Goal: Task Accomplishment & Management: Use online tool/utility

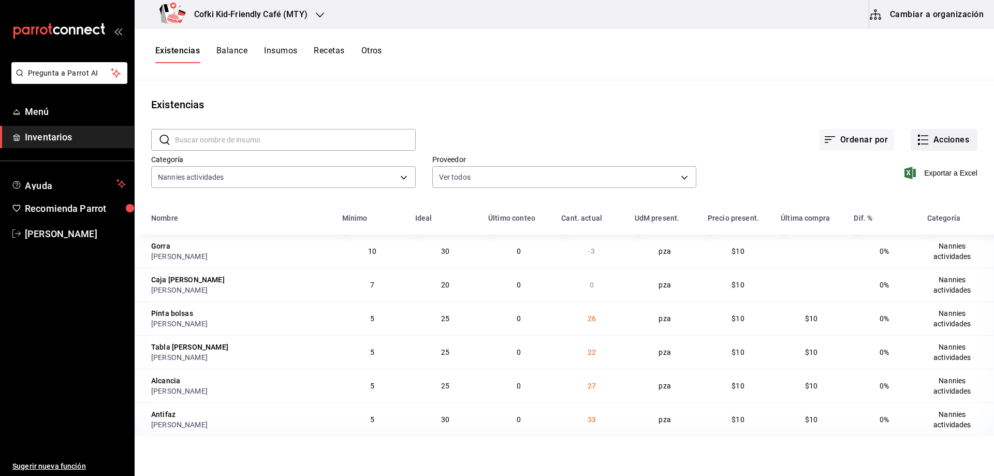
click at [934, 135] on button "Acciones" at bounding box center [944, 140] width 67 height 22
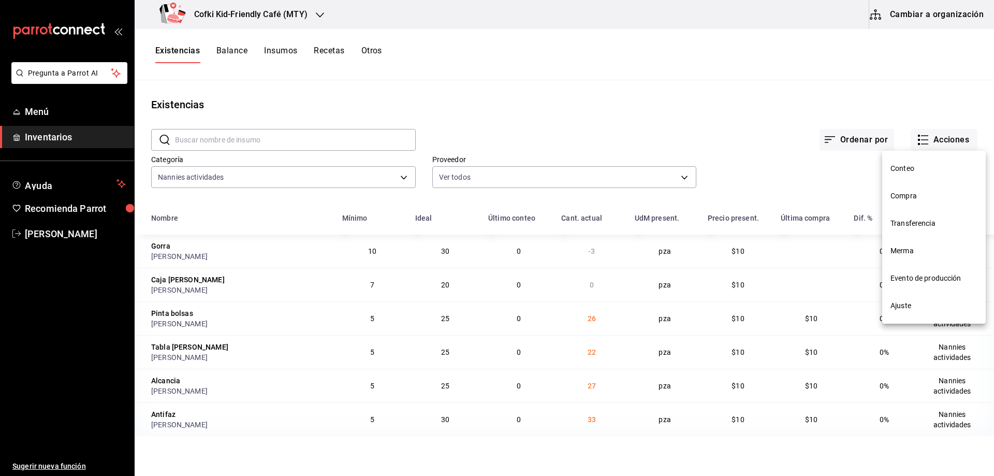
click at [925, 164] on span "Conteo" at bounding box center [934, 168] width 87 height 11
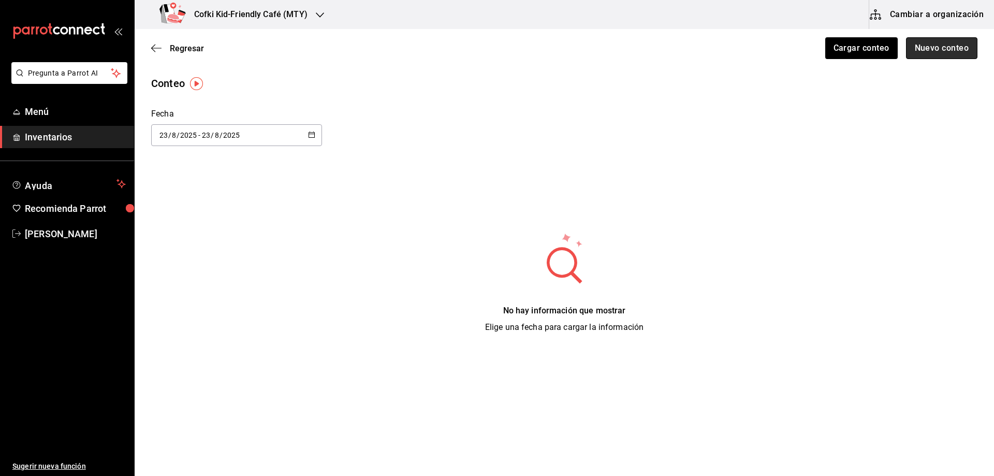
click at [918, 52] on button "Nuevo conteo" at bounding box center [942, 48] width 72 height 22
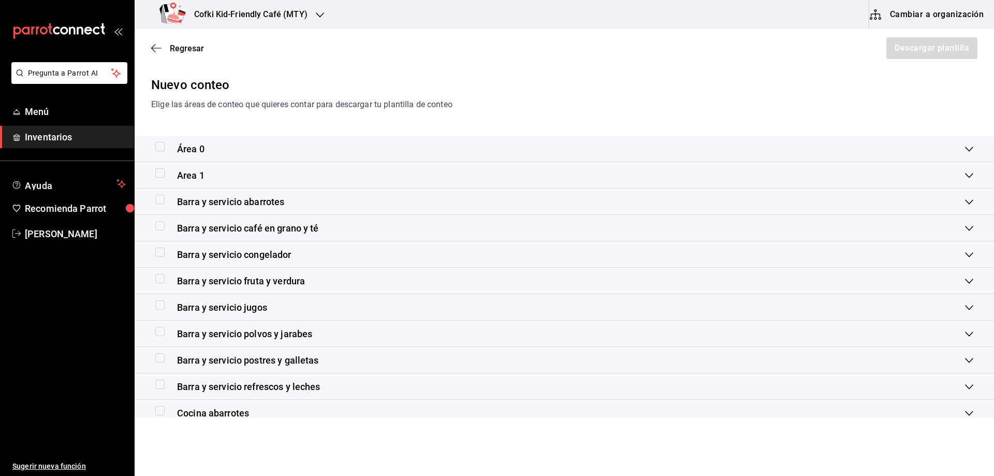
scroll to position [52, 0]
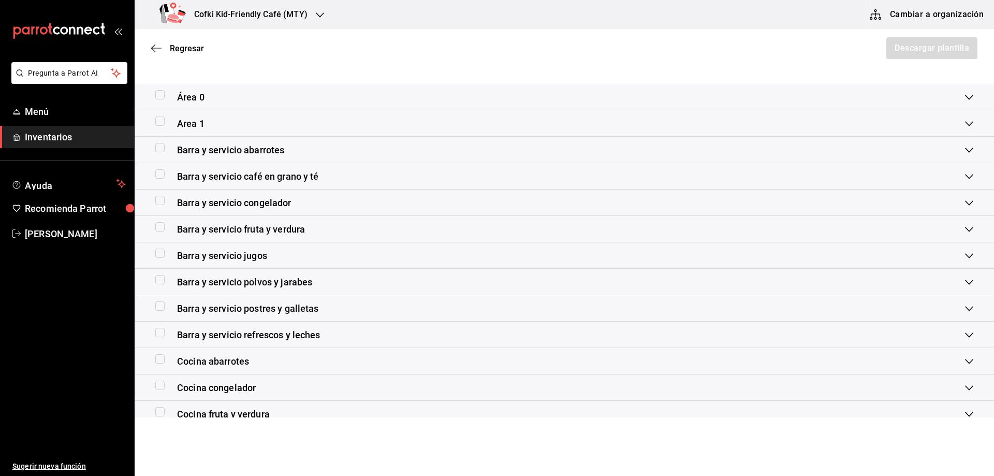
click at [321, 289] on div "Barra y servicio polvos y jarabes" at bounding box center [565, 282] width 860 height 26
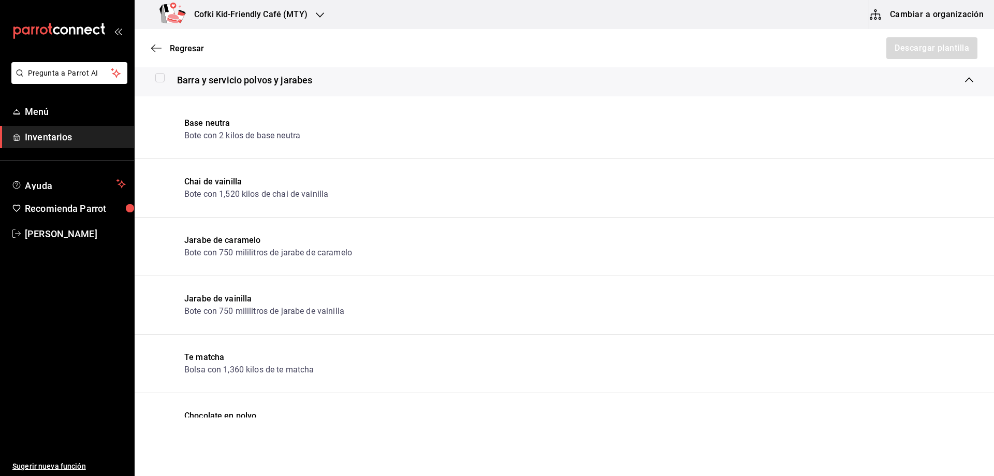
scroll to position [207, 0]
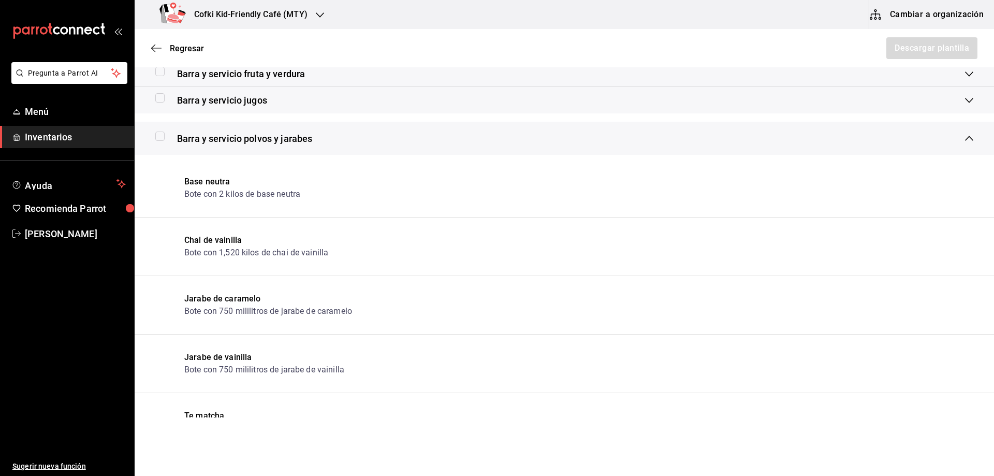
click at [163, 136] on input "checkbox" at bounding box center [159, 136] width 9 height 9
checkbox input "true"
click at [887, 41] on button "Descargar plantilla" at bounding box center [932, 48] width 92 height 22
click at [161, 44] on icon "button" at bounding box center [156, 48] width 10 height 9
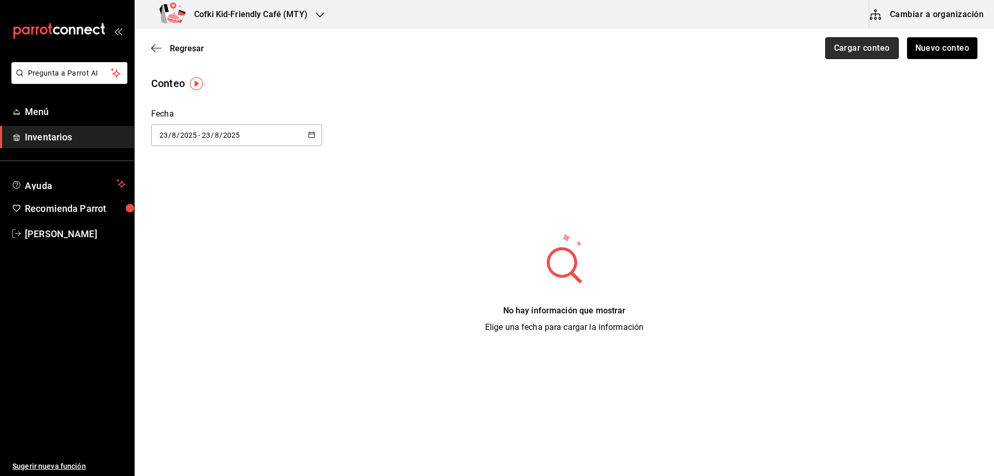
click at [867, 45] on button "Cargar conteo" at bounding box center [862, 48] width 74 height 22
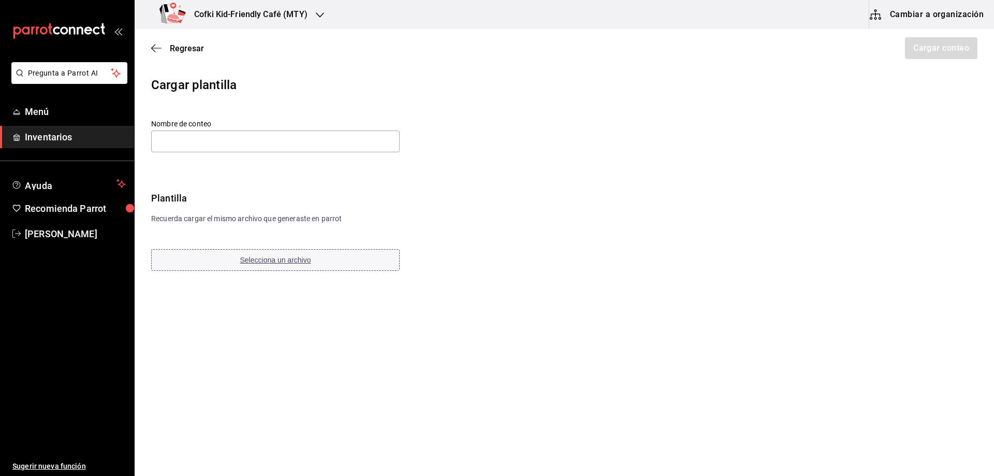
click at [256, 254] on button "Selecciona un archivo" at bounding box center [275, 260] width 249 height 22
click at [308, 140] on input "text" at bounding box center [275, 142] width 249 height 22
paste input "Barra y servicio polvos y jarabes 24 08 25"
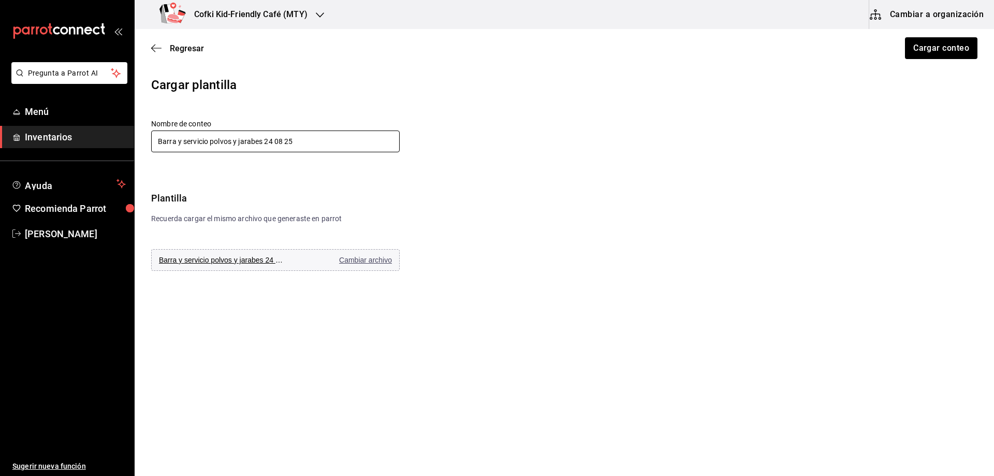
type input "Barra y servicio polvos y jarabes 24 08 25"
click at [319, 14] on icon "button" at bounding box center [320, 15] width 8 height 8
click at [671, 83] on div at bounding box center [497, 238] width 994 height 476
click at [919, 53] on button "Cargar conteo" at bounding box center [941, 48] width 74 height 22
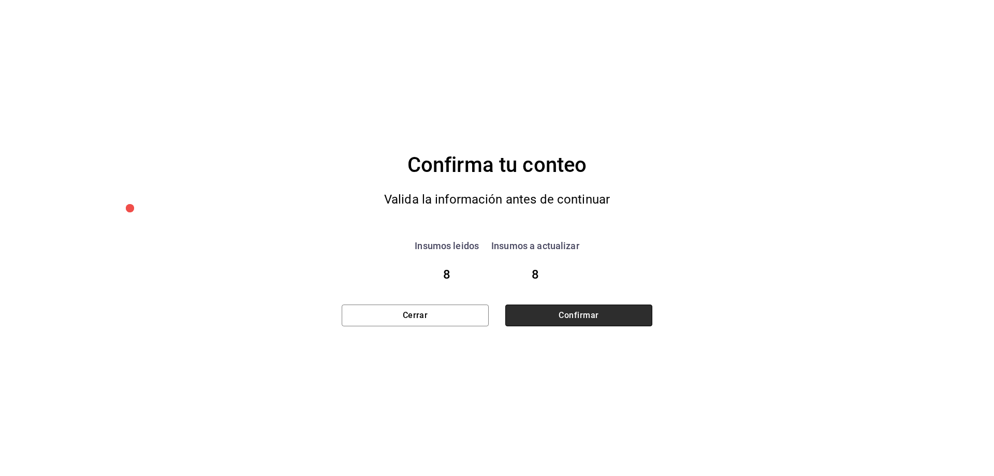
click at [574, 319] on button "Confirmar" at bounding box center [578, 316] width 147 height 22
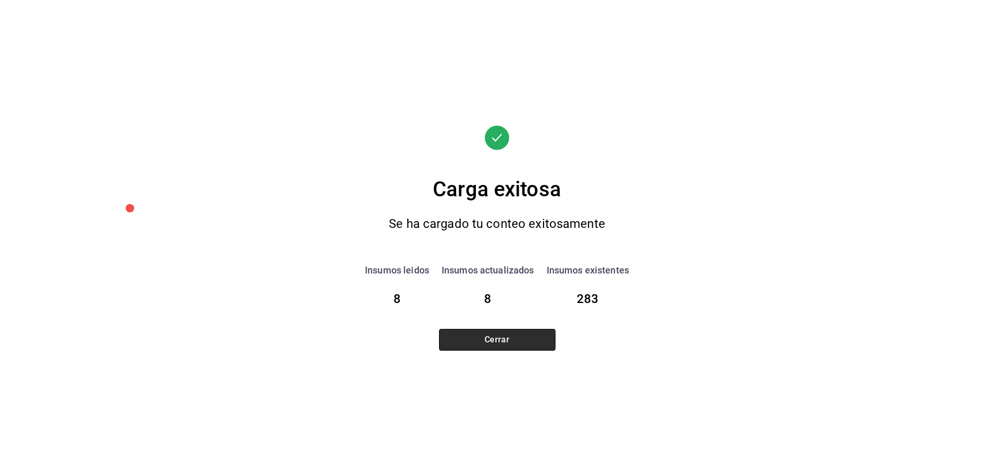
click at [535, 336] on button "Cerrar" at bounding box center [497, 340] width 117 height 22
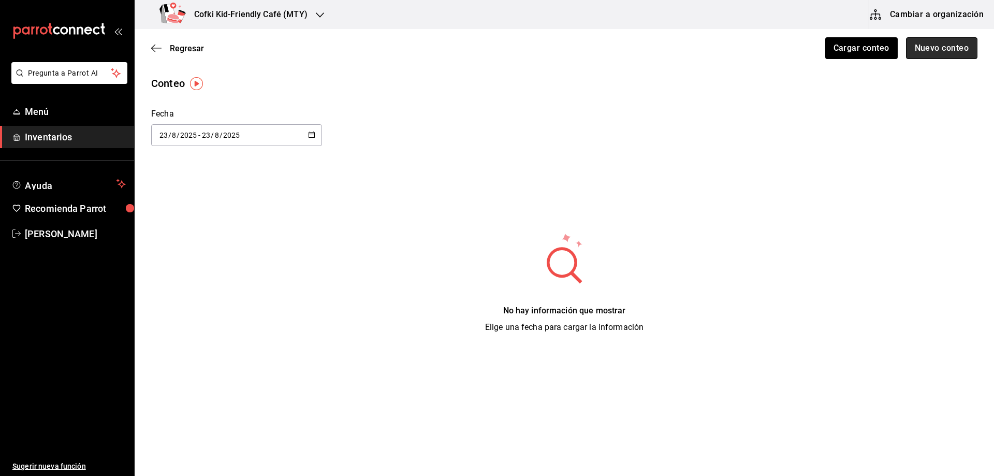
click at [961, 44] on button "Nuevo conteo" at bounding box center [942, 48] width 72 height 22
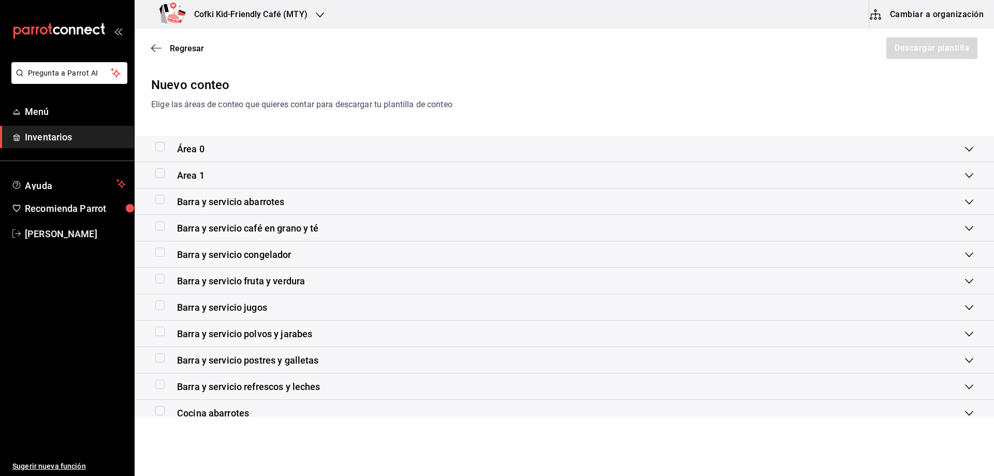
click at [283, 306] on div "Barra y servicio jugos" at bounding box center [560, 307] width 810 height 14
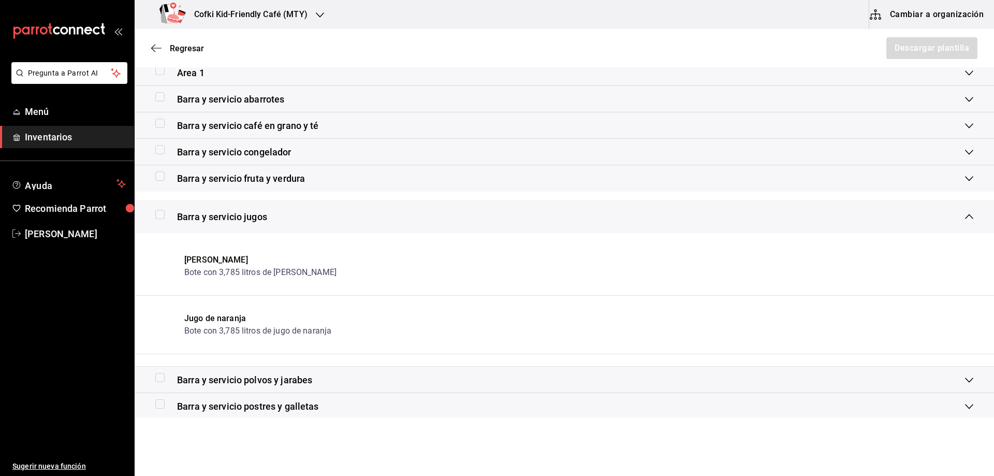
scroll to position [104, 0]
click at [166, 218] on div "Barra y servicio jugos" at bounding box center [211, 216] width 112 height 14
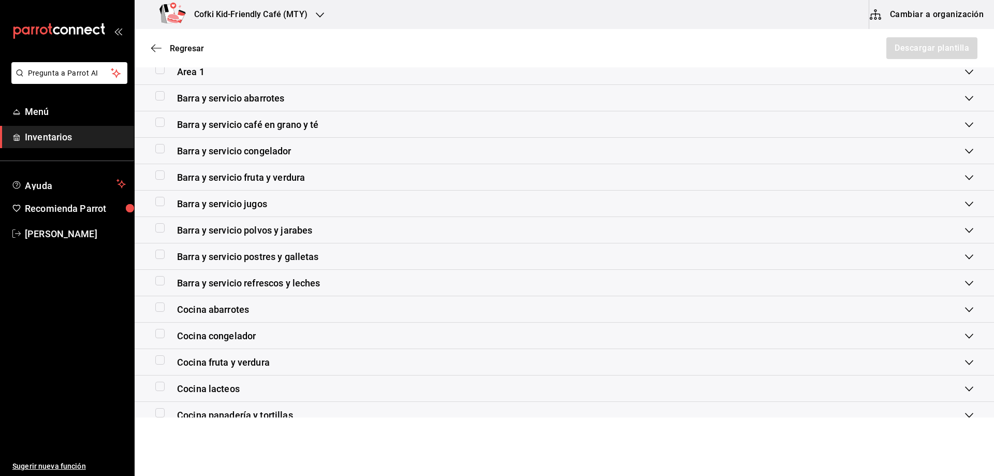
click at [162, 207] on div "Barra y servicio jugos" at bounding box center [211, 204] width 112 height 14
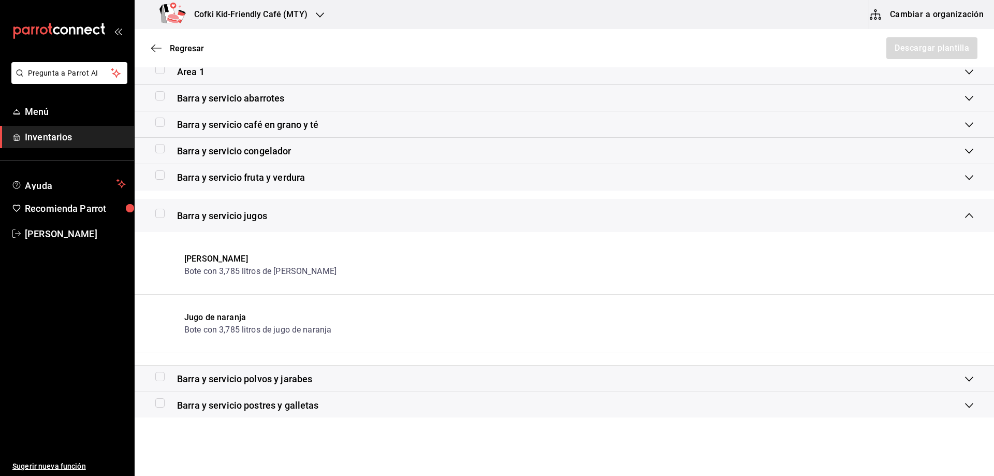
click at [161, 213] on input "checkbox" at bounding box center [159, 213] width 9 height 9
checkbox input "true"
click at [896, 41] on button "Descargar plantilla" at bounding box center [932, 48] width 92 height 22
click at [151, 51] on div "Regresar Descargar plantilla" at bounding box center [565, 48] width 860 height 38
click at [157, 51] on icon "button" at bounding box center [156, 48] width 10 height 9
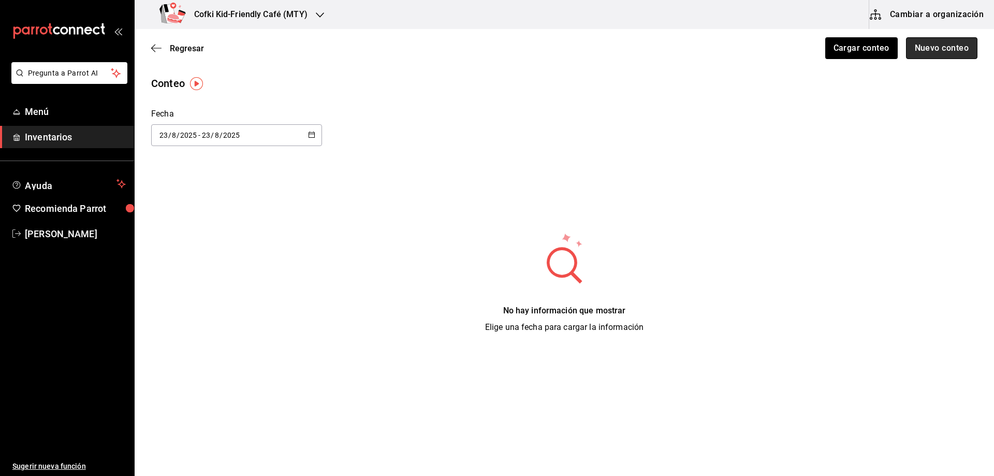
click at [935, 47] on button "Nuevo conteo" at bounding box center [942, 48] width 72 height 22
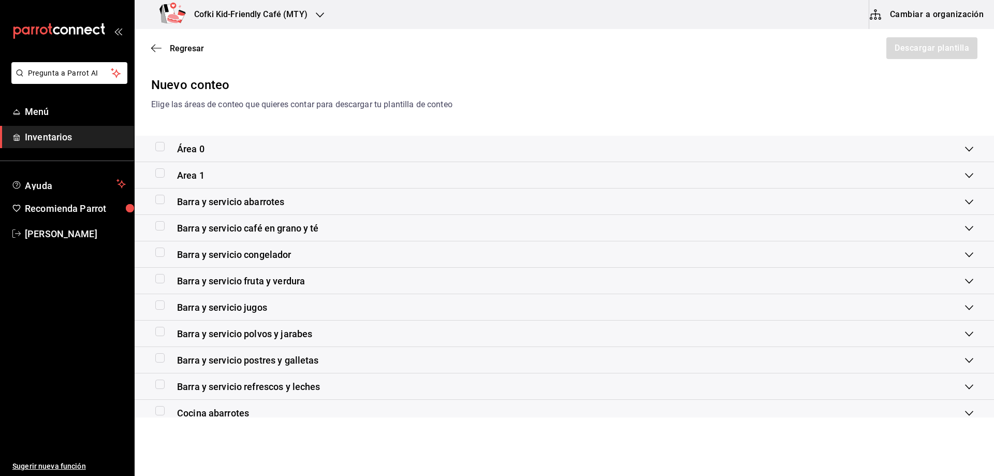
click at [224, 307] on span "Barra y servicio jugos" at bounding box center [222, 307] width 90 height 14
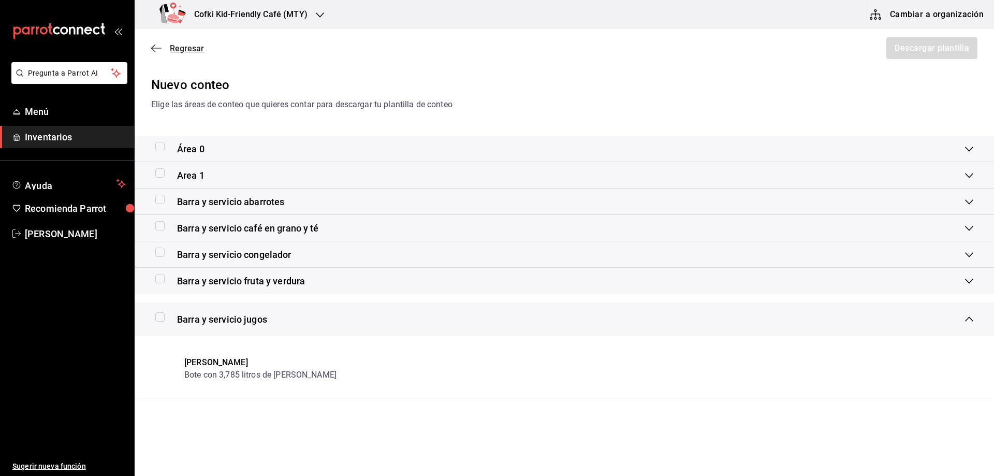
click at [160, 46] on icon "button" at bounding box center [156, 48] width 10 height 9
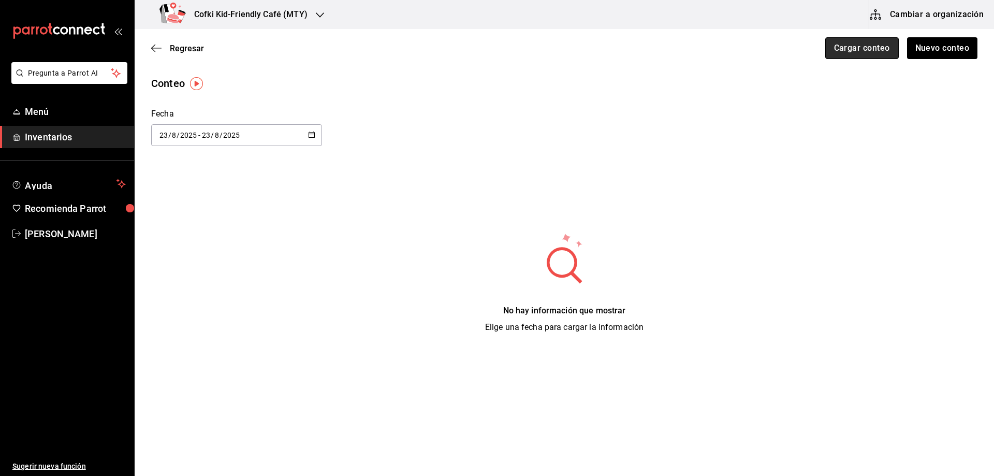
click at [862, 47] on button "Cargar conteo" at bounding box center [862, 48] width 74 height 22
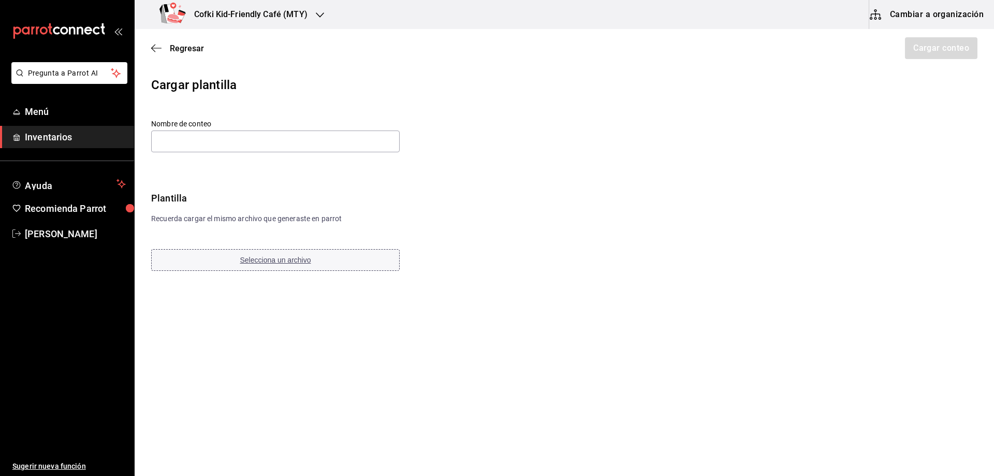
click at [300, 260] on span "Selecciona un archivo" at bounding box center [275, 260] width 71 height 8
click at [331, 138] on input "text" at bounding box center [275, 142] width 249 height 22
paste input "Barra y servicio jugos 24 08 25"
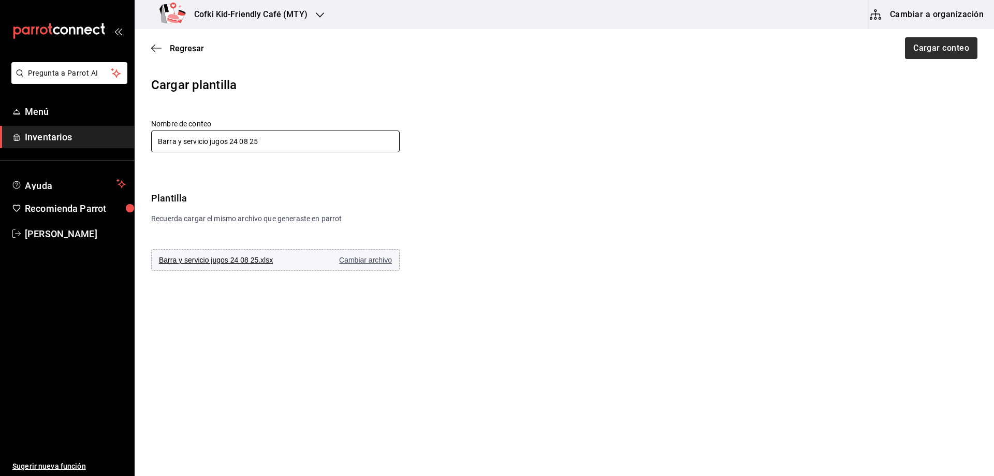
type input "Barra y servicio jugos 24 08 25"
click at [921, 44] on button "Cargar conteo" at bounding box center [941, 48] width 74 height 22
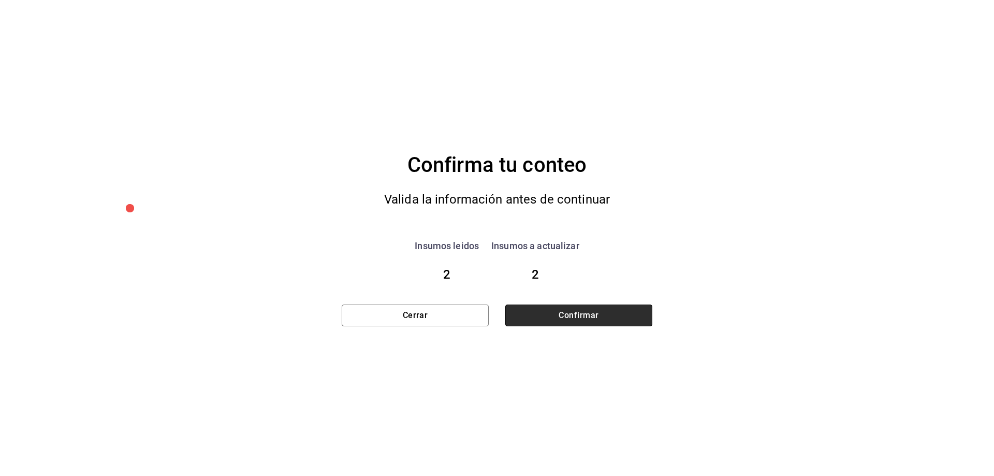
click at [584, 311] on button "Confirmar" at bounding box center [578, 316] width 147 height 22
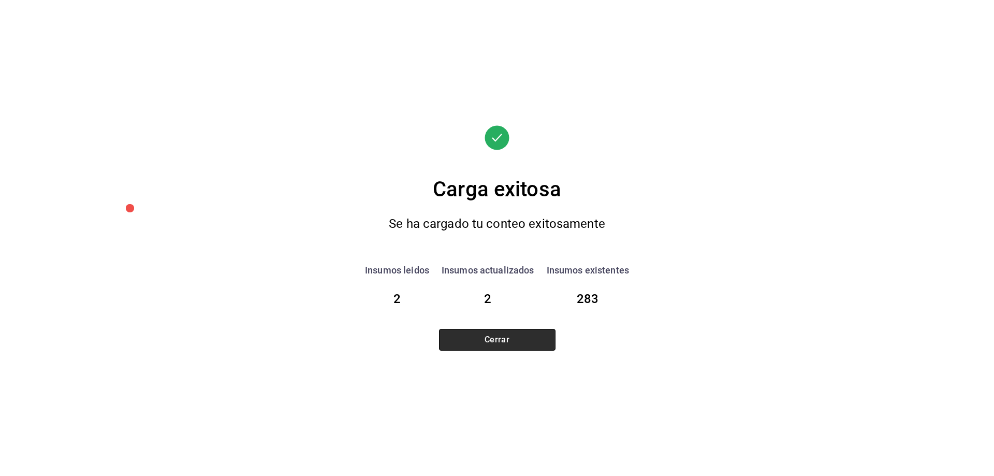
click at [529, 345] on button "Cerrar" at bounding box center [497, 340] width 117 height 22
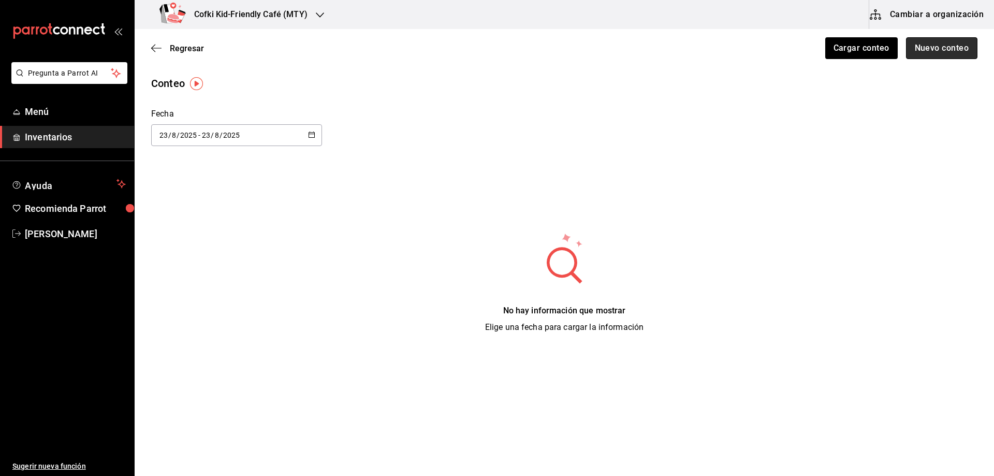
click at [915, 50] on button "Nuevo conteo" at bounding box center [942, 48] width 72 height 22
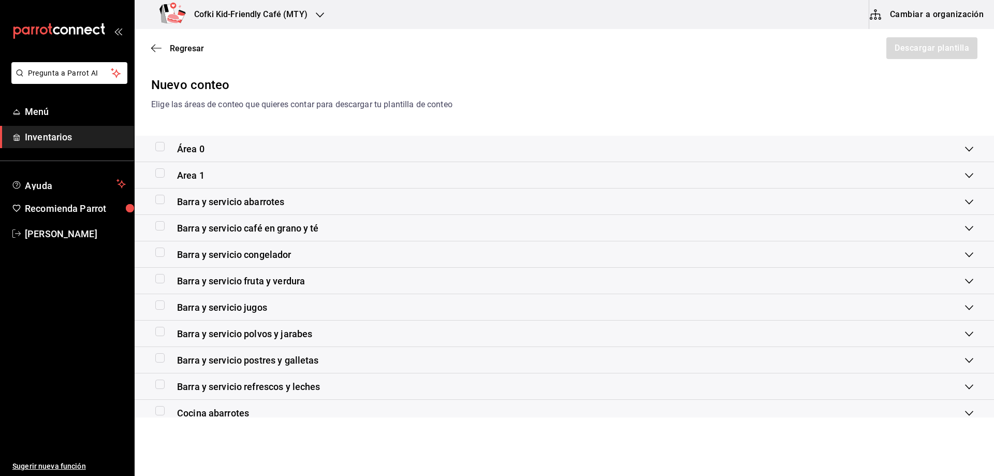
click at [287, 383] on span "Barra y servicio refrescos y leches" at bounding box center [248, 387] width 143 height 14
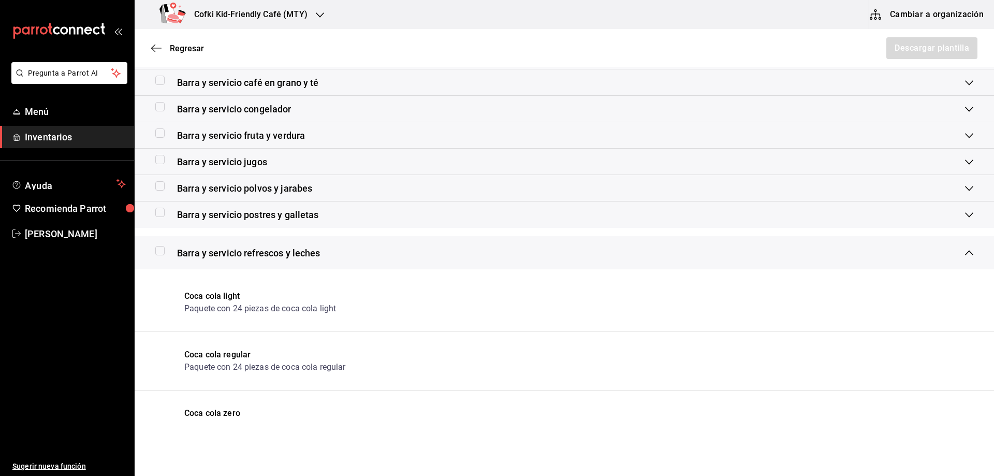
scroll to position [155, 0]
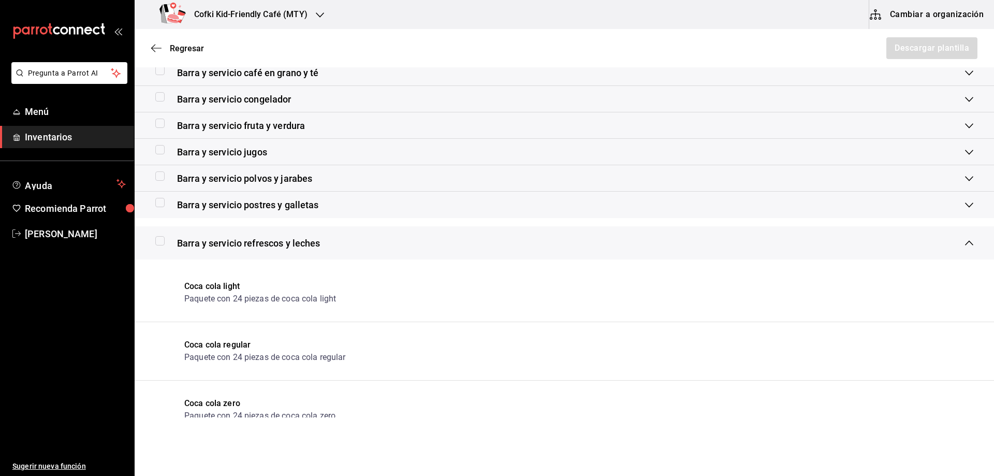
click at [162, 247] on div "Barra y servicio refrescos y leches" at bounding box center [237, 243] width 165 height 14
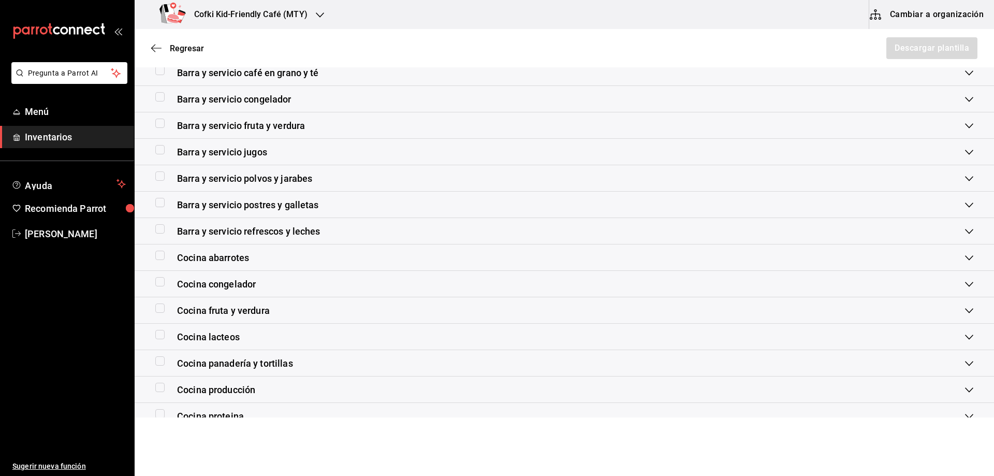
click at [161, 234] on div "Barra y servicio refrescos y leches" at bounding box center [237, 231] width 165 height 14
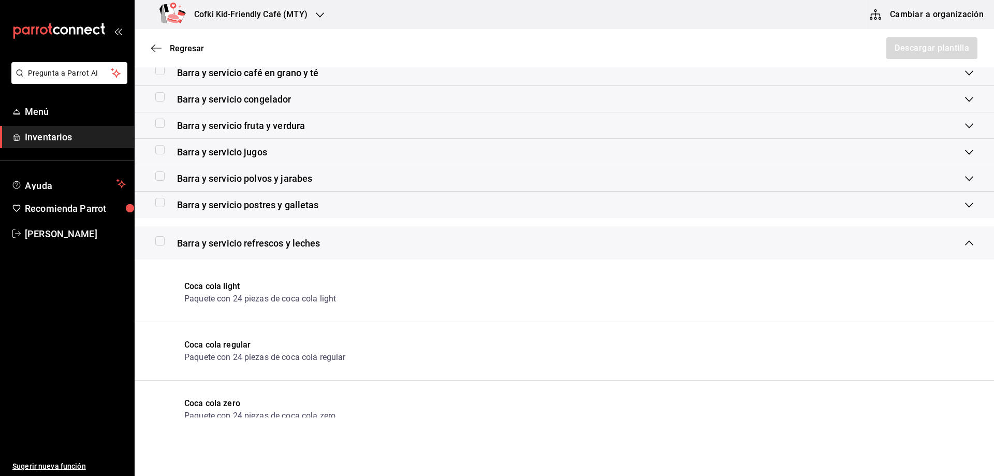
click at [162, 240] on input "checkbox" at bounding box center [159, 240] width 9 height 9
checkbox input "true"
click at [944, 45] on button "Descargar plantilla" at bounding box center [932, 48] width 92 height 22
click at [161, 47] on icon "button" at bounding box center [156, 48] width 10 height 9
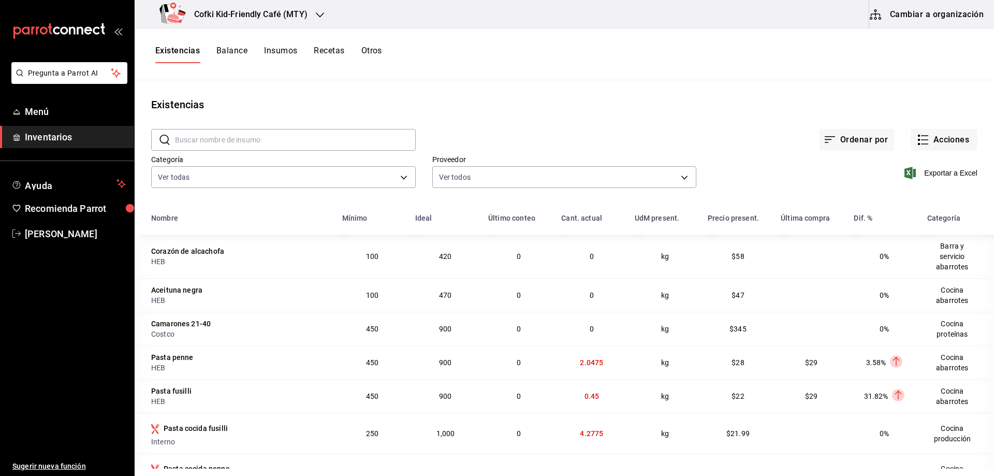
click at [237, 50] on button "Balance" at bounding box center [231, 55] width 31 height 18
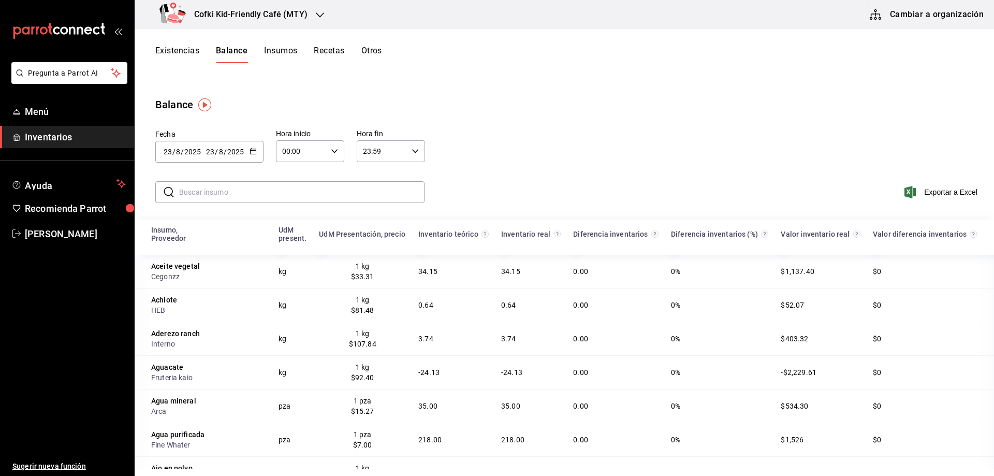
click at [227, 195] on input "text" at bounding box center [301, 192] width 245 height 21
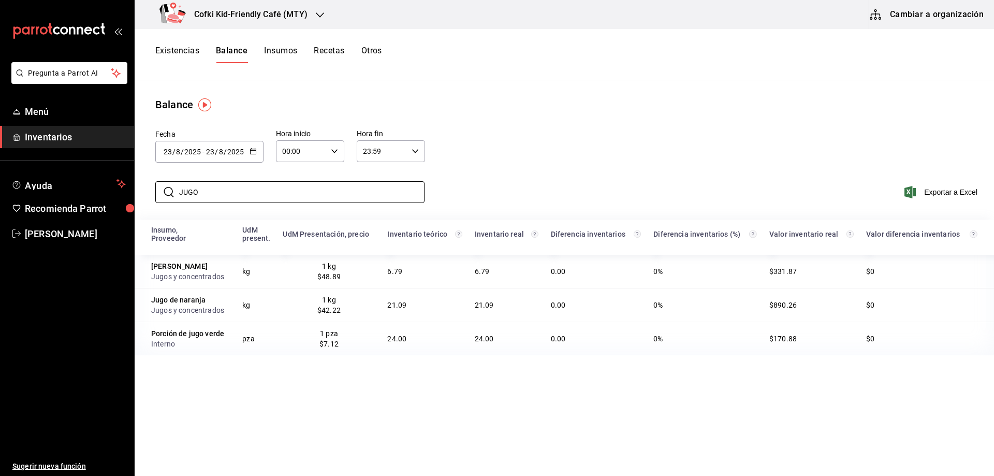
type input "JUGO"
click at [251, 155] on button "button" at bounding box center [253, 152] width 7 height 9
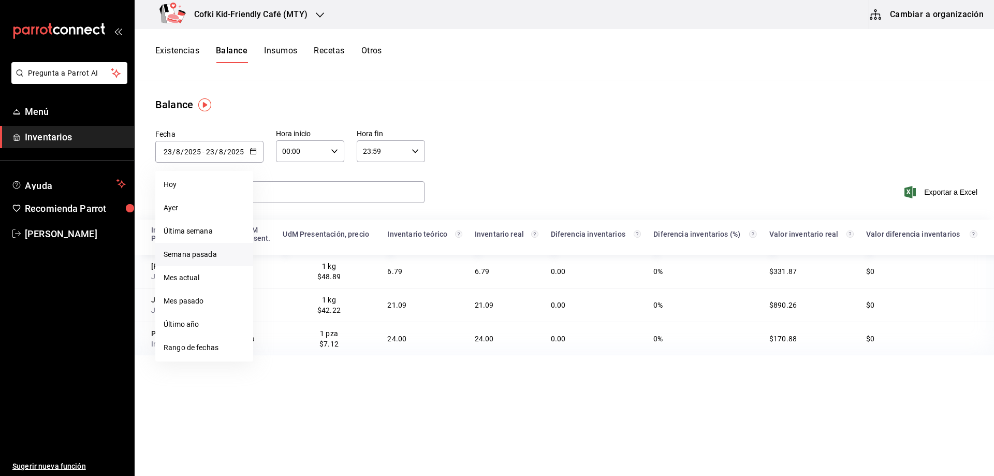
click at [219, 253] on li "Semana pasada" at bounding box center [204, 254] width 98 height 23
type input "[DATE]"
type input "10"
type input "[DATE]"
type input "16"
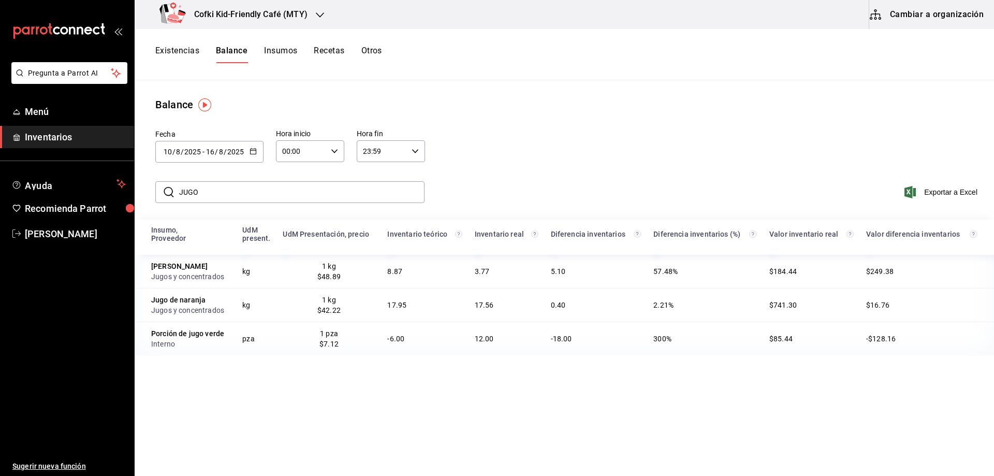
click at [254, 153] on icon "button" at bounding box center [253, 151] width 7 height 7
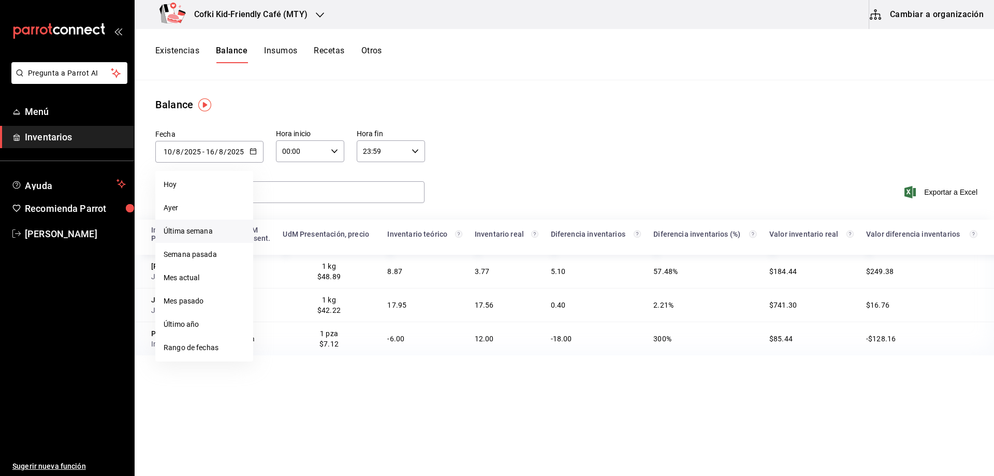
click at [231, 228] on li "Última semana" at bounding box center [204, 231] width 98 height 23
type input "[DATE]"
type input "17"
type input "[DATE]"
type input "23"
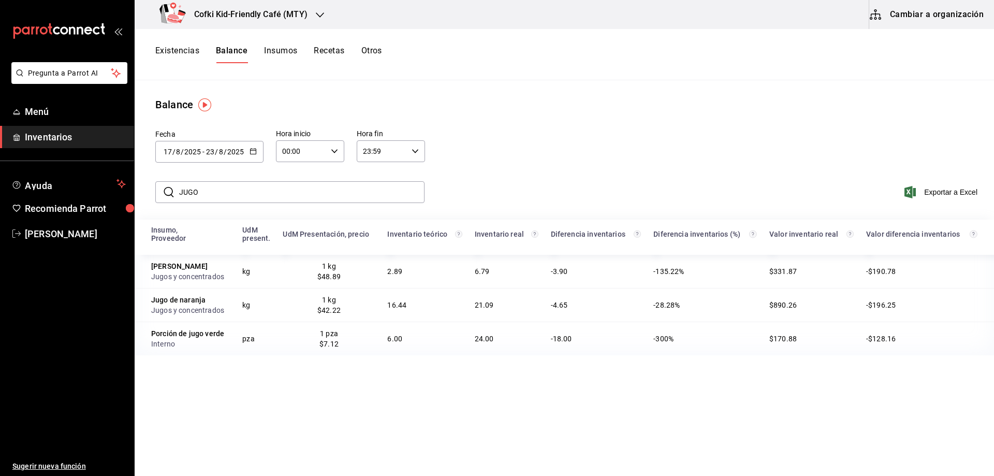
click at [193, 51] on button "Existencias" at bounding box center [177, 55] width 44 height 18
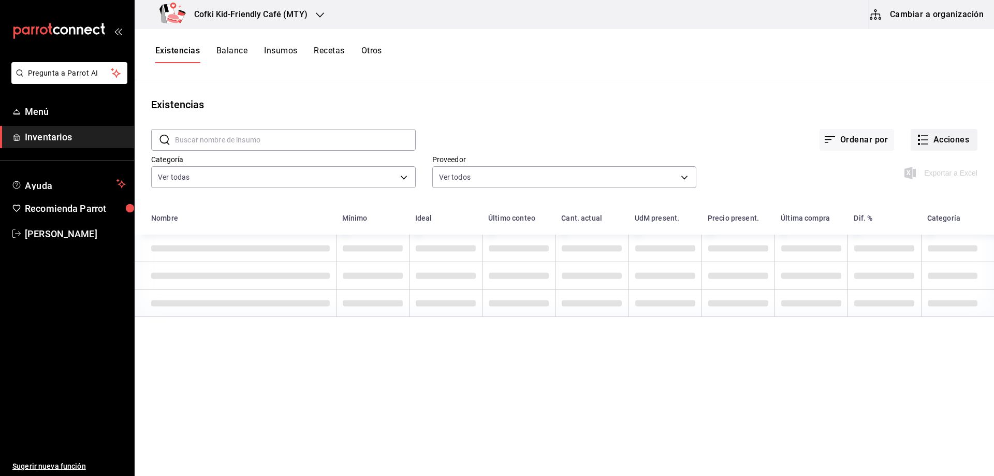
click at [951, 141] on button "Acciones" at bounding box center [944, 140] width 67 height 22
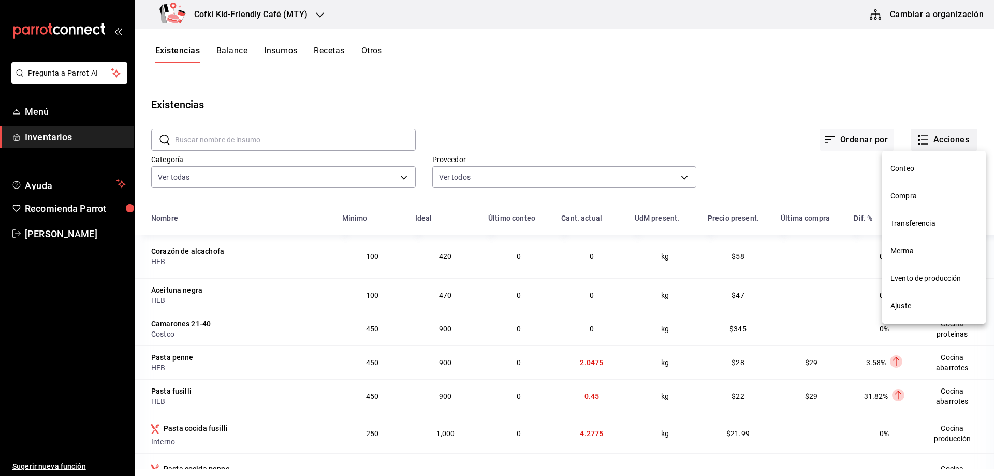
click at [937, 139] on div at bounding box center [497, 238] width 994 height 476
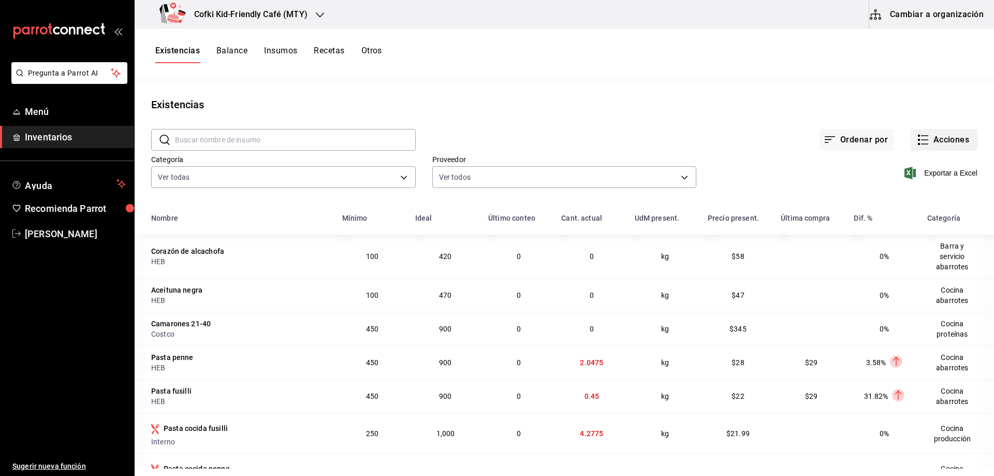
click at [934, 147] on button "Acciones" at bounding box center [944, 140] width 67 height 22
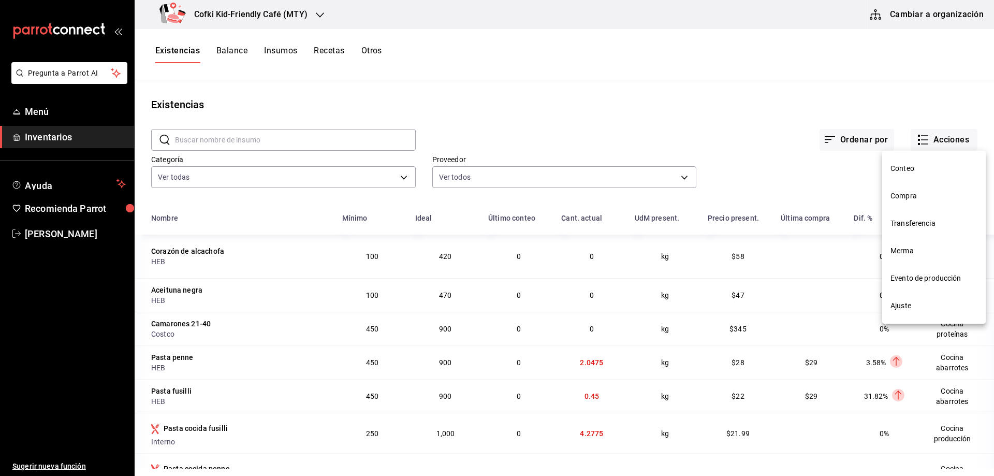
click at [906, 176] on li "Conteo" at bounding box center [934, 168] width 104 height 27
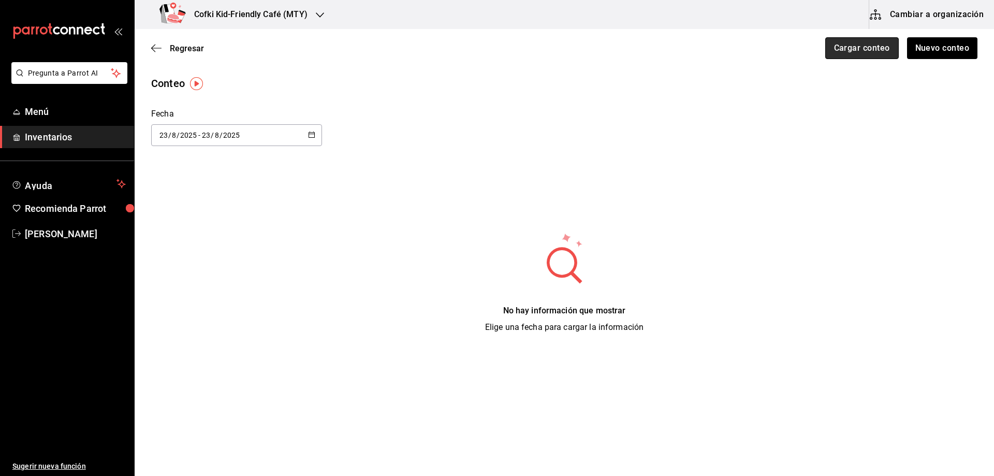
click at [844, 52] on button "Cargar conteo" at bounding box center [862, 48] width 74 height 22
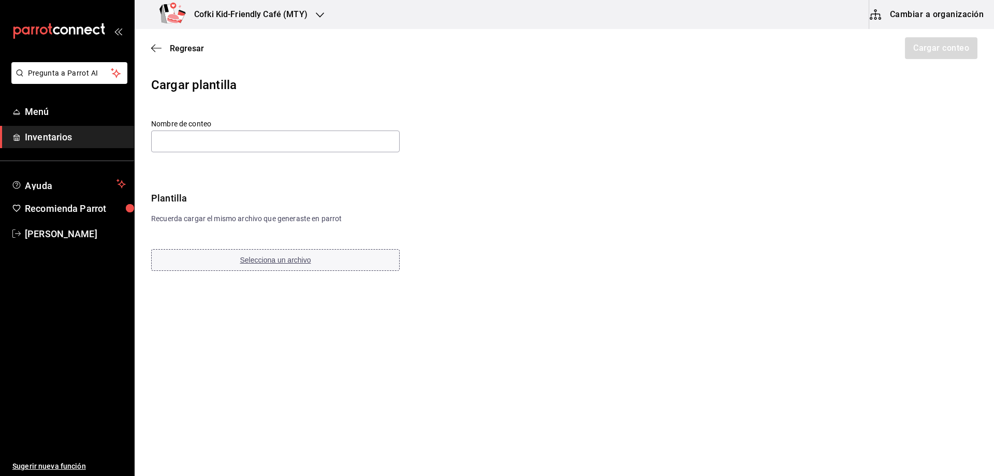
click at [249, 256] on span "Selecciona un archivo" at bounding box center [275, 260] width 71 height 8
click at [251, 148] on input "text" at bounding box center [275, 142] width 249 height 22
paste input "Barra y servicio jugos 24 08 25"
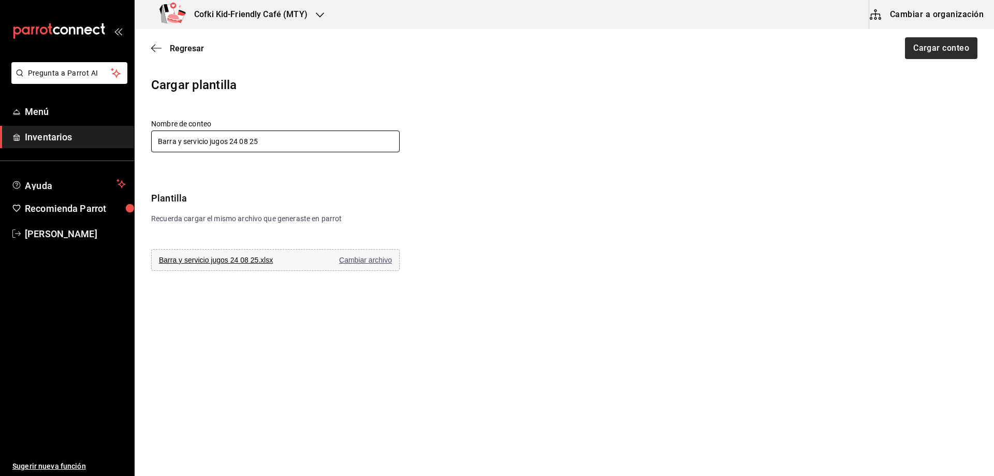
type input "Barra y servicio jugos 24 08 25"
click at [914, 47] on button "Cargar conteo" at bounding box center [941, 48] width 74 height 22
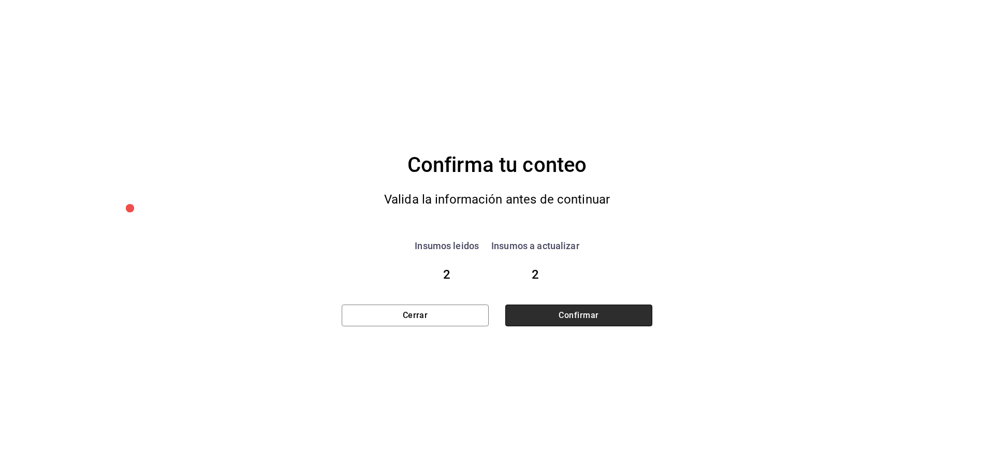
click at [580, 315] on button "Confirmar" at bounding box center [578, 316] width 147 height 22
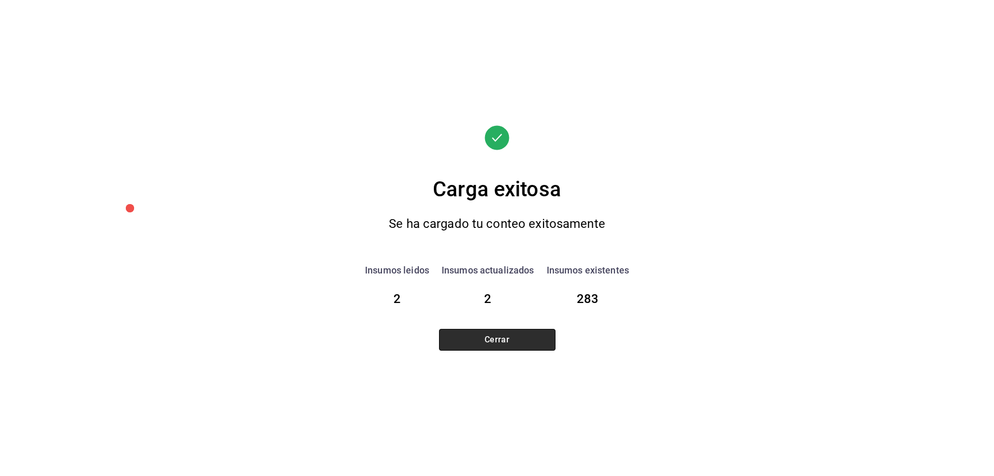
click at [532, 345] on button "Cerrar" at bounding box center [497, 340] width 117 height 22
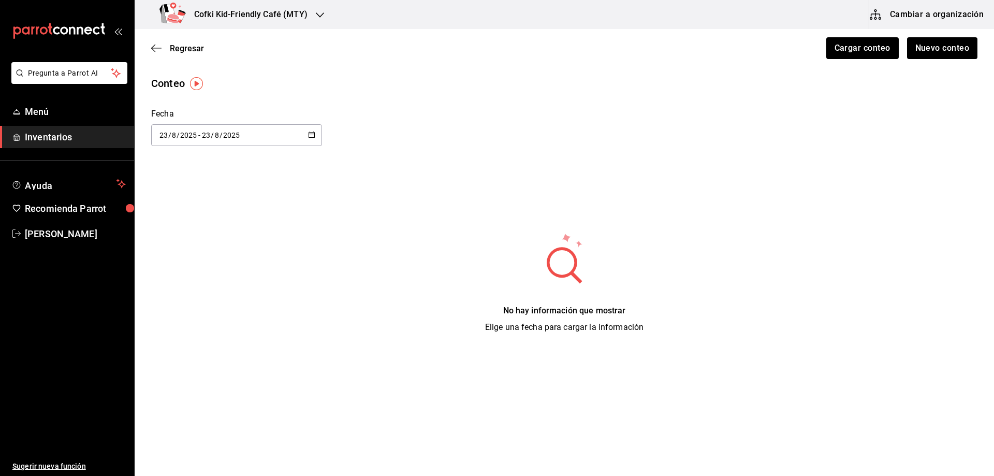
click at [160, 55] on div "Regresar Cargar conteo Nuevo conteo" at bounding box center [565, 48] width 860 height 38
click at [167, 45] on span "Regresar" at bounding box center [177, 49] width 53 height 10
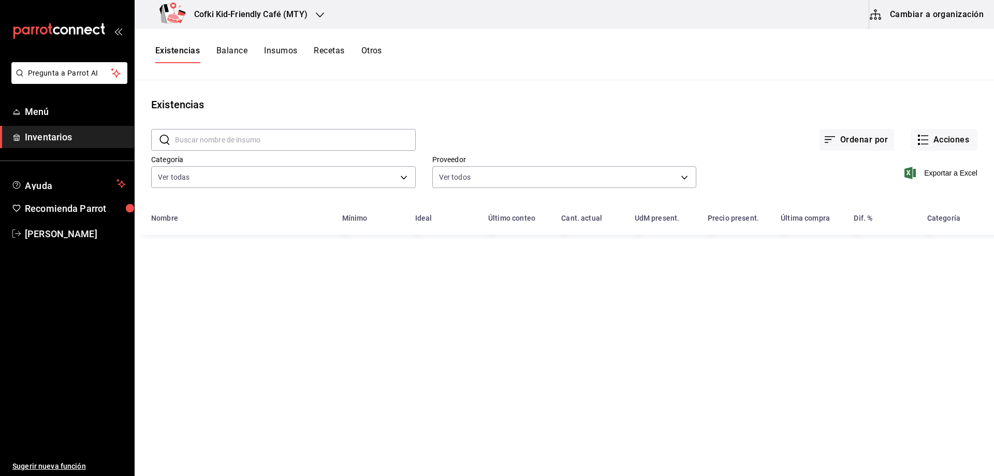
click at [228, 46] on button "Balance" at bounding box center [231, 55] width 31 height 18
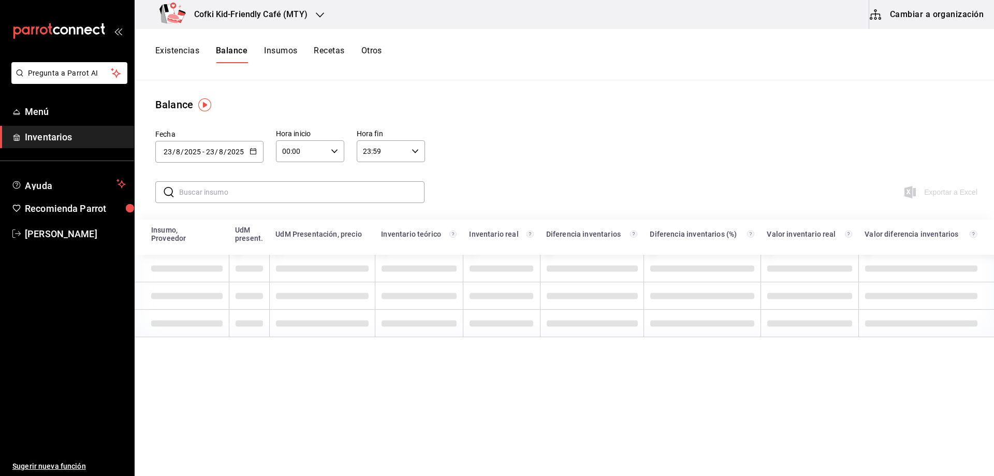
click at [247, 190] on input "text" at bounding box center [301, 192] width 245 height 21
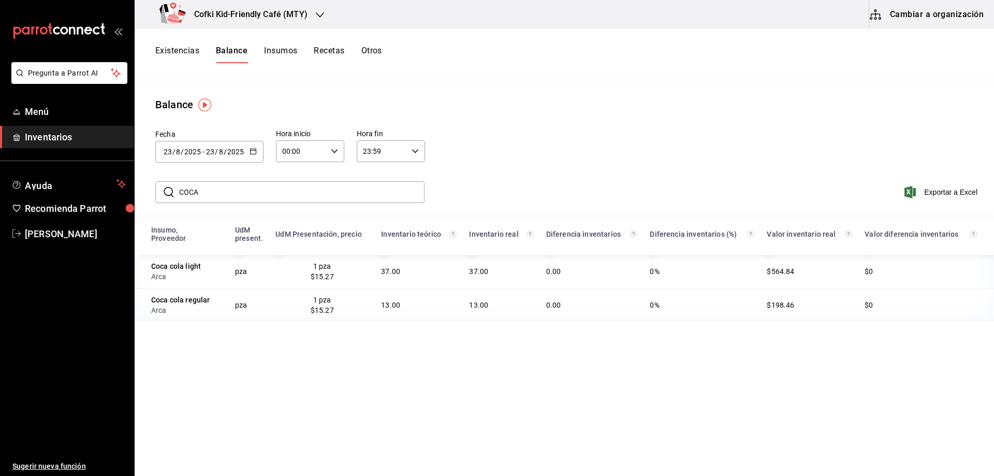
drag, startPoint x: 283, startPoint y: 190, endPoint x: 164, endPoint y: 194, distance: 119.2
click at [164, 194] on div "​ COCA ​" at bounding box center [289, 192] width 269 height 22
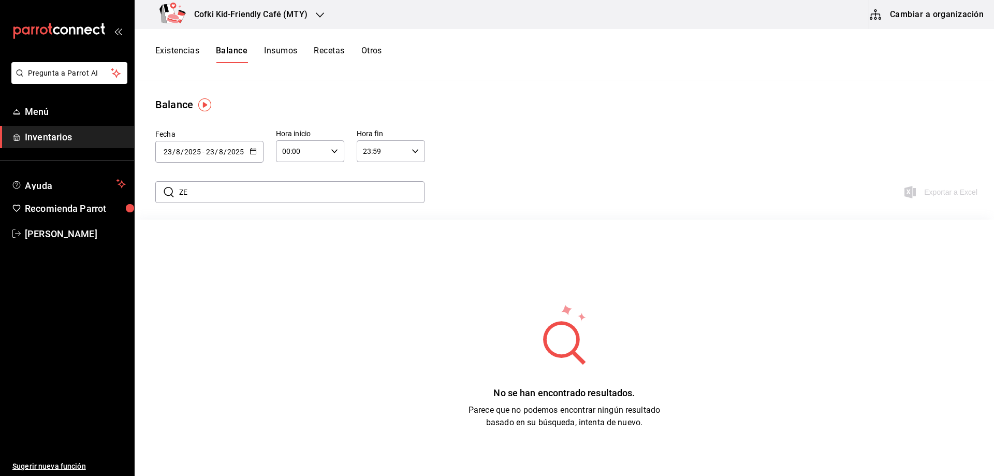
type input "Z"
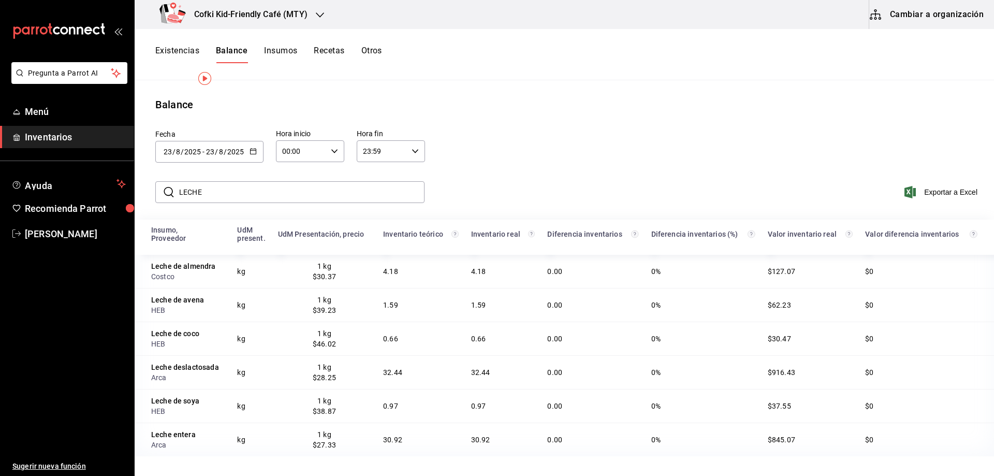
scroll to position [52, 0]
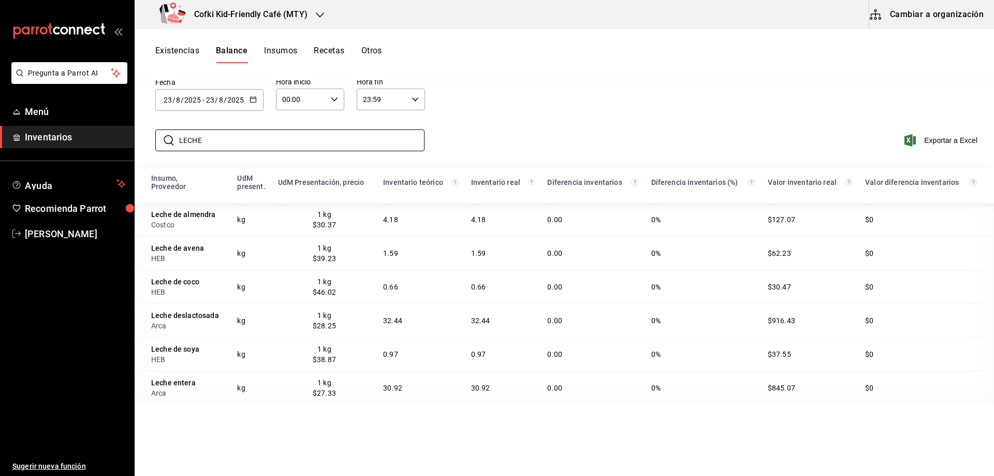
drag, startPoint x: 213, startPoint y: 147, endPoint x: 152, endPoint y: 147, distance: 61.1
click at [152, 147] on div "​ LECHE ​" at bounding box center [309, 140] width 325 height 30
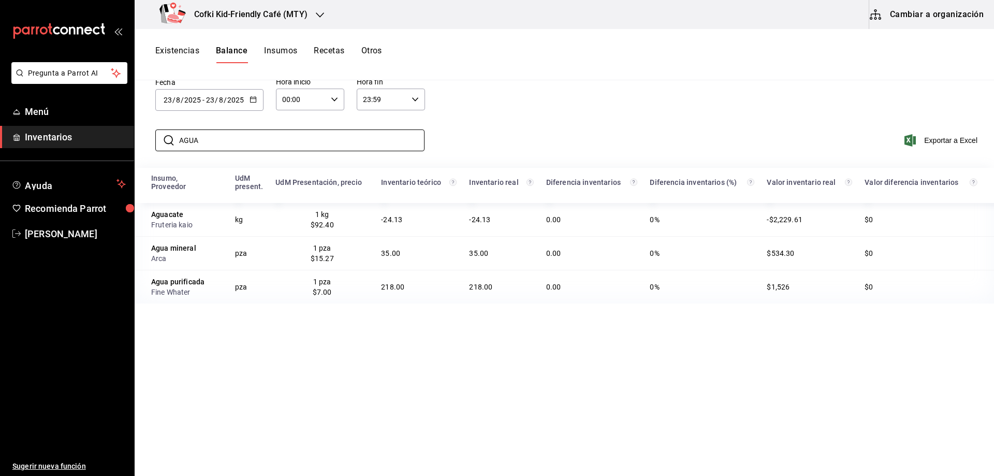
type input "AGUA"
click at [279, 376] on div "Insumo, Proveedor UdM present. UdM Presentación, precio Inventario teórico Inve…" at bounding box center [565, 362] width 860 height 388
click at [184, 50] on button "Existencias" at bounding box center [177, 55] width 44 height 18
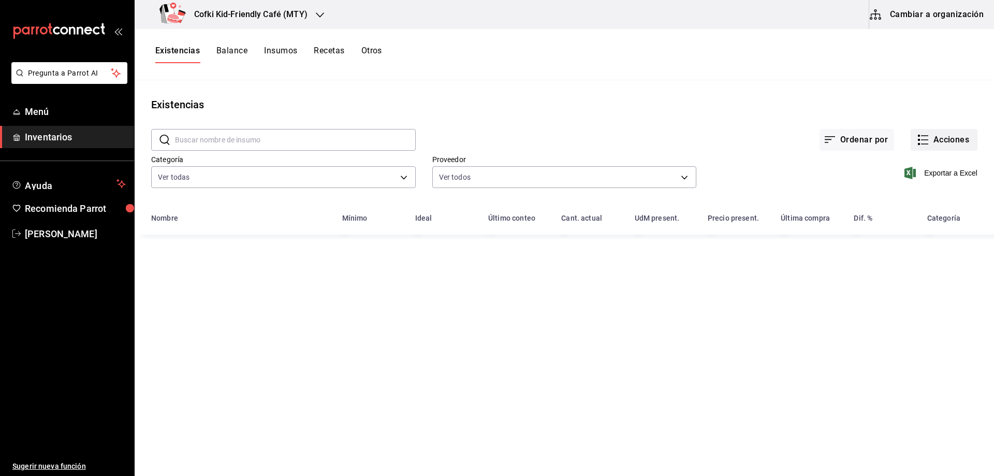
click at [929, 137] on icon "button" at bounding box center [923, 140] width 12 height 12
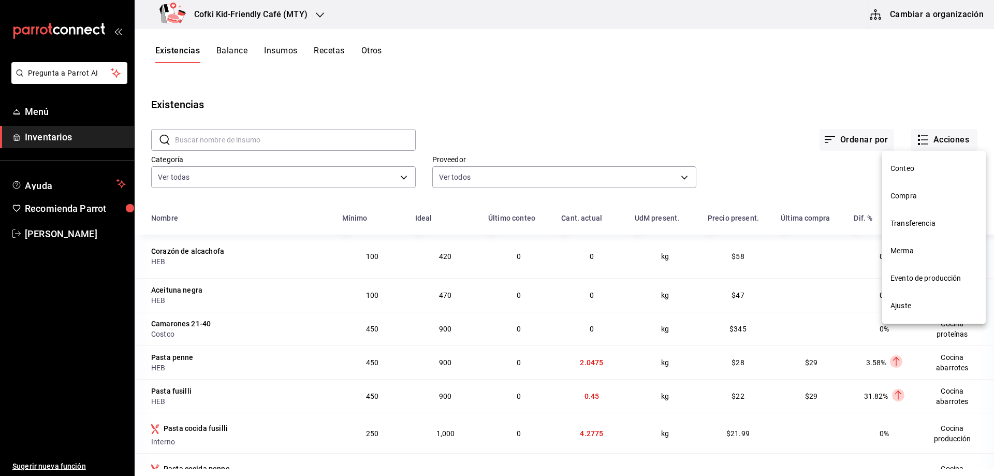
click at [920, 169] on span "Conteo" at bounding box center [934, 168] width 87 height 11
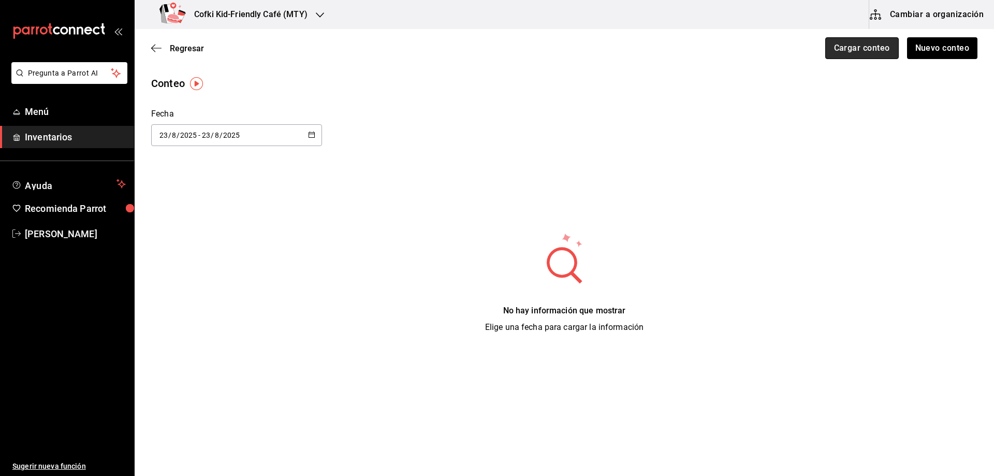
click at [872, 49] on button "Cargar conteo" at bounding box center [862, 48] width 74 height 22
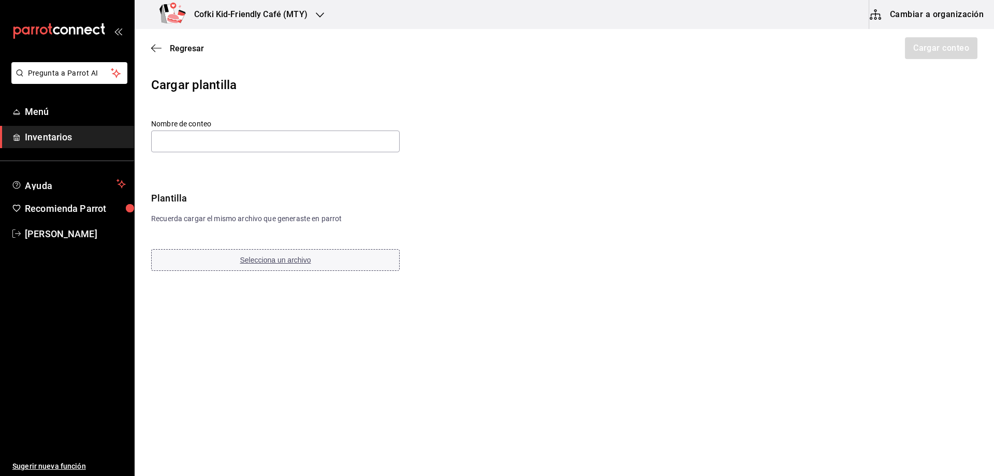
click at [278, 257] on span "Selecciona un archivo" at bounding box center [275, 260] width 71 height 8
click at [303, 144] on input "text" at bounding box center [275, 142] width 249 height 22
paste input "Barra y servicio Refrescos y leches 24 08 25"
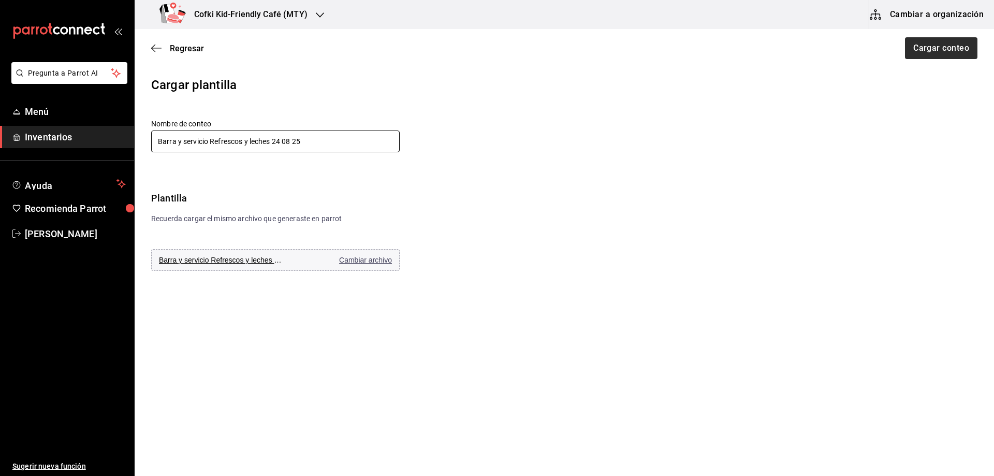
type input "Barra y servicio Refrescos y leches 24 08 25"
click at [932, 47] on button "Cargar conteo" at bounding box center [941, 48] width 74 height 22
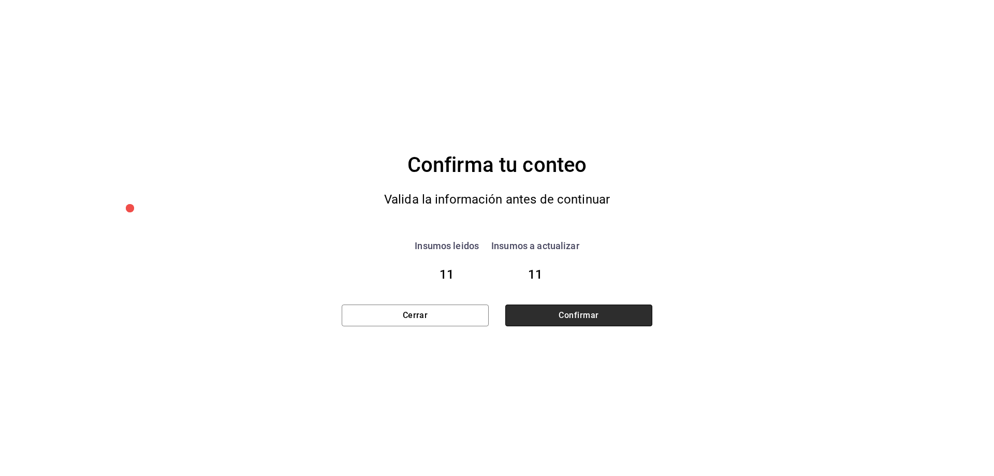
click at [575, 316] on button "Confirmar" at bounding box center [578, 316] width 147 height 22
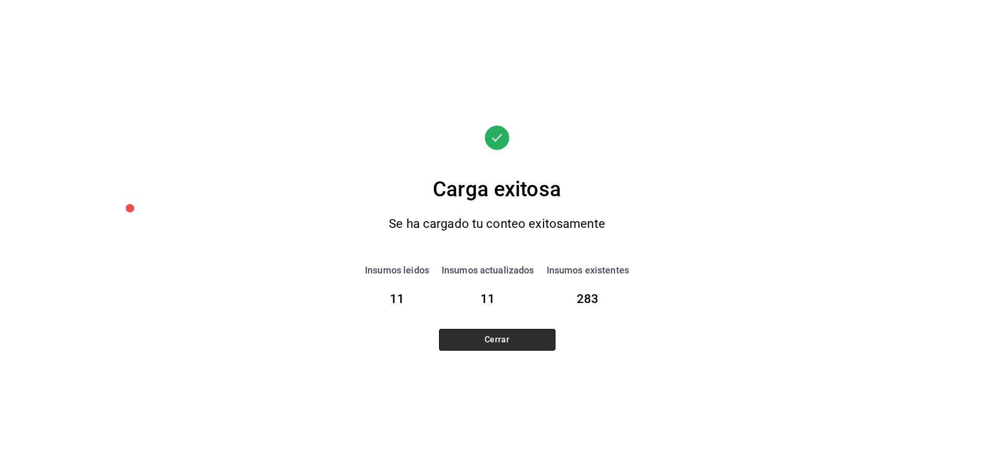
click at [540, 338] on button "Cerrar" at bounding box center [497, 340] width 117 height 22
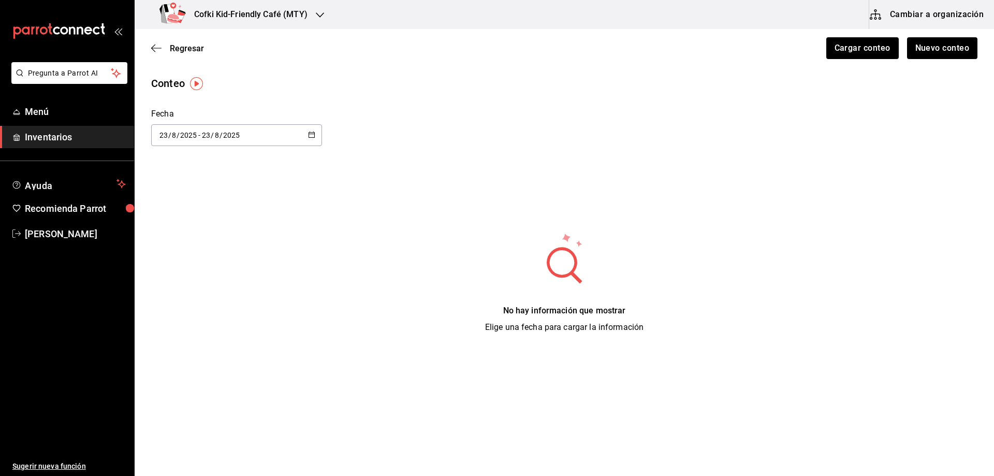
click at [307, 137] on div "[DATE] [DATE] - [DATE] [DATE]" at bounding box center [236, 135] width 171 height 22
click at [208, 174] on li "Hoy" at bounding box center [200, 167] width 98 height 23
click at [161, 52] on icon "button" at bounding box center [156, 48] width 10 height 9
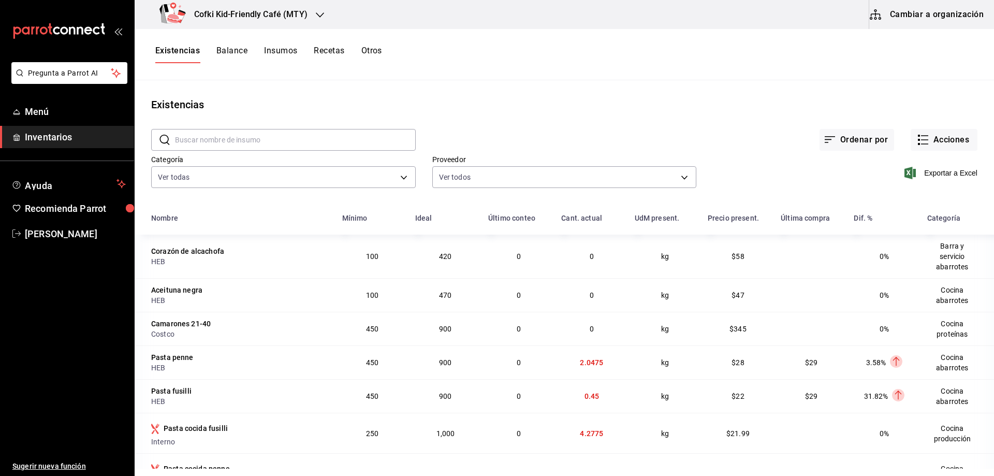
click at [339, 139] on input "text" at bounding box center [295, 139] width 241 height 21
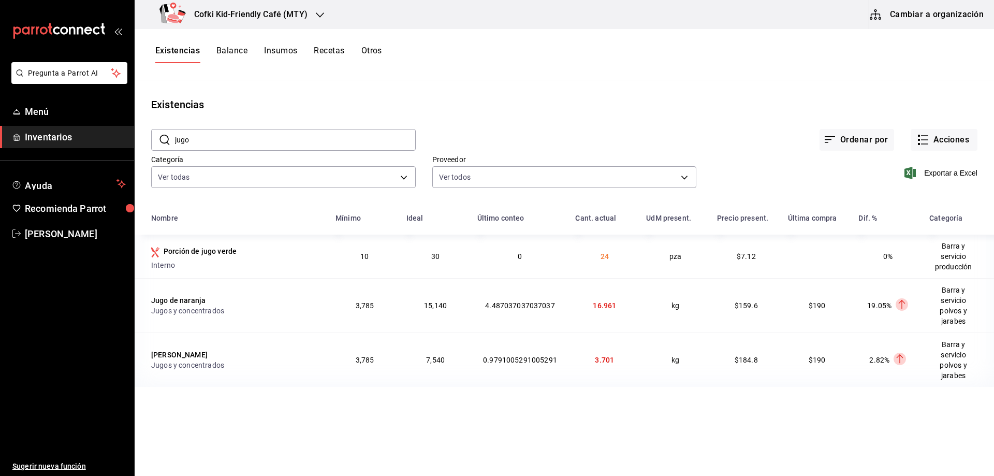
drag, startPoint x: 251, startPoint y: 134, endPoint x: 155, endPoint y: 135, distance: 95.8
click at [155, 135] on div "​ jugo ​" at bounding box center [283, 140] width 265 height 22
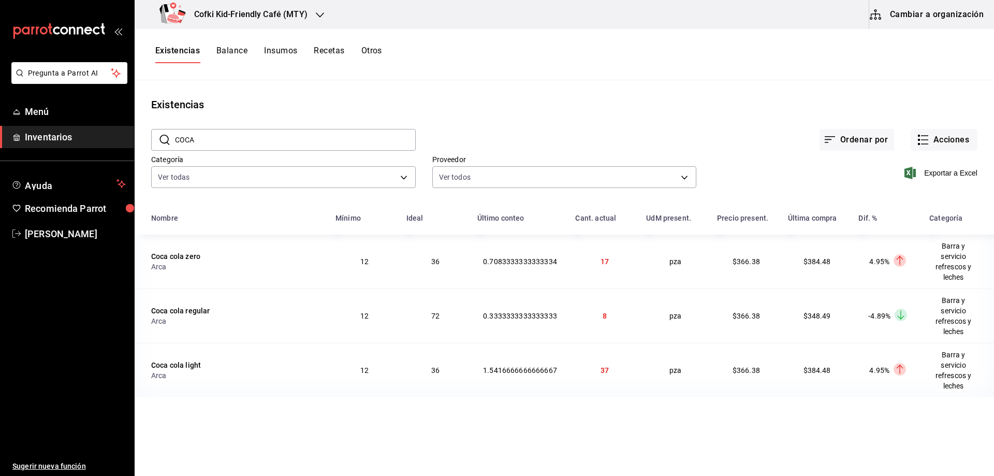
drag, startPoint x: 218, startPoint y: 143, endPoint x: 153, endPoint y: 141, distance: 64.2
click at [153, 141] on div "​ COCA ​" at bounding box center [283, 140] width 265 height 22
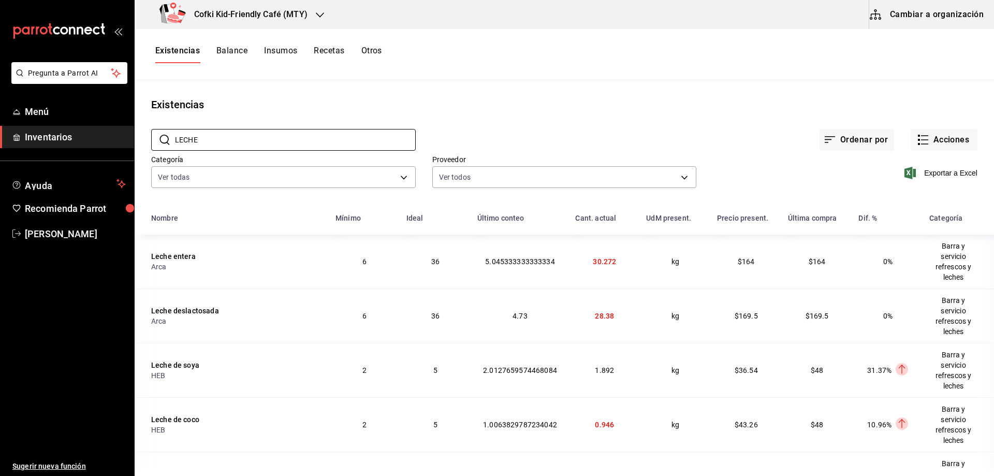
type input "LECHE"
click at [181, 60] on button "Existencias" at bounding box center [177, 55] width 45 height 18
drag, startPoint x: 238, startPoint y: 141, endPoint x: 138, endPoint y: 142, distance: 99.4
click at [138, 142] on div "​ LECHE ​ Ordenar por Acciones Categoría Ver todas 4c1c7c43-2959-4713-a3b9-c4f8…" at bounding box center [565, 159] width 860 height 95
click at [519, 123] on div "Ordenar por Acciones" at bounding box center [697, 131] width 562 height 38
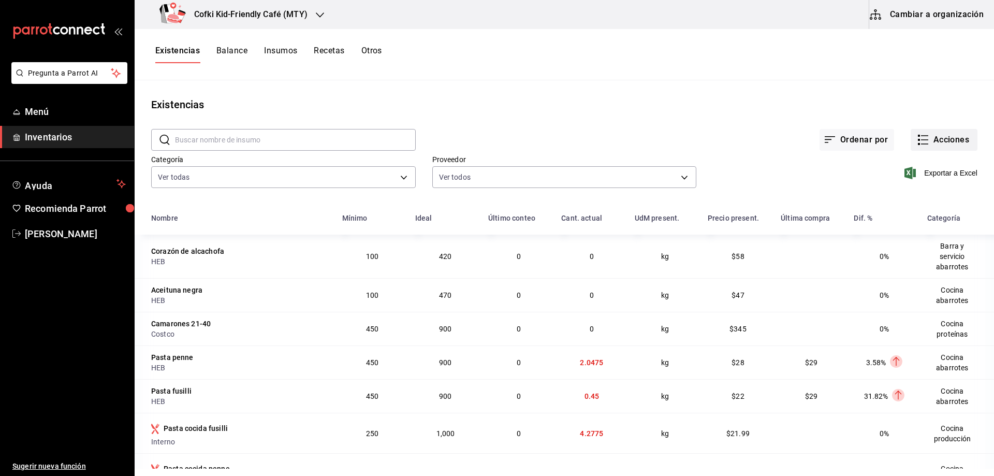
click at [947, 136] on button "Acciones" at bounding box center [944, 140] width 67 height 22
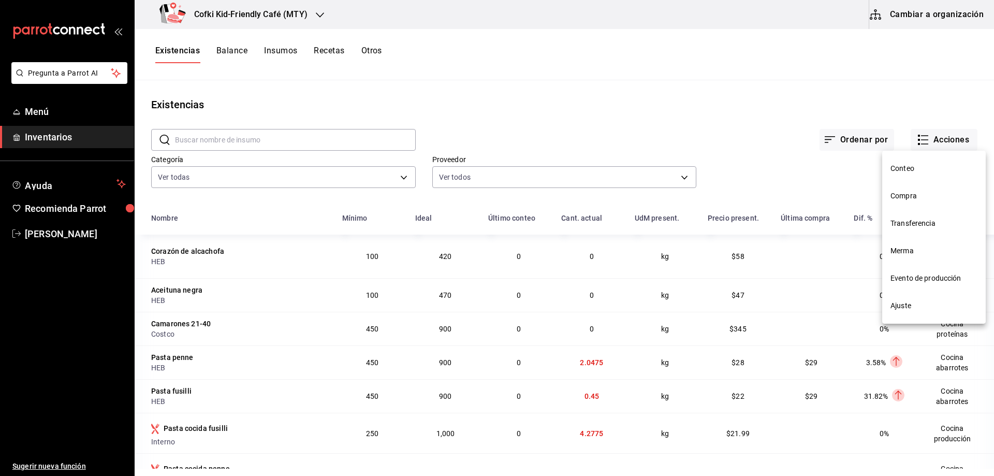
click at [906, 164] on span "Conteo" at bounding box center [934, 168] width 87 height 11
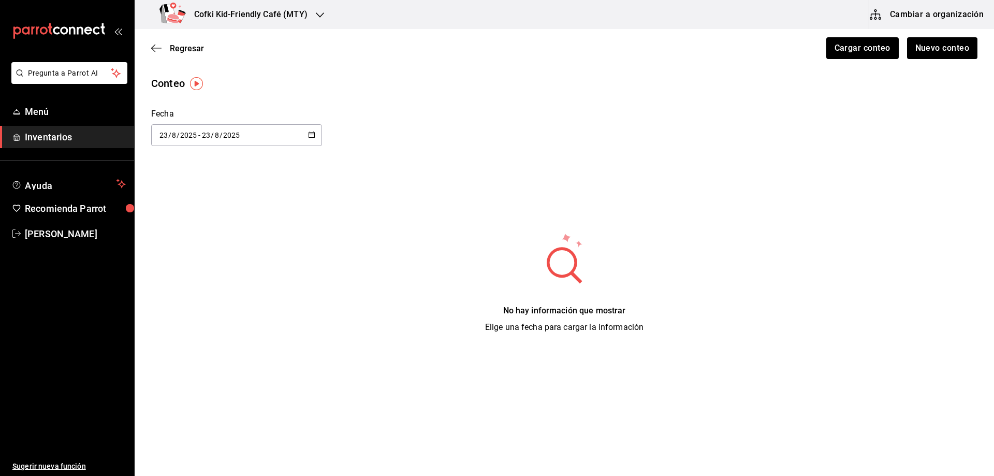
click at [287, 132] on div "[DATE] [DATE] - [DATE] [DATE]" at bounding box center [236, 135] width 171 height 22
click at [217, 175] on li "Hoy" at bounding box center [200, 167] width 98 height 23
click at [936, 42] on button "Nuevo conteo" at bounding box center [942, 48] width 72 height 22
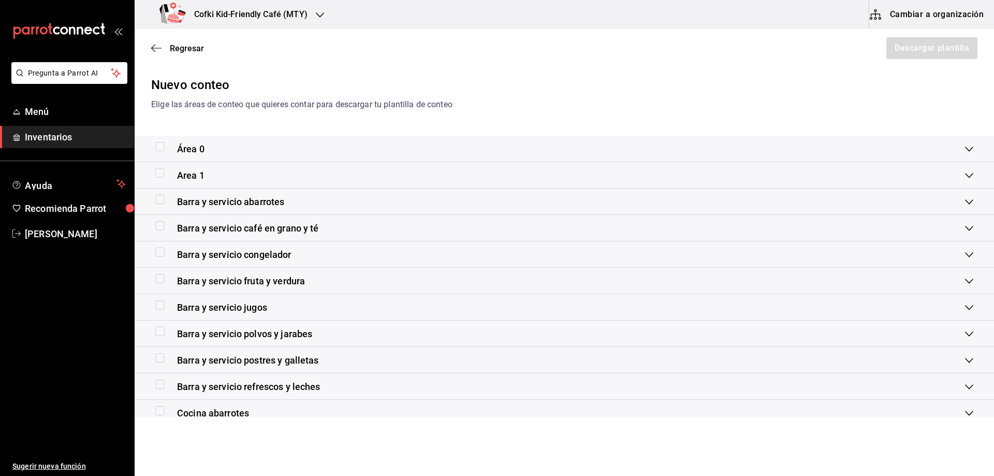
click at [164, 204] on input "checkbox" at bounding box center [159, 199] width 9 height 9
checkbox input "true"
click at [906, 50] on button "Descargar plantilla" at bounding box center [932, 48] width 92 height 22
click at [155, 227] on div "Barra y servicio café en grano y té" at bounding box center [565, 228] width 860 height 26
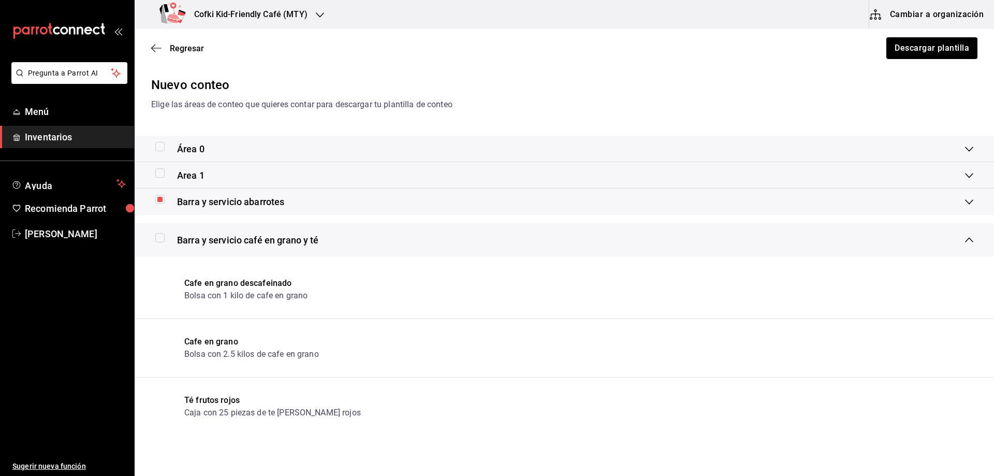
click at [166, 238] on label at bounding box center [161, 237] width 13 height 9
click at [165, 238] on input "checkbox" at bounding box center [159, 237] width 9 height 9
checkbox input "true"
click at [163, 200] on input "checkbox" at bounding box center [159, 199] width 9 height 9
checkbox input "false"
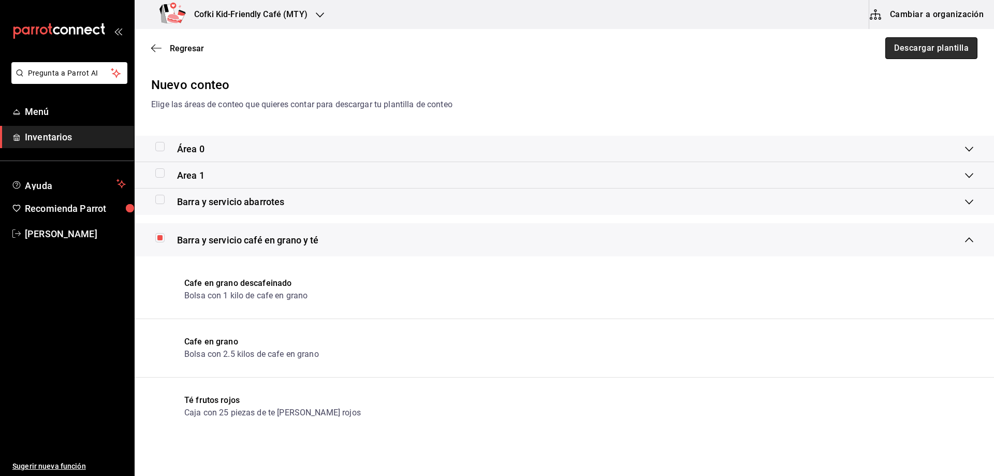
click at [888, 54] on button "Descargar plantilla" at bounding box center [932, 48] width 92 height 22
click at [154, 51] on icon "button" at bounding box center [156, 48] width 10 height 9
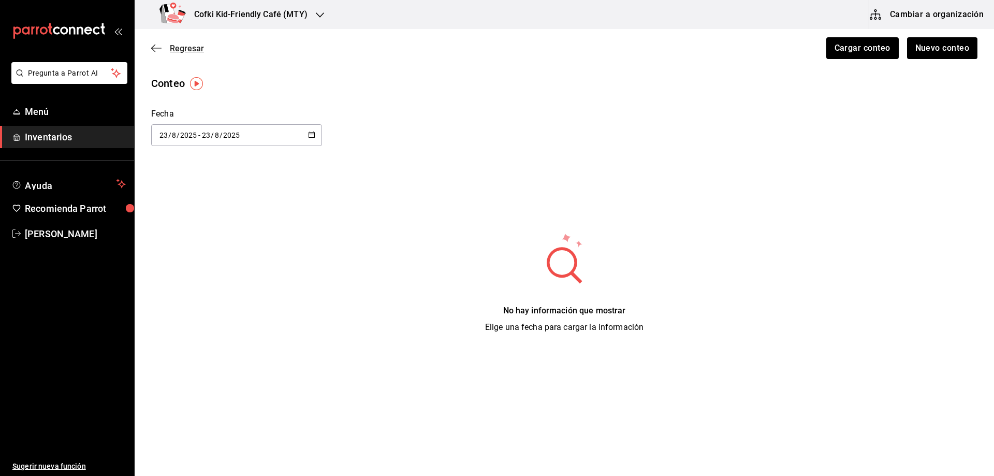
click at [157, 50] on icon "button" at bounding box center [156, 48] width 10 height 9
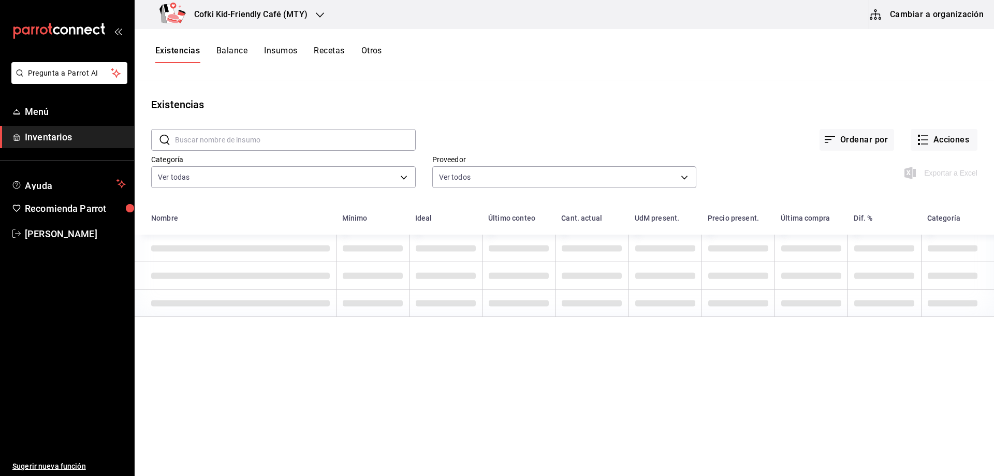
click at [242, 140] on input "text" at bounding box center [295, 139] width 241 height 21
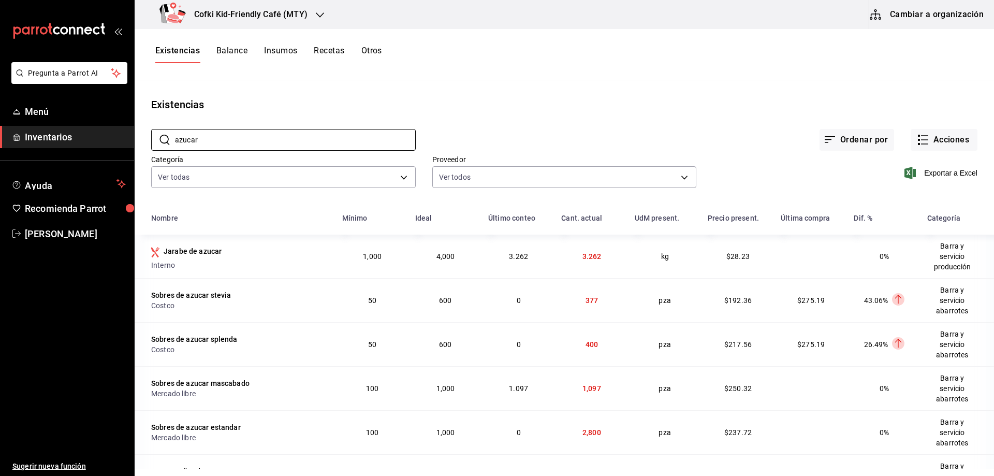
type input "azucar"
click at [243, 50] on button "Balance" at bounding box center [231, 55] width 31 height 18
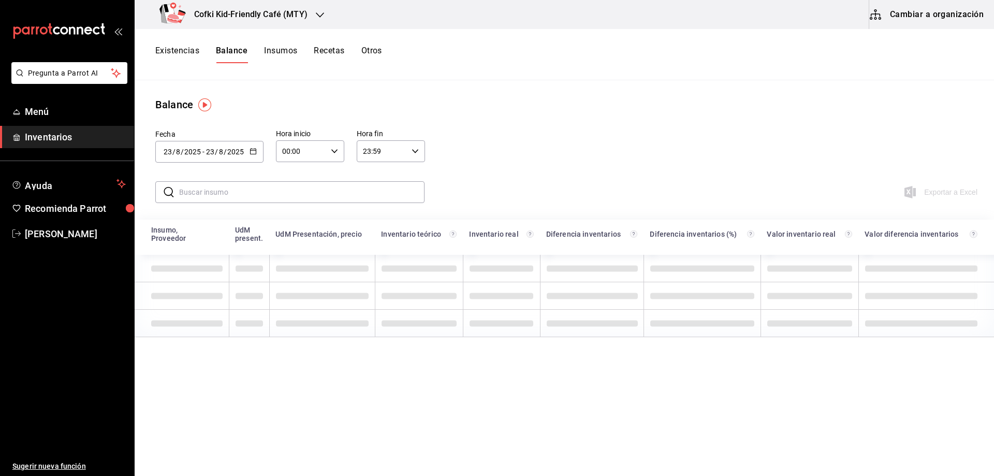
click at [230, 187] on input "text" at bounding box center [301, 192] width 245 height 21
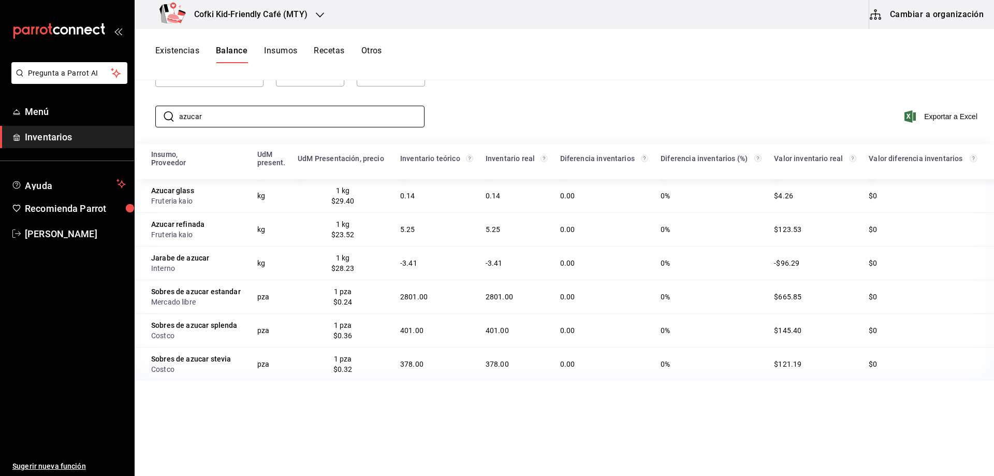
scroll to position [104, 0]
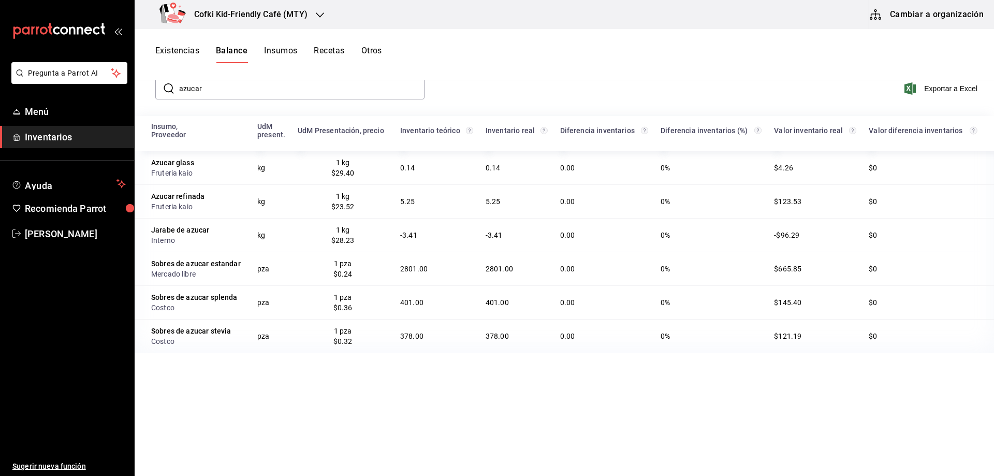
drag, startPoint x: 212, startPoint y: 91, endPoint x: 160, endPoint y: 91, distance: 52.3
click at [160, 91] on div "​ azucar ​" at bounding box center [289, 89] width 269 height 22
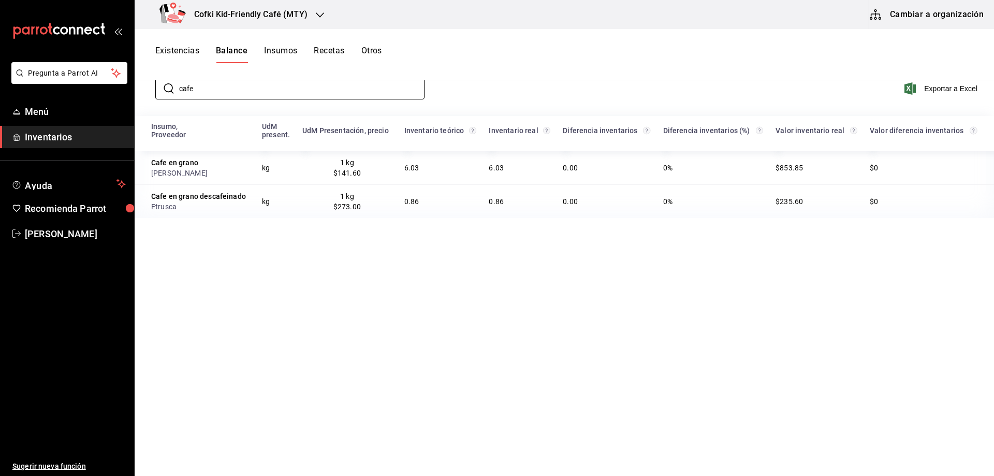
drag, startPoint x: 201, startPoint y: 91, endPoint x: 151, endPoint y: 91, distance: 50.2
click at [151, 91] on div "​ cafe ​" at bounding box center [309, 89] width 325 height 30
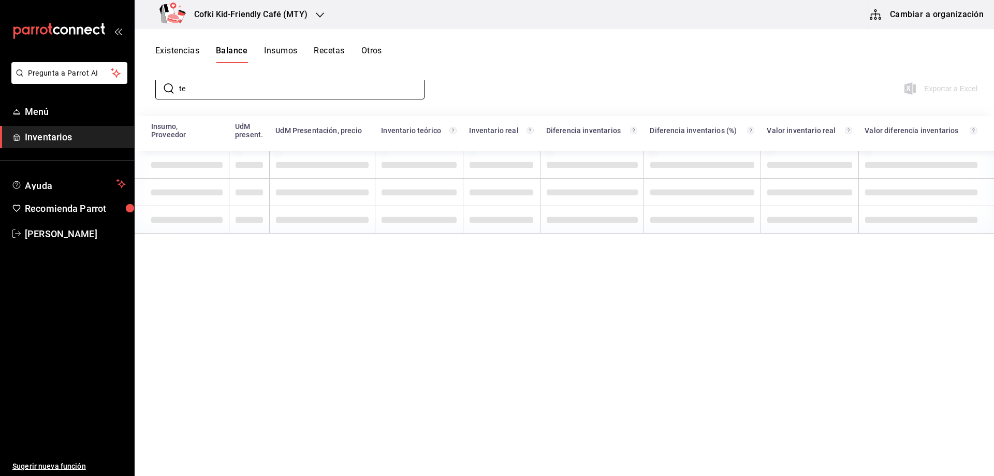
type input "t"
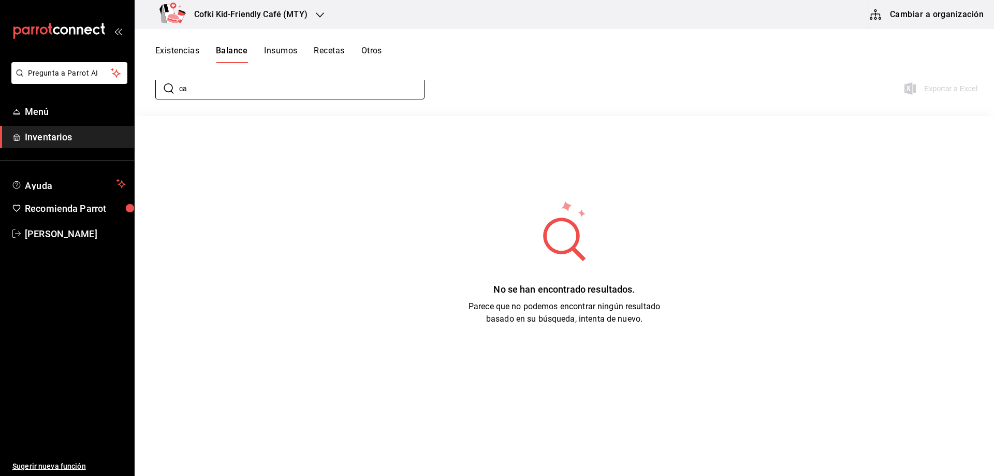
type input "c"
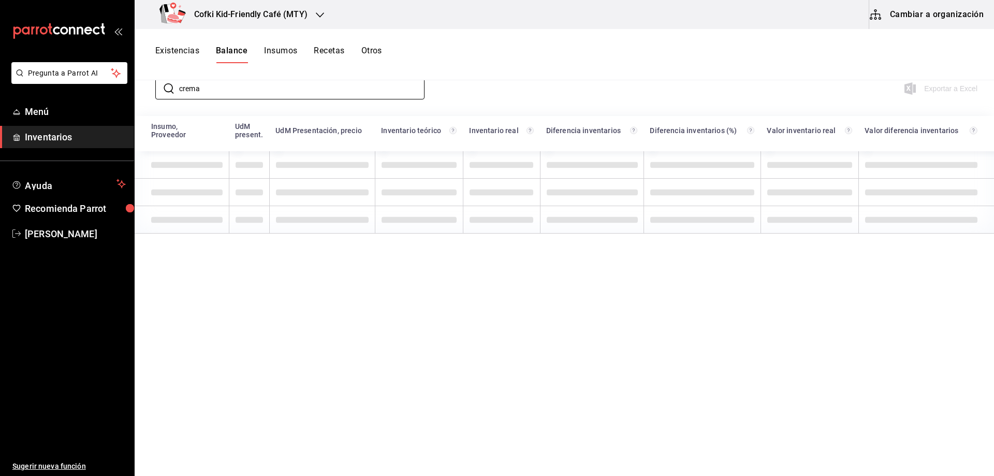
type input "crema b"
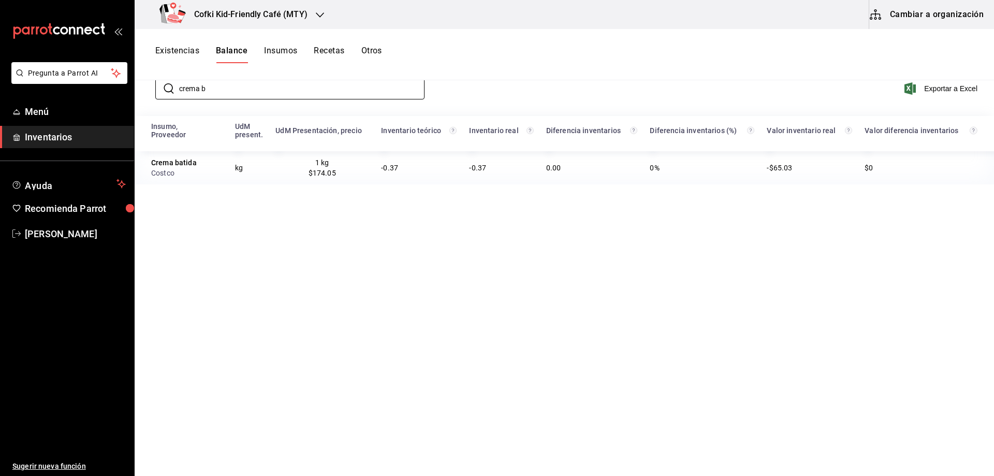
drag, startPoint x: 219, startPoint y: 93, endPoint x: 140, endPoint y: 92, distance: 78.2
click at [140, 92] on div "​ crema b ​ Exportar a Excel" at bounding box center [563, 95] width 864 height 42
type input "galleta"
click at [394, 224] on div "Insumo, Proveedor UdM present. UdM Presentación, precio Inventario teórico Inve…" at bounding box center [565, 310] width 860 height 388
drag, startPoint x: 214, startPoint y: 93, endPoint x: 127, endPoint y: 94, distance: 87.0
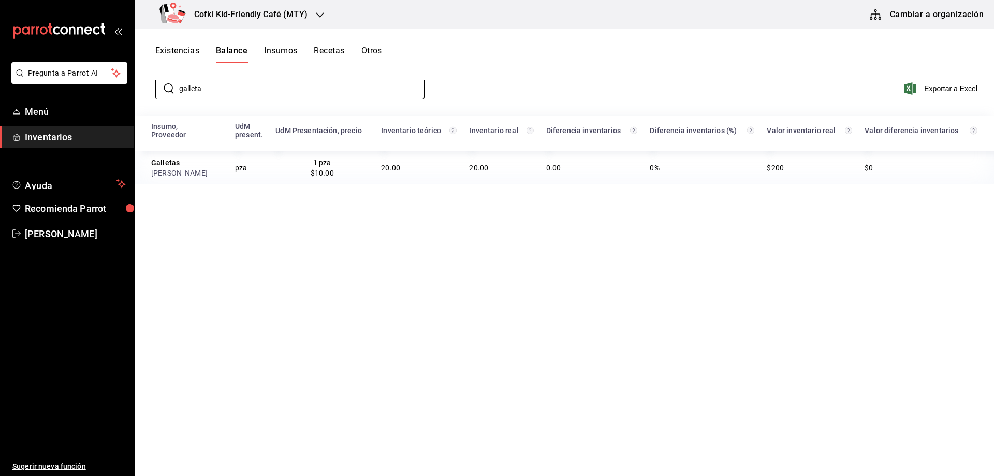
click at [127, 94] on div "Pregunta a Parrot AI Menú Inventarios Ayuda Recomienda Parrot [PERSON_NAME] Sug…" at bounding box center [497, 234] width 994 height 469
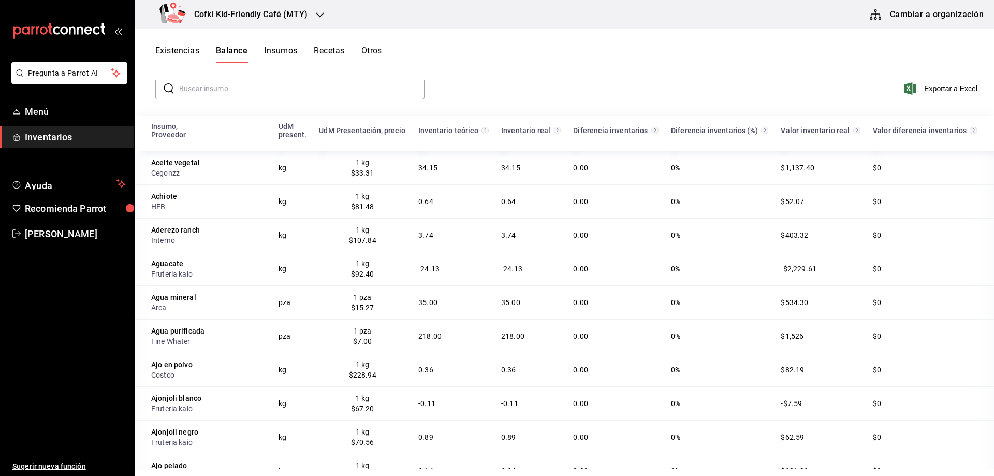
click at [445, 97] on div "​ ​" at bounding box center [313, 89] width 316 height 22
click at [66, 135] on span "Inventarios" at bounding box center [75, 137] width 101 height 14
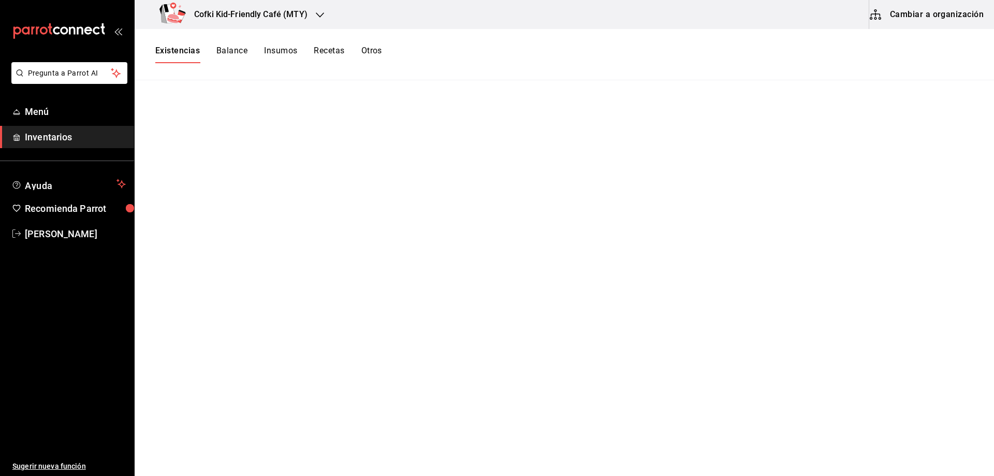
click at [161, 53] on button "Existencias" at bounding box center [177, 55] width 45 height 18
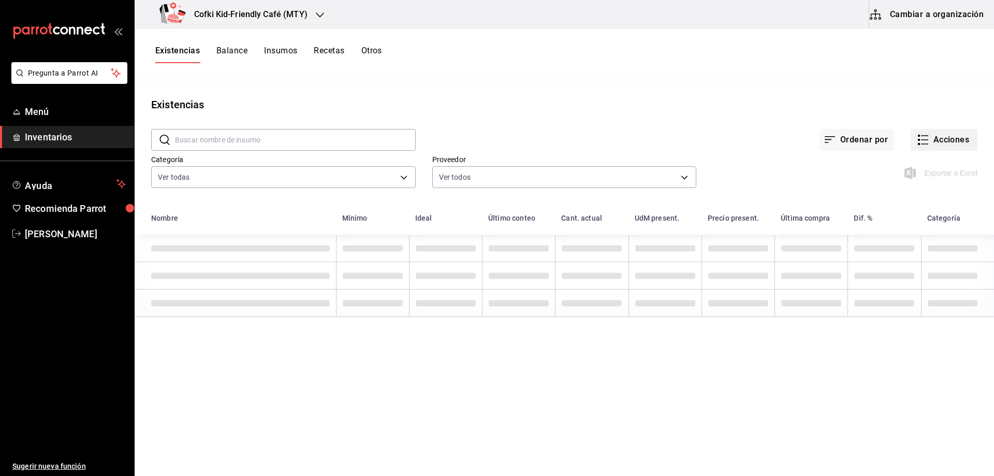
click at [931, 145] on button "Acciones" at bounding box center [944, 140] width 67 height 22
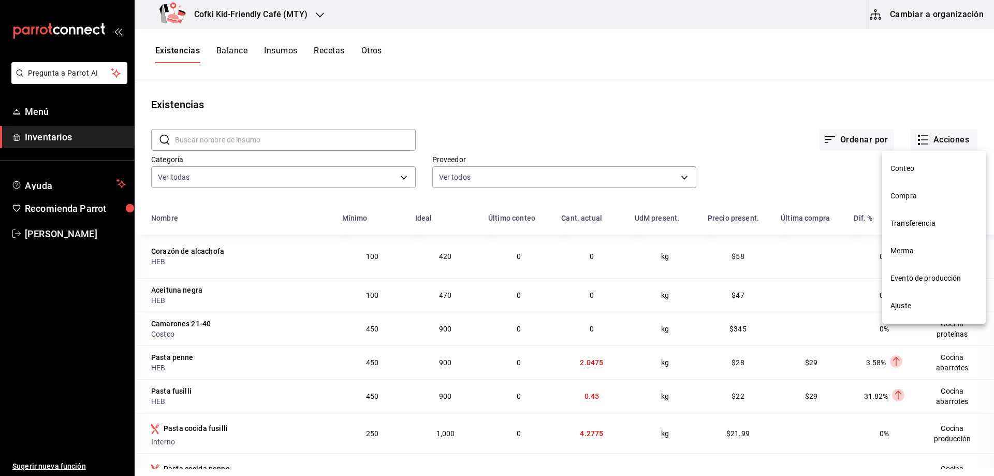
click at [914, 174] on li "Conteo" at bounding box center [934, 168] width 104 height 27
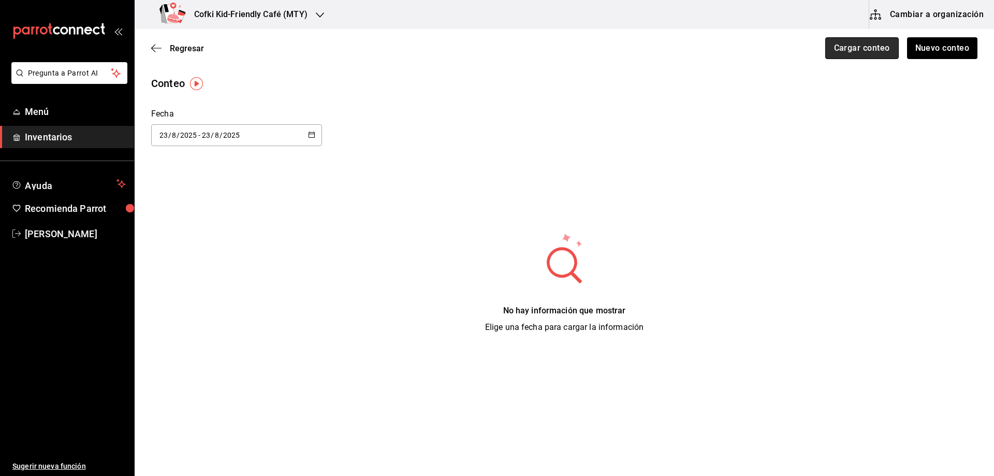
click at [858, 50] on button "Cargar conteo" at bounding box center [862, 48] width 74 height 22
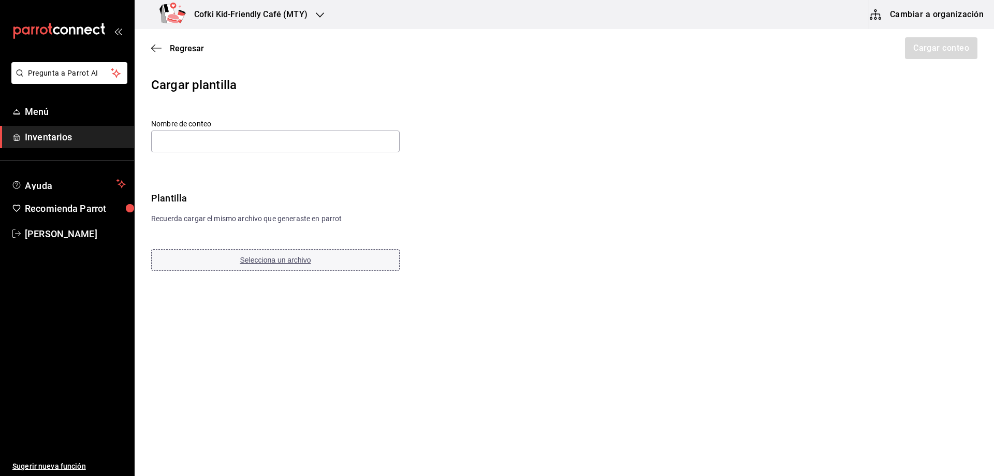
click at [223, 253] on button "Selecciona un archivo" at bounding box center [275, 260] width 249 height 22
click at [346, 148] on input "text" at bounding box center [275, 142] width 249 height 22
paste input "Barra y servicio café en granos y te [DATE]"
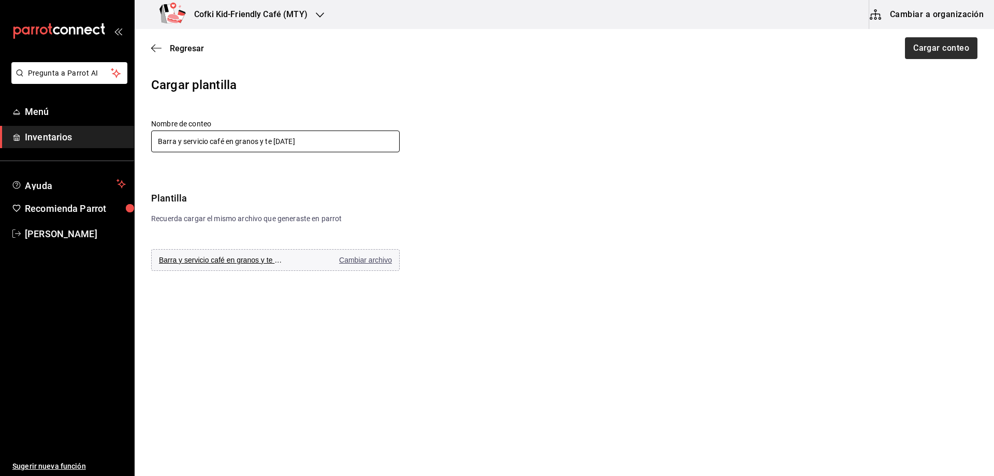
type input "Barra y servicio café en granos y te [DATE]"
click at [912, 51] on button "Cargar conteo" at bounding box center [941, 48] width 74 height 22
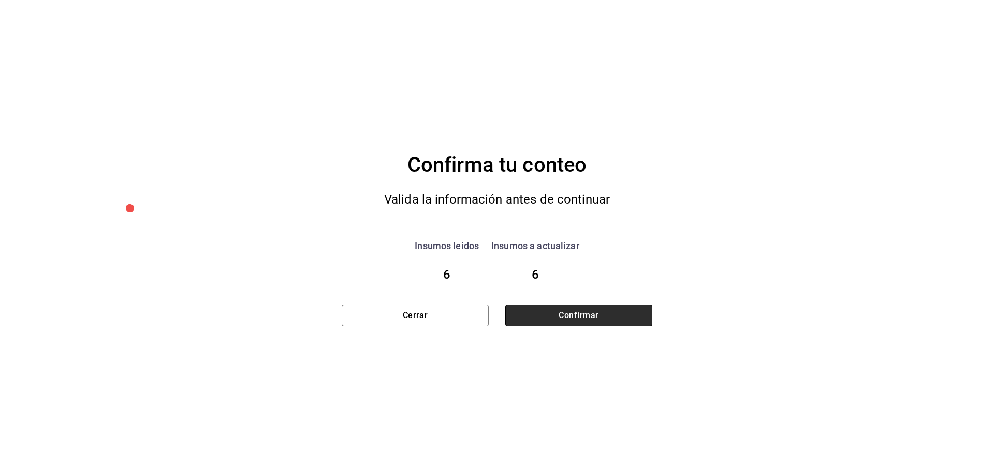
click at [603, 323] on button "Confirmar" at bounding box center [578, 316] width 147 height 22
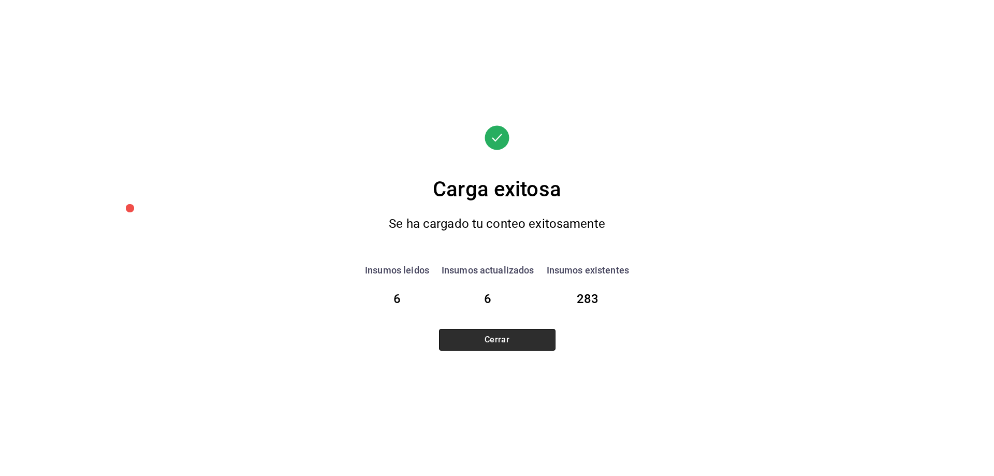
click at [532, 346] on button "Cerrar" at bounding box center [497, 340] width 117 height 22
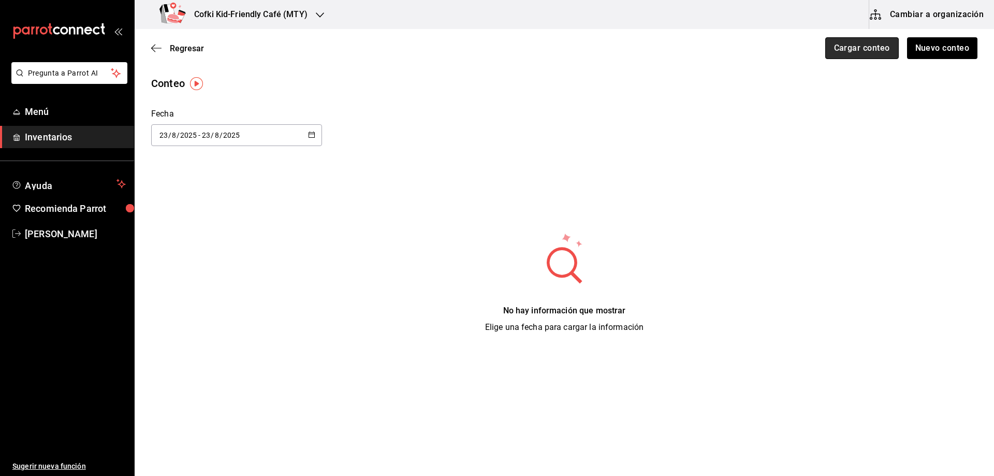
click at [861, 56] on button "Cargar conteo" at bounding box center [862, 48] width 74 height 22
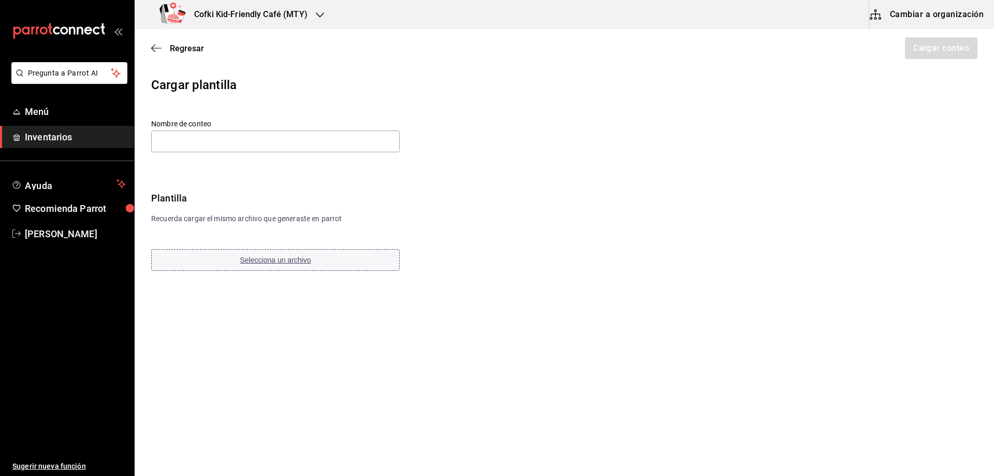
click at [260, 266] on button "Selecciona un archivo" at bounding box center [275, 260] width 249 height 22
click at [310, 136] on input "text" at bounding box center [275, 142] width 249 height 22
paste input "Barra y servicio abarrotes 24 08 25"
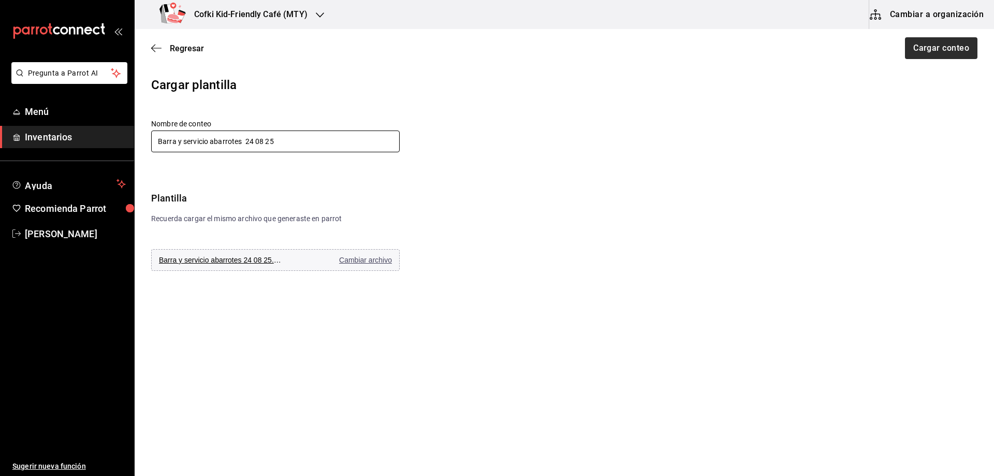
type input "Barra y servicio abarrotes 24 08 25"
click at [942, 50] on button "Cargar conteo" at bounding box center [941, 48] width 74 height 22
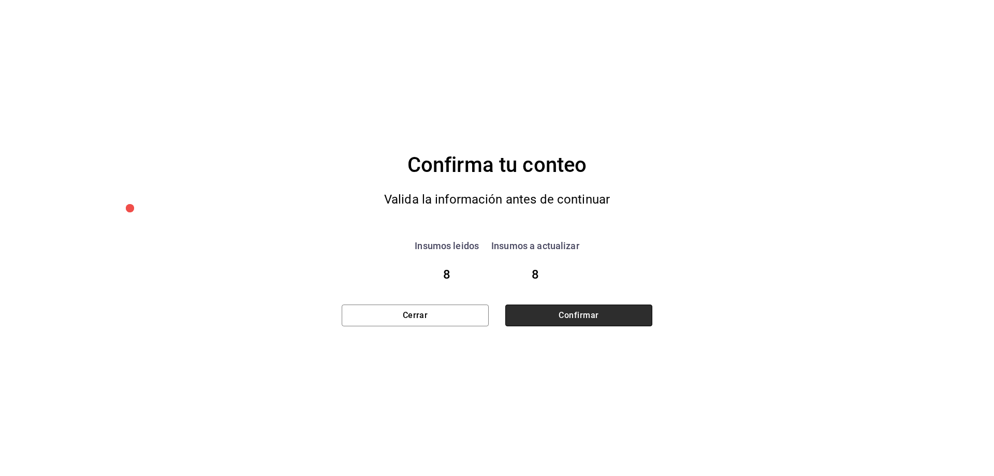
click at [535, 317] on button "Confirmar" at bounding box center [578, 316] width 147 height 22
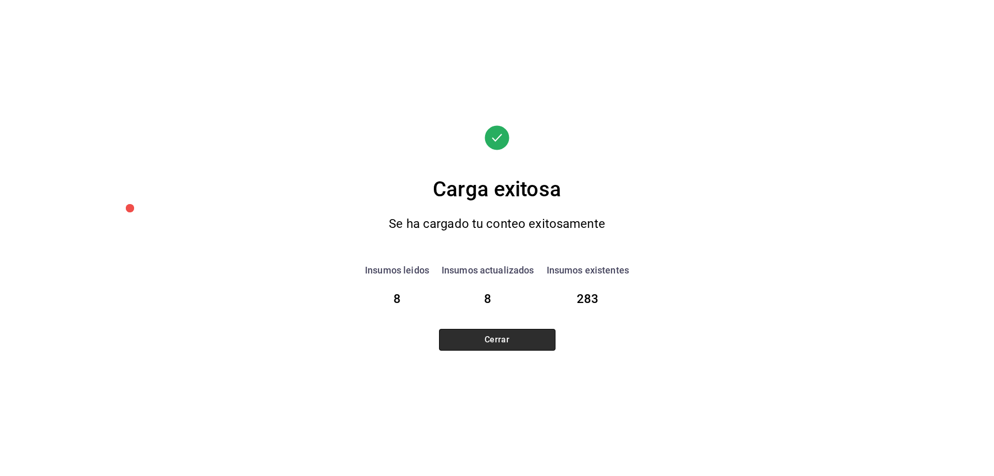
click at [531, 343] on button "Cerrar" at bounding box center [497, 340] width 117 height 22
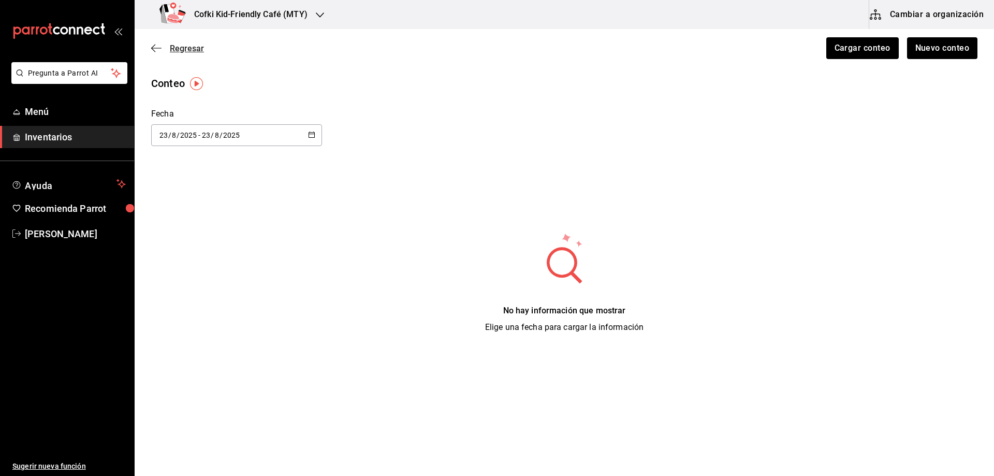
click at [167, 45] on div "Regresar Cargar conteo Nuevo conteo" at bounding box center [565, 48] width 860 height 38
click at [167, 47] on span "Regresar" at bounding box center [177, 49] width 53 height 10
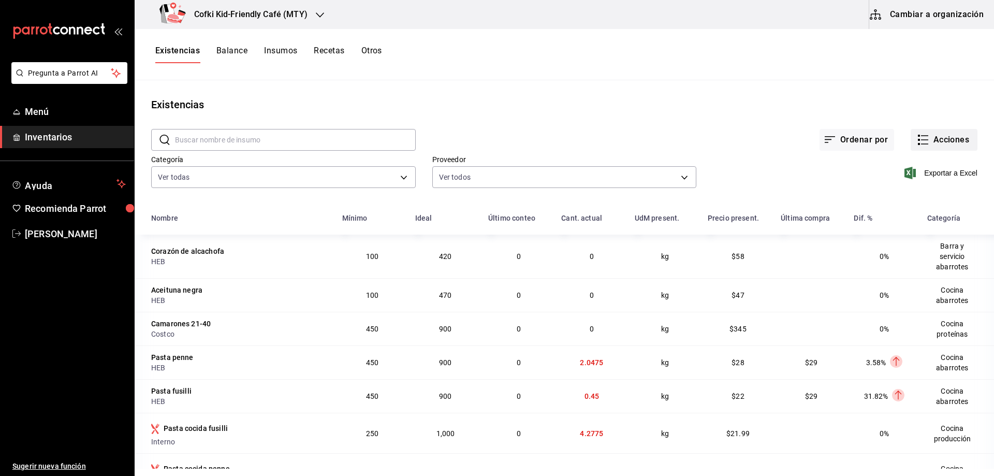
click at [946, 129] on button "Acciones" at bounding box center [944, 140] width 67 height 22
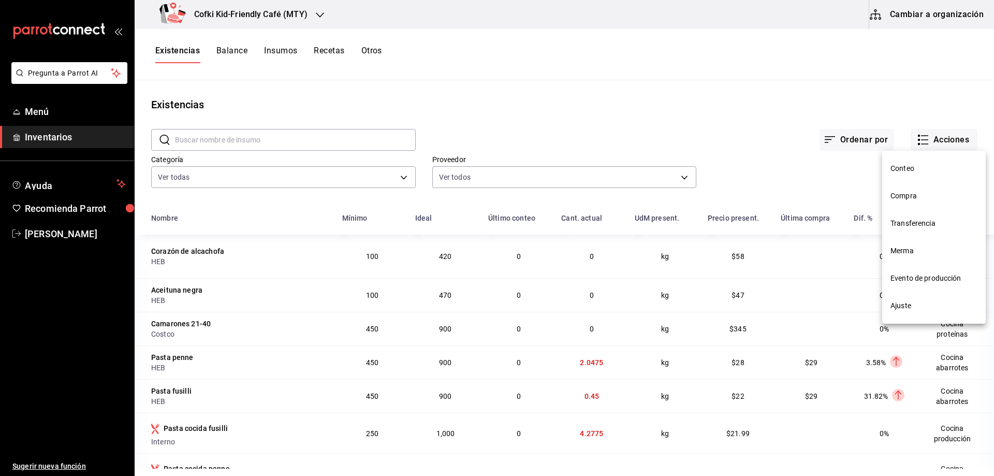
click at [919, 173] on span "Conteo" at bounding box center [934, 168] width 87 height 11
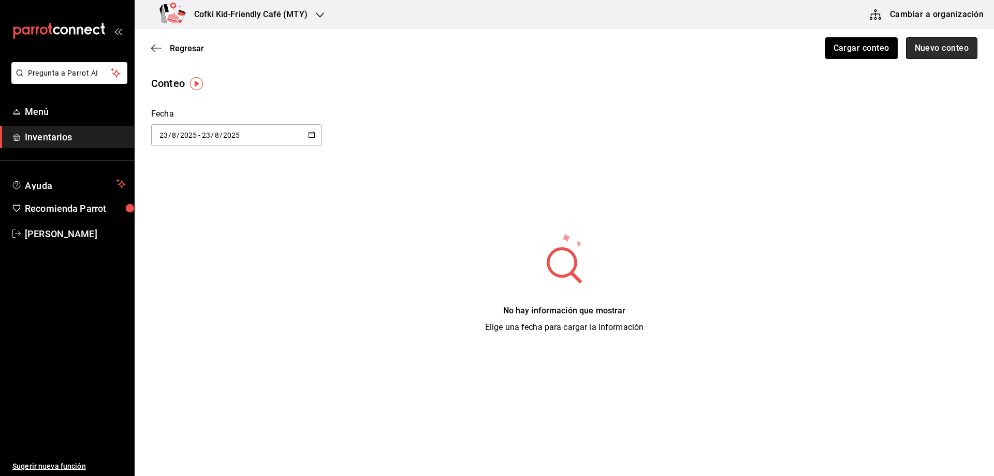
click at [924, 50] on button "Nuevo conteo" at bounding box center [942, 48] width 72 height 22
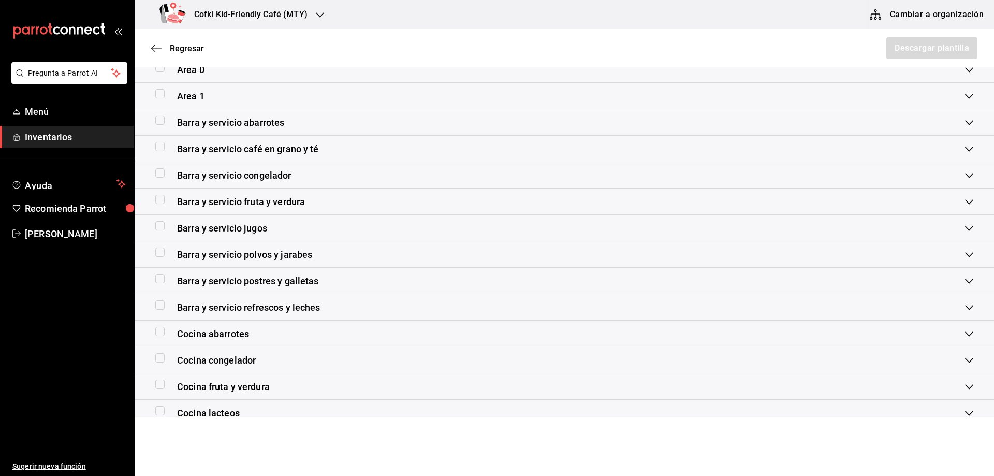
scroll to position [104, 0]
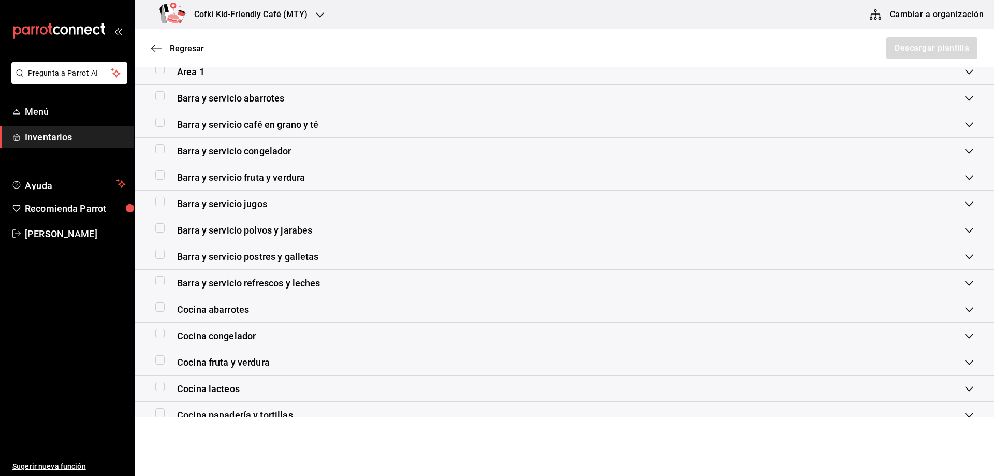
click at [166, 256] on label at bounding box center [161, 254] width 13 height 9
click at [165, 256] on input "checkbox" at bounding box center [159, 254] width 9 height 9
checkbox input "true"
click at [907, 49] on button "Descargar plantilla" at bounding box center [932, 48] width 92 height 22
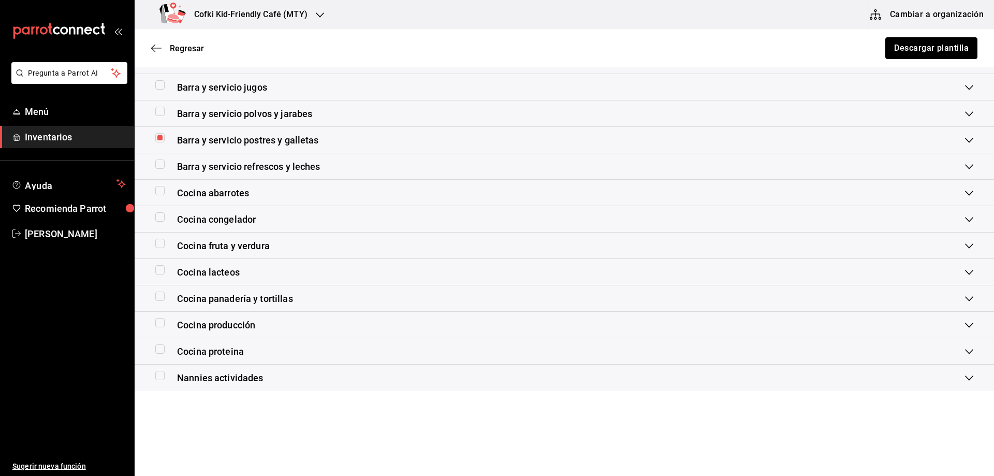
scroll to position [227, 0]
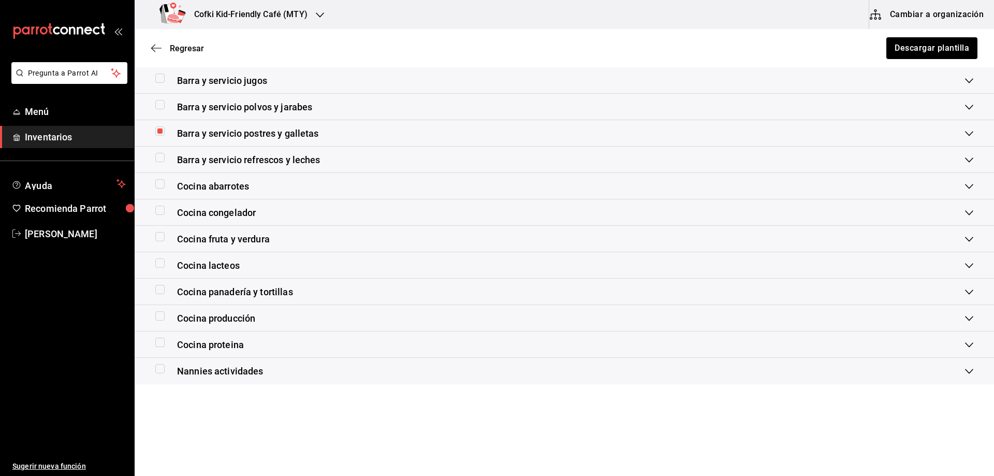
click at [160, 371] on input "checkbox" at bounding box center [159, 368] width 9 height 9
checkbox input "true"
click at [162, 127] on input "checkbox" at bounding box center [159, 130] width 9 height 9
checkbox input "false"
click at [912, 49] on button "Descargar plantilla" at bounding box center [932, 48] width 92 height 22
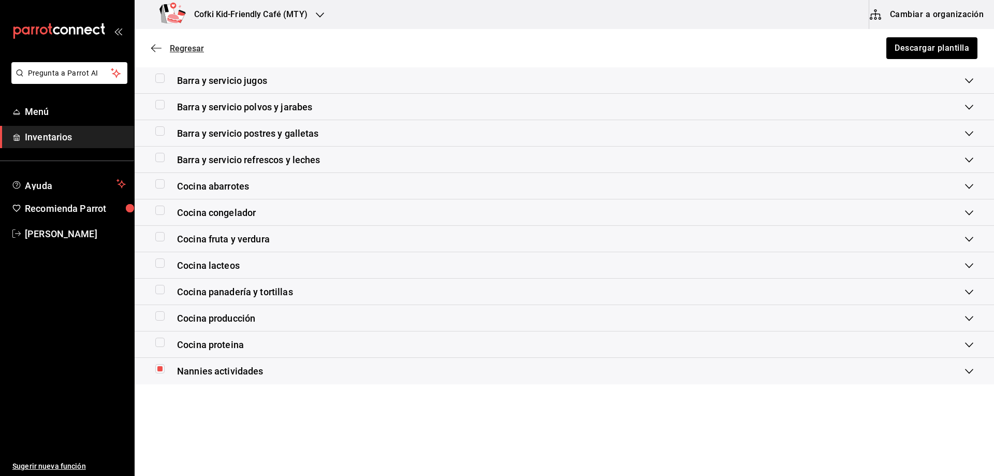
click at [161, 51] on icon "button" at bounding box center [156, 48] width 10 height 9
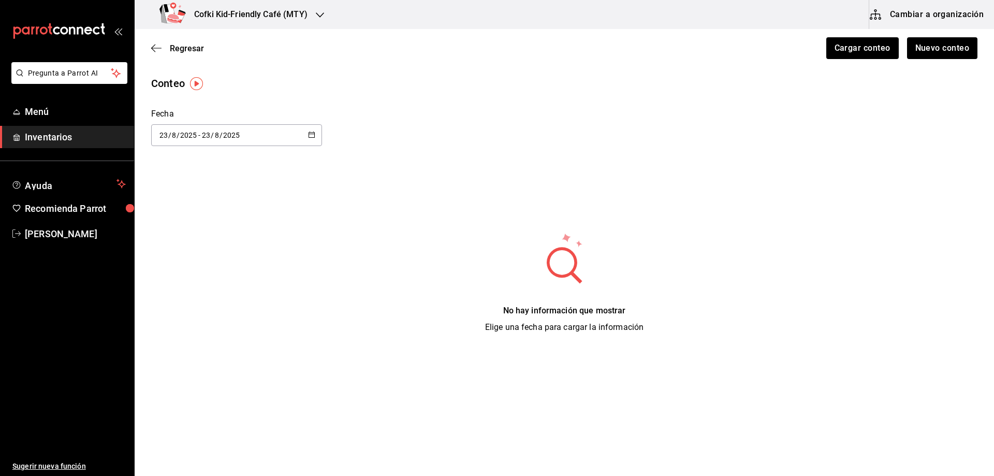
click at [161, 51] on icon "button" at bounding box center [156, 48] width 10 height 9
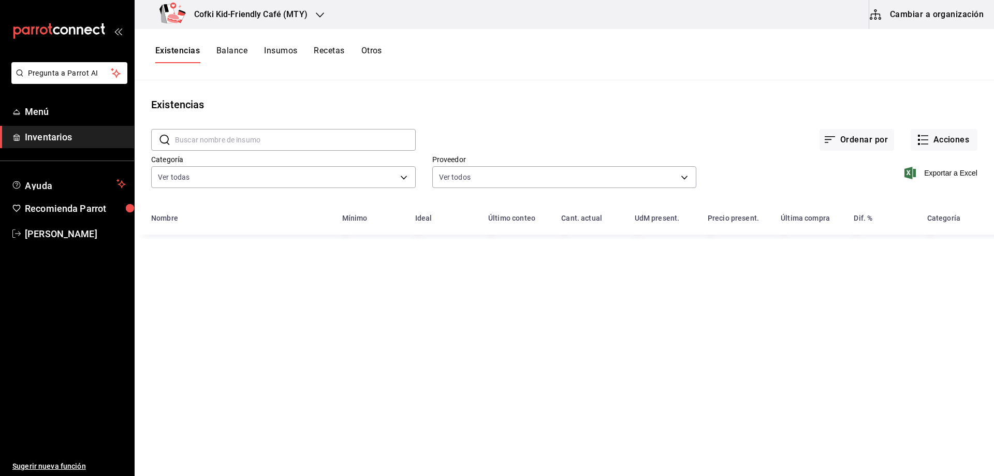
click at [238, 54] on button "Balance" at bounding box center [231, 55] width 31 height 18
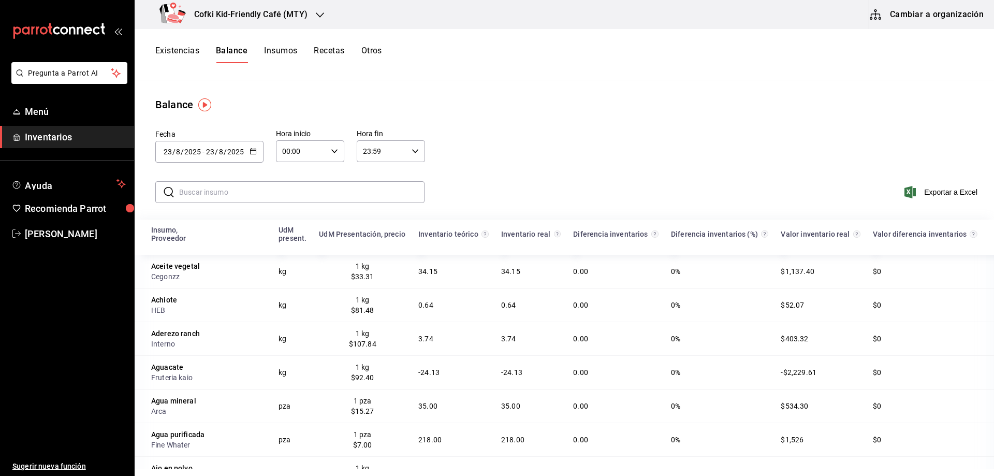
click at [271, 198] on input "text" at bounding box center [301, 192] width 245 height 21
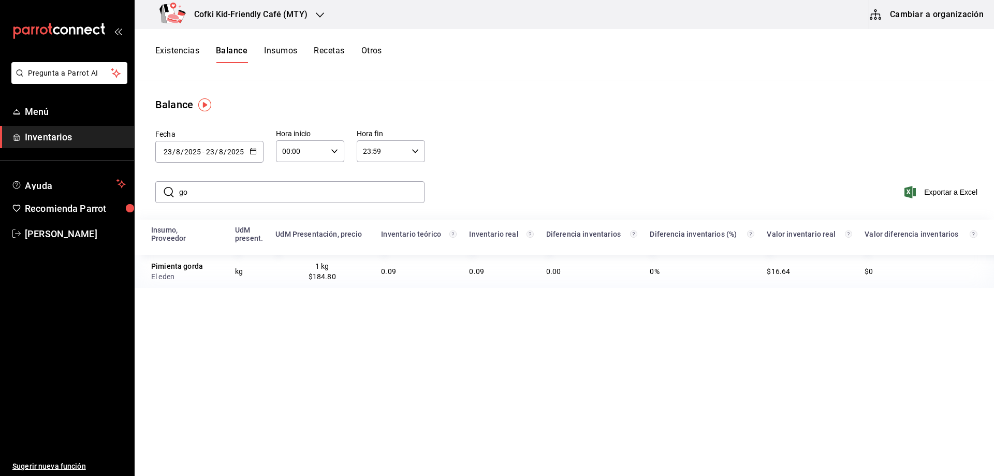
type input "g"
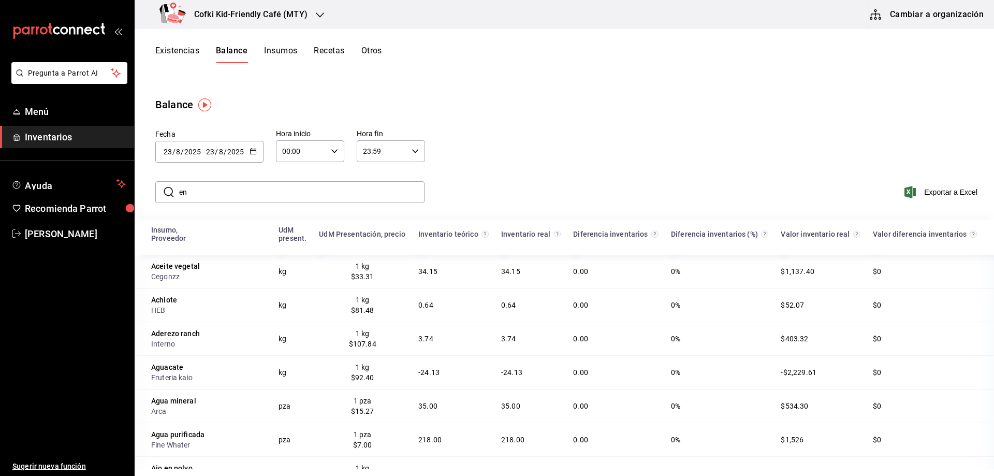
click at [533, 155] on div "Fecha 2025-08-23 23 / 8 / 2025 - 2025-08-23 23 / 8 / 2025 Hora inicio 00:00 Hor…" at bounding box center [565, 144] width 860 height 65
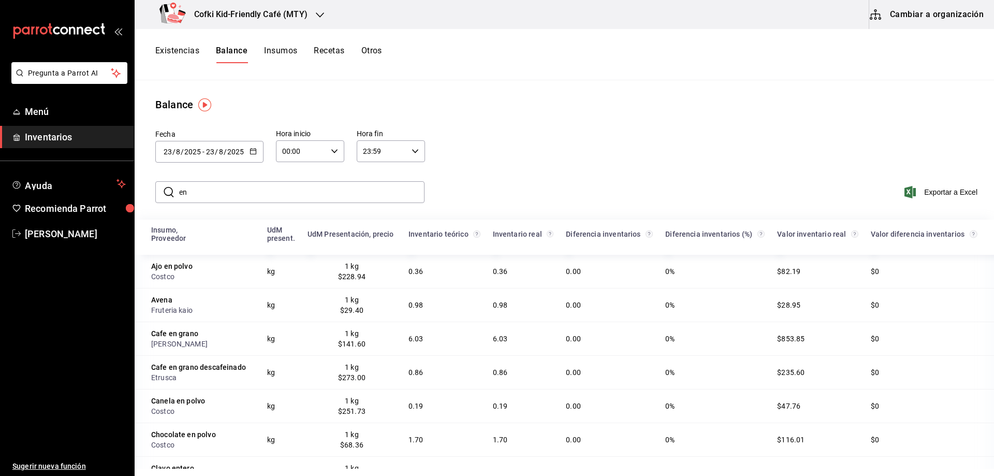
click at [298, 198] on input "en" at bounding box center [301, 192] width 245 height 21
type input "e"
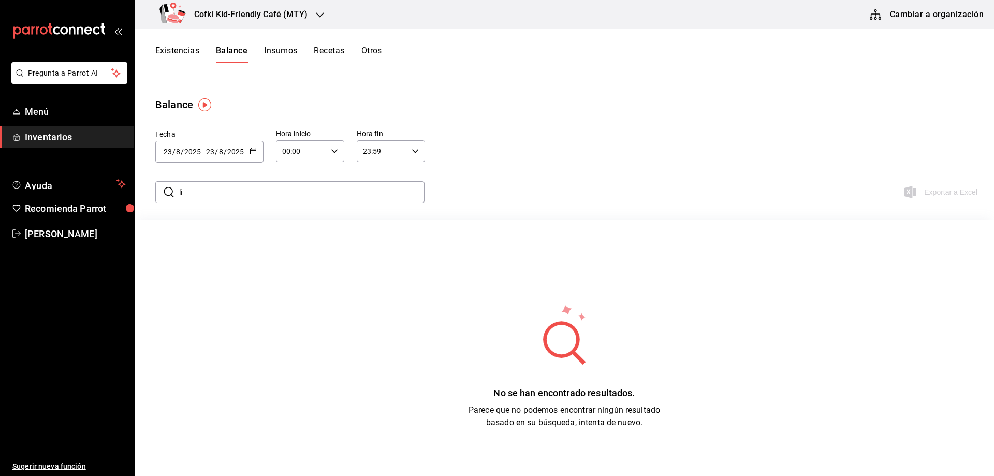
type input "l"
type input "t"
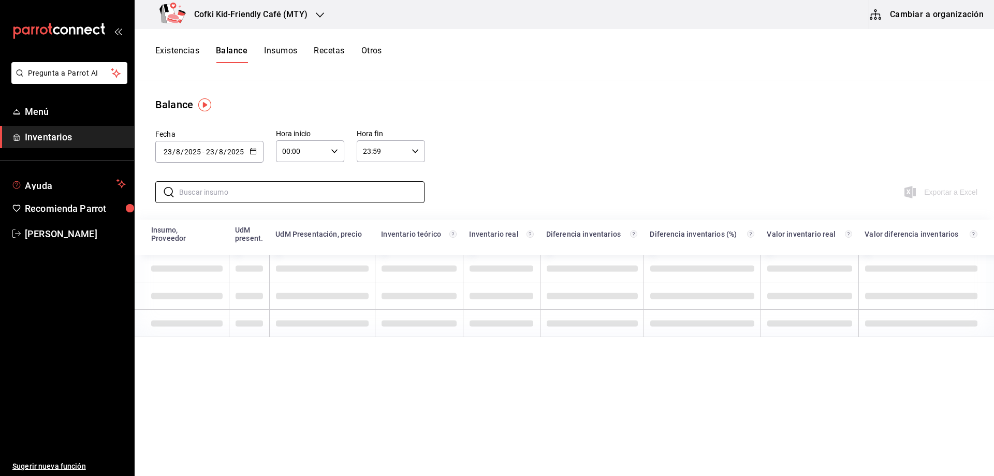
click at [77, 140] on span "Inventarios" at bounding box center [75, 137] width 101 height 14
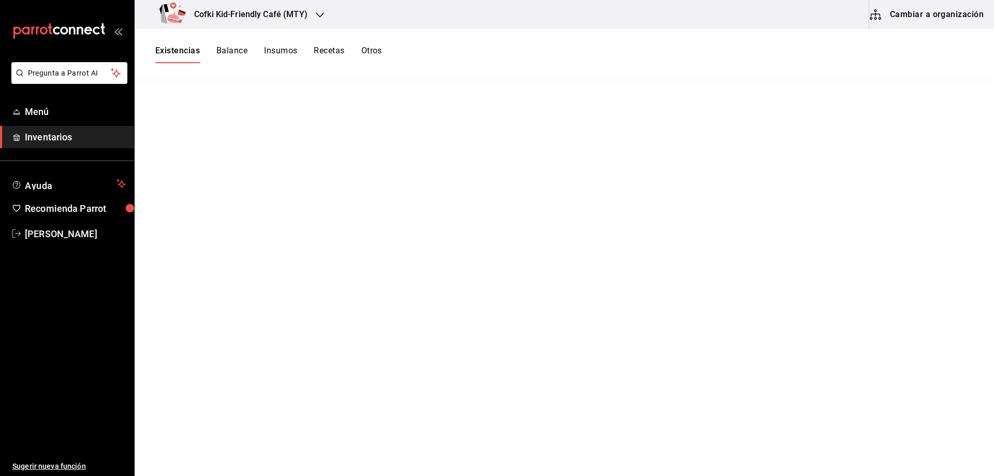
click at [122, 141] on span "Inventarios" at bounding box center [75, 137] width 101 height 14
click at [112, 137] on span "Inventarios" at bounding box center [75, 137] width 101 height 14
click at [176, 61] on button "Existencias" at bounding box center [177, 55] width 45 height 18
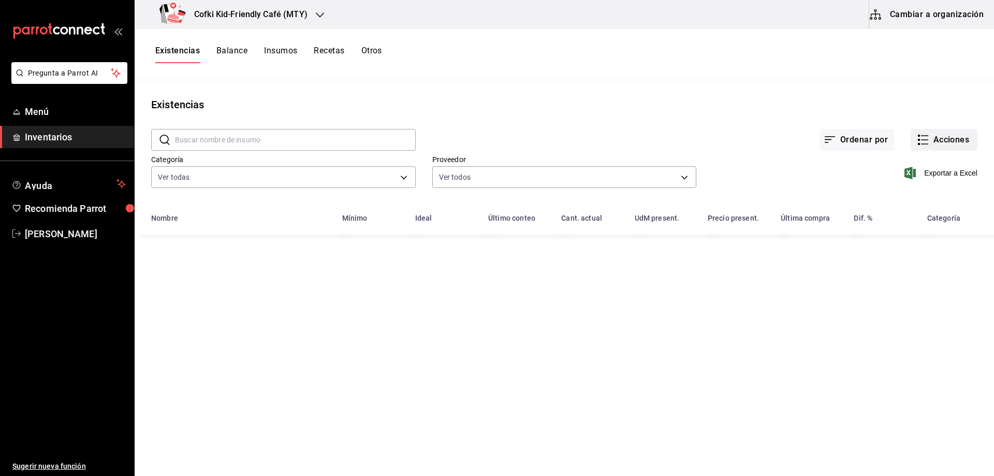
click at [935, 142] on button "Acciones" at bounding box center [944, 140] width 67 height 22
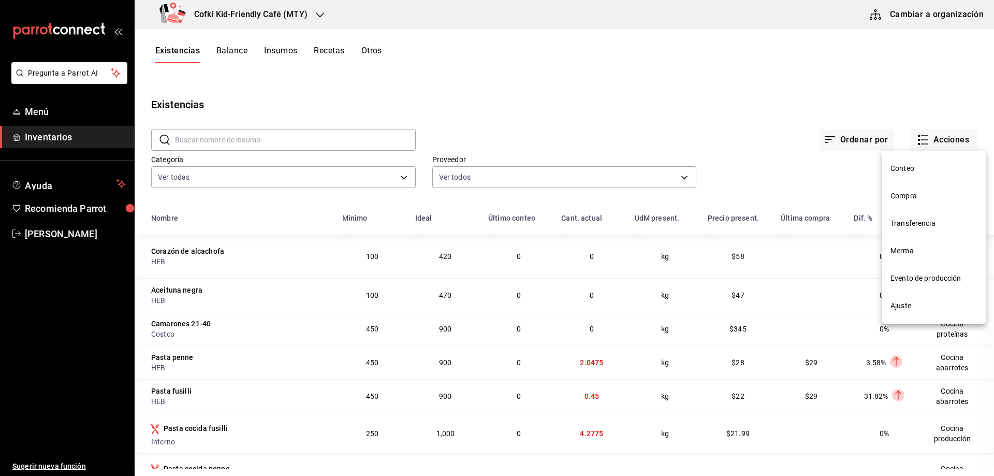
click at [928, 172] on span "Conteo" at bounding box center [934, 168] width 87 height 11
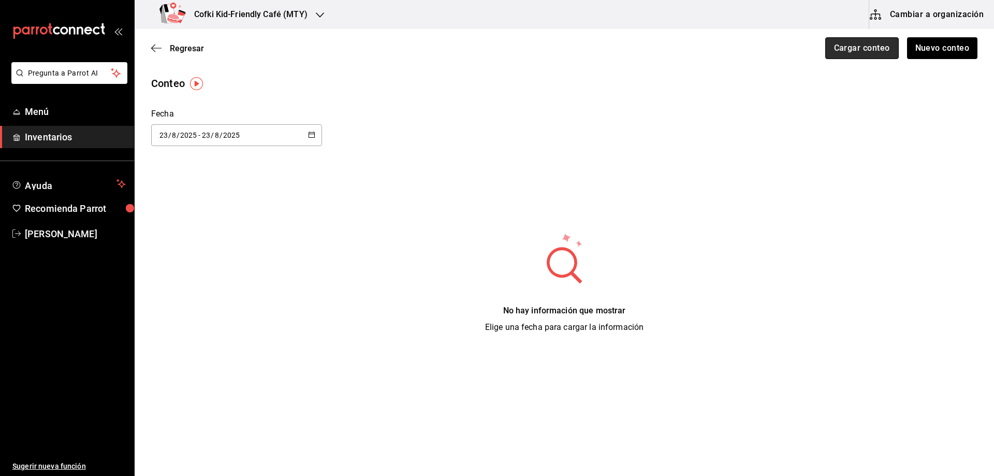
click at [851, 41] on button "Cargar conteo" at bounding box center [862, 48] width 74 height 22
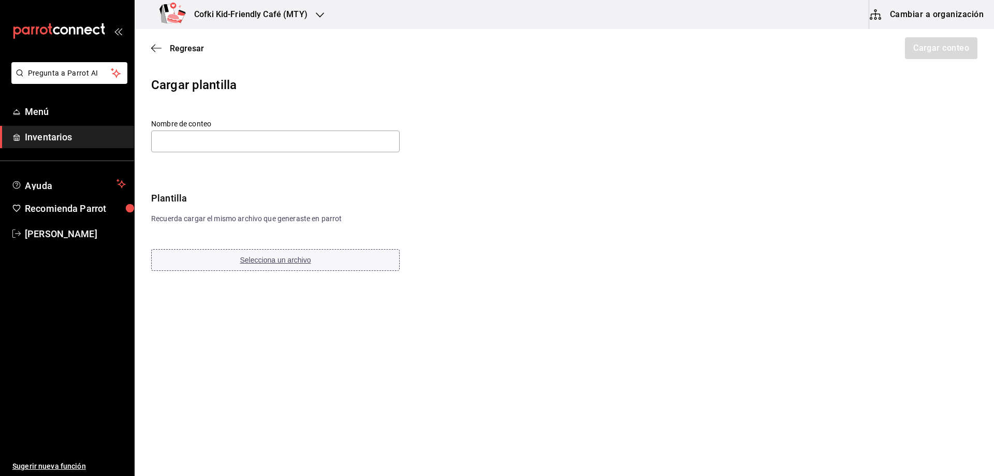
click at [346, 261] on button "Selecciona un archivo" at bounding box center [275, 260] width 249 height 22
click at [204, 136] on input "text" at bounding box center [275, 142] width 249 height 22
paste input "nannies actividades 24 08 25"
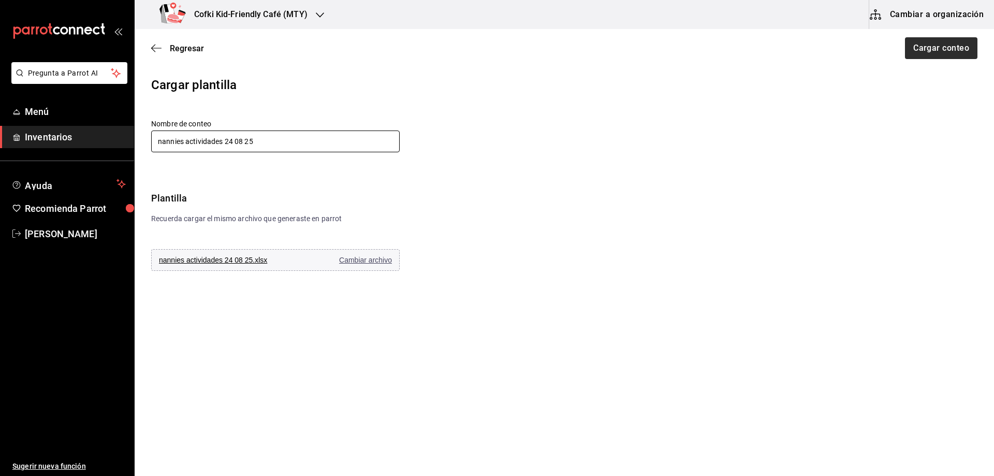
type input "nannies actividades 24 08 25"
click at [924, 52] on button "Cargar conteo" at bounding box center [941, 48] width 74 height 22
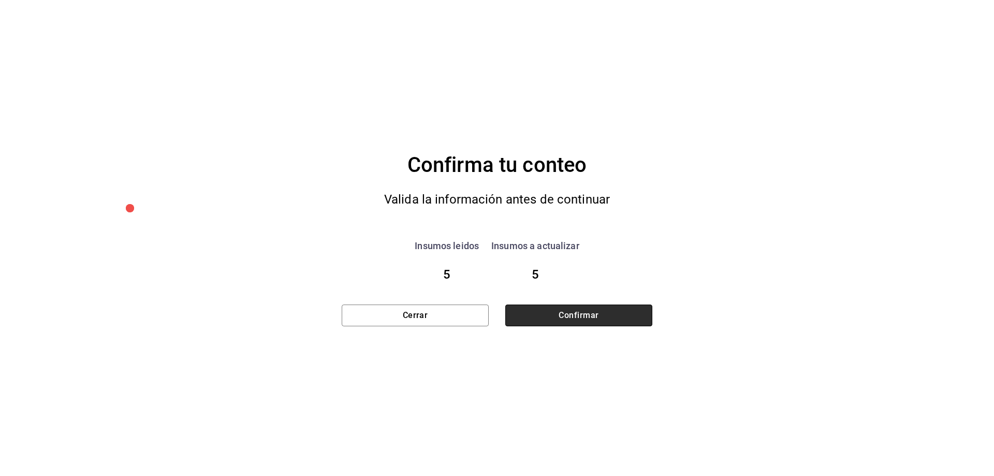
click at [575, 307] on button "Confirmar" at bounding box center [578, 316] width 147 height 22
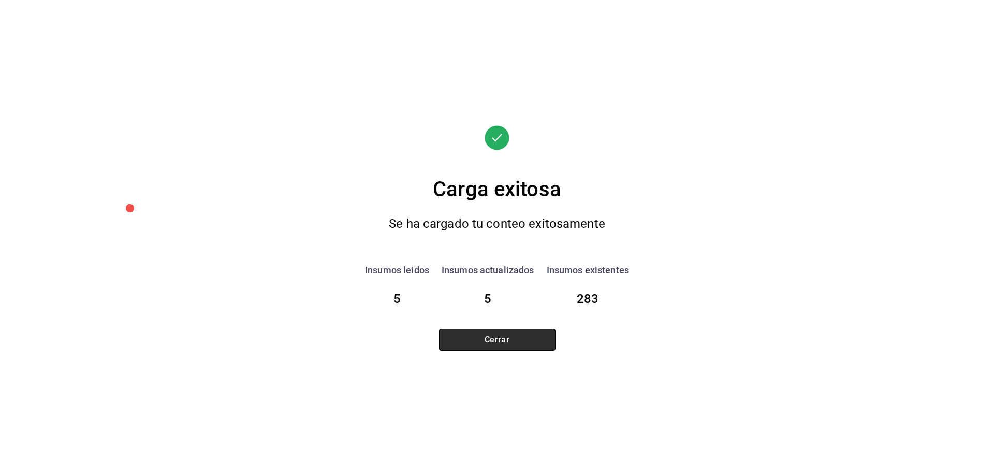
click at [533, 341] on button "Cerrar" at bounding box center [497, 340] width 117 height 22
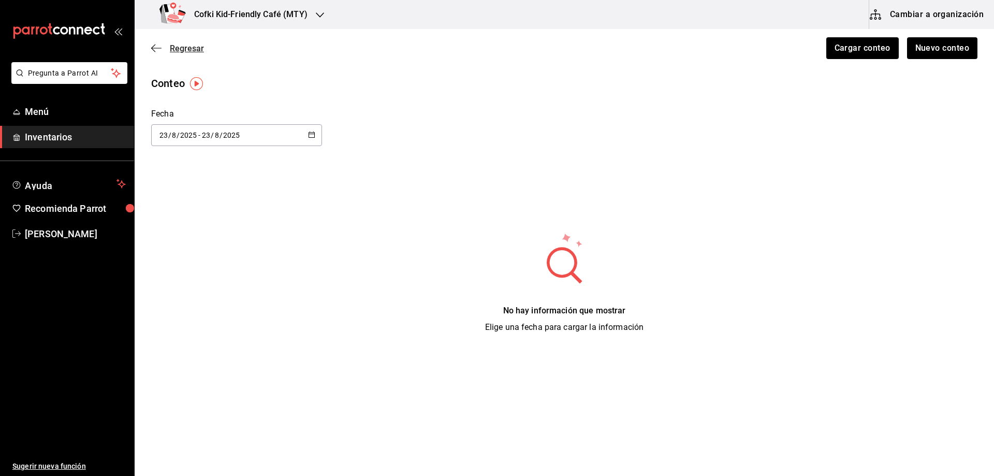
click at [156, 48] on icon "button" at bounding box center [156, 48] width 10 height 1
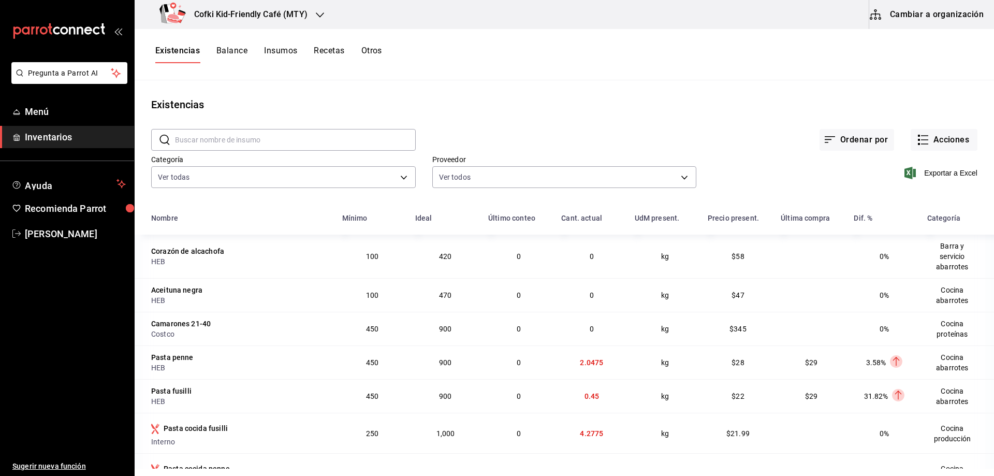
click at [234, 51] on button "Balance" at bounding box center [231, 55] width 31 height 18
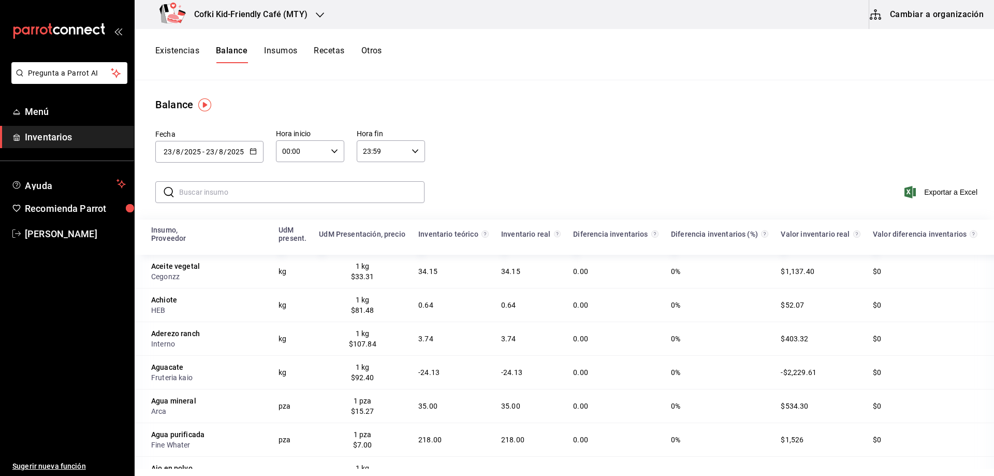
click at [250, 195] on input "text" at bounding box center [301, 192] width 245 height 21
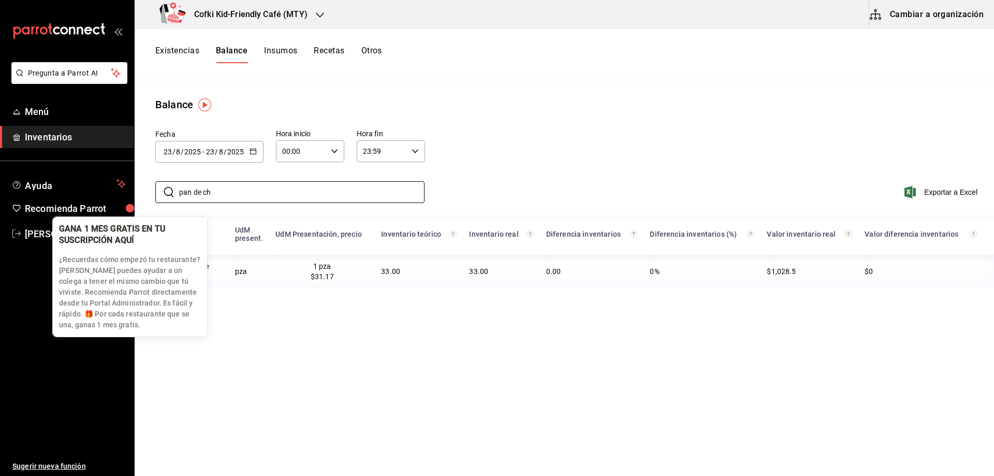
drag, startPoint x: 250, startPoint y: 195, endPoint x: 134, endPoint y: 199, distance: 116.1
click at [134, 199] on body "Pregunta a Parrot AI Menú Inventarios Ayuda Recomienda Parrot Oscar Aguilar Sug…" at bounding box center [497, 234] width 994 height 469
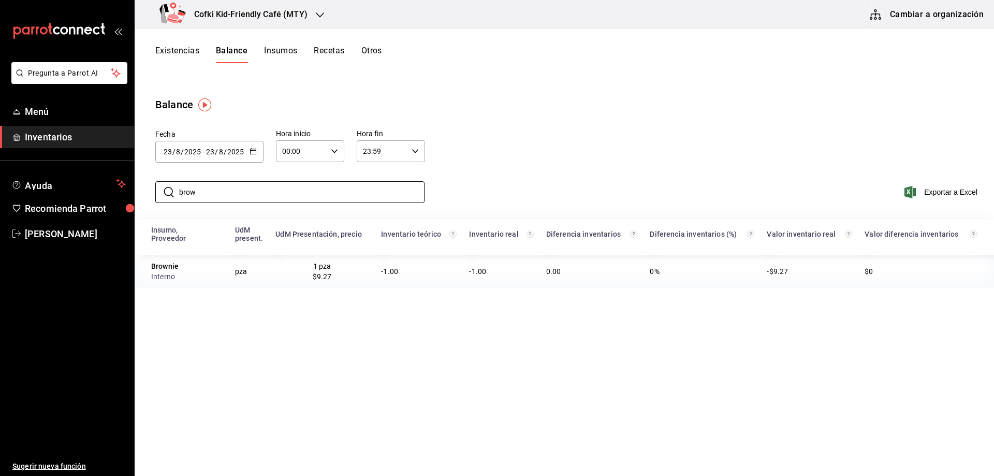
drag, startPoint x: 208, startPoint y: 199, endPoint x: 143, endPoint y: 197, distance: 64.8
click at [143, 197] on div "​ brow ​ Exportar a Excel" at bounding box center [563, 198] width 864 height 42
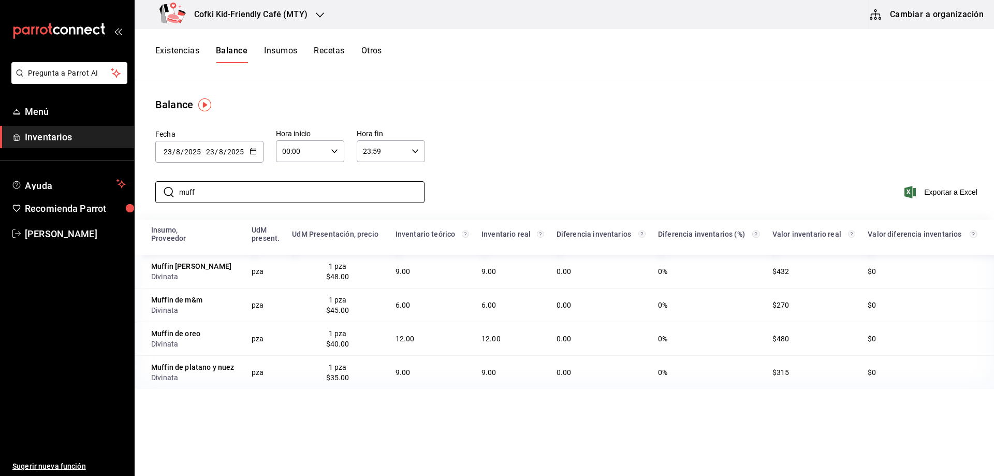
type input "muff"
click at [171, 54] on button "Existencias" at bounding box center [177, 55] width 44 height 18
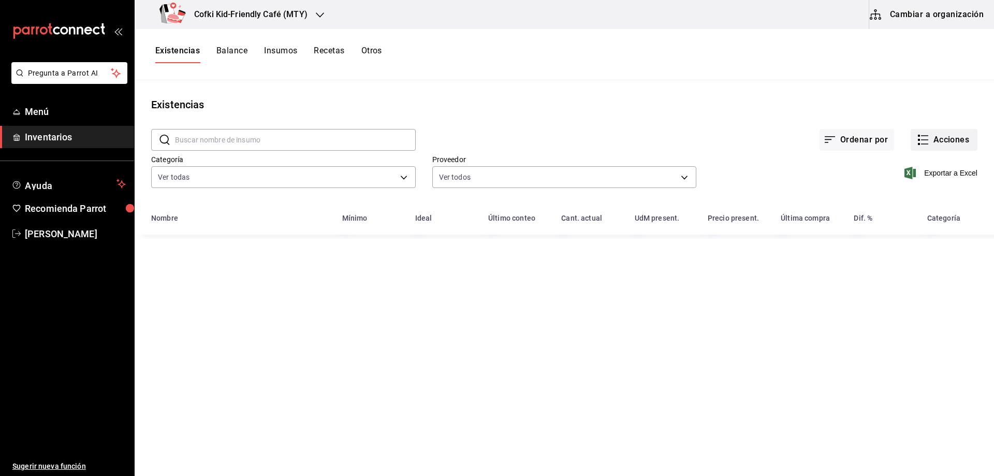
click at [934, 144] on button "Acciones" at bounding box center [944, 140] width 67 height 22
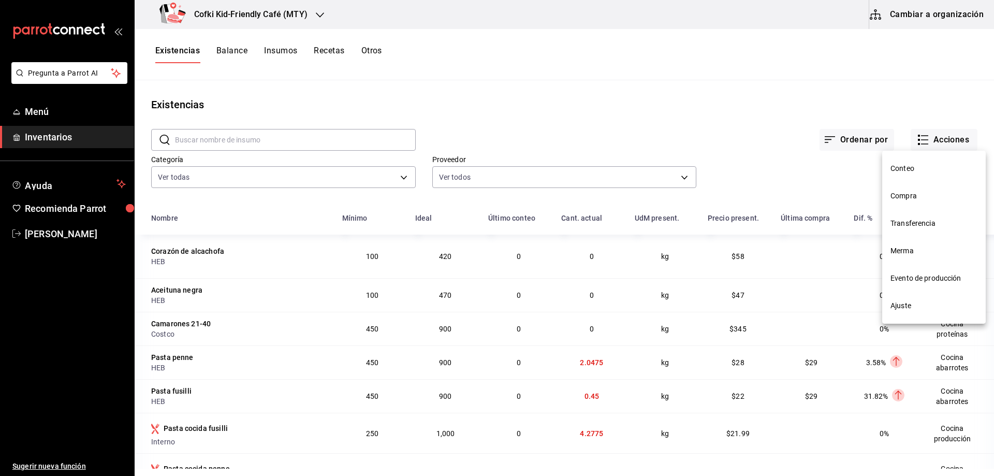
click at [920, 163] on li "Conteo" at bounding box center [934, 168] width 104 height 27
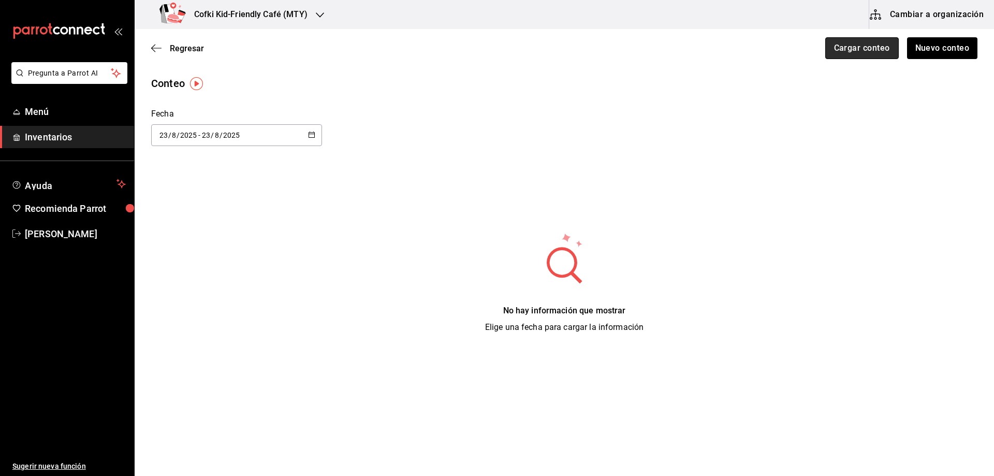
click at [872, 49] on button "Cargar conteo" at bounding box center [862, 48] width 74 height 22
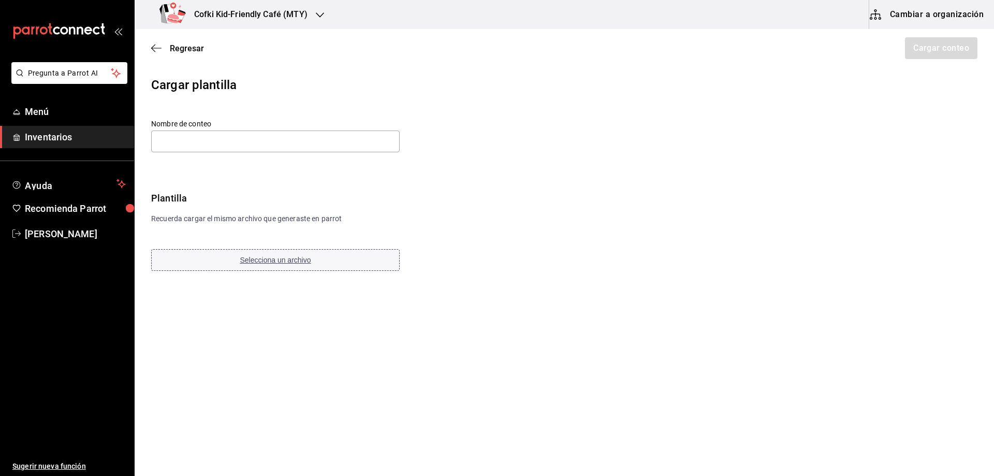
click at [236, 257] on button "Selecciona un archivo" at bounding box center [275, 260] width 249 height 22
click at [331, 141] on input "text" at bounding box center [275, 142] width 249 height 22
paste input "Barra y servicio postres y galletas 24 08 25"
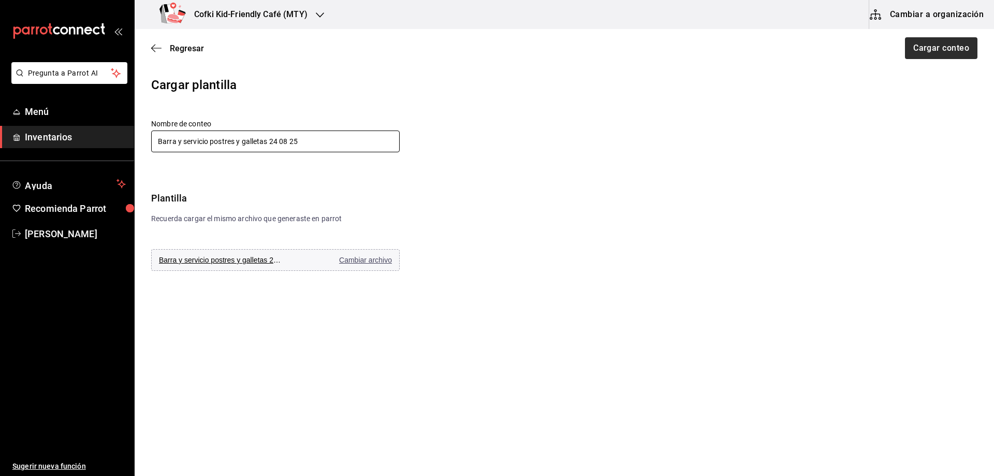
type input "Barra y servicio postres y galletas 24 08 25"
click at [931, 54] on button "Cargar conteo" at bounding box center [941, 48] width 74 height 22
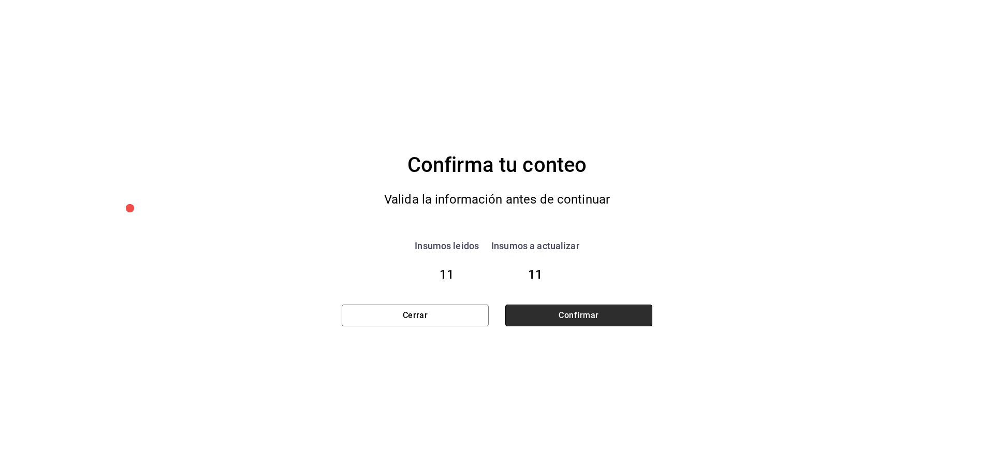
click at [603, 315] on button "Confirmar" at bounding box center [578, 316] width 147 height 22
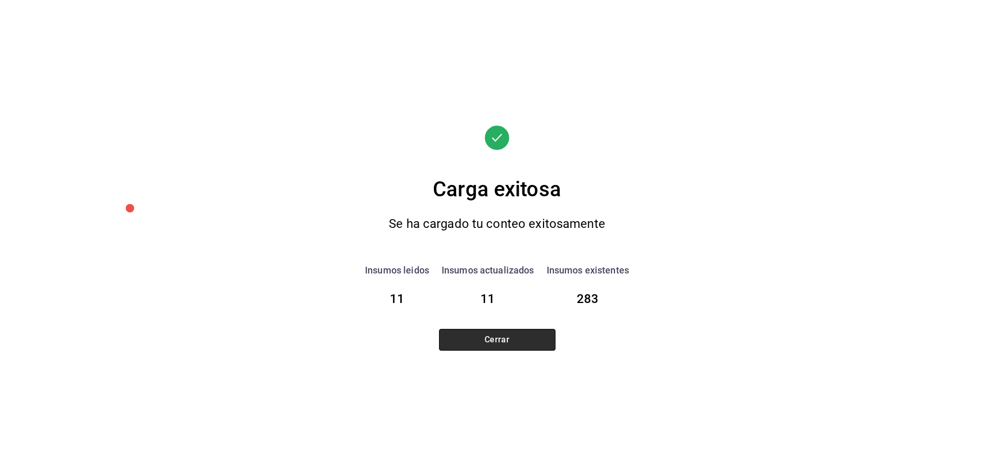
click at [530, 349] on button "Cerrar" at bounding box center [497, 340] width 117 height 22
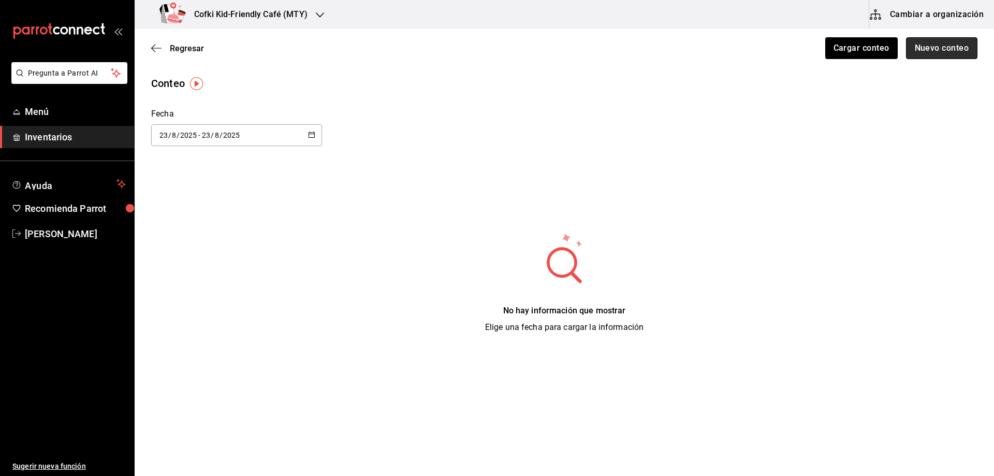
click at [916, 49] on button "Nuevo conteo" at bounding box center [942, 48] width 72 height 22
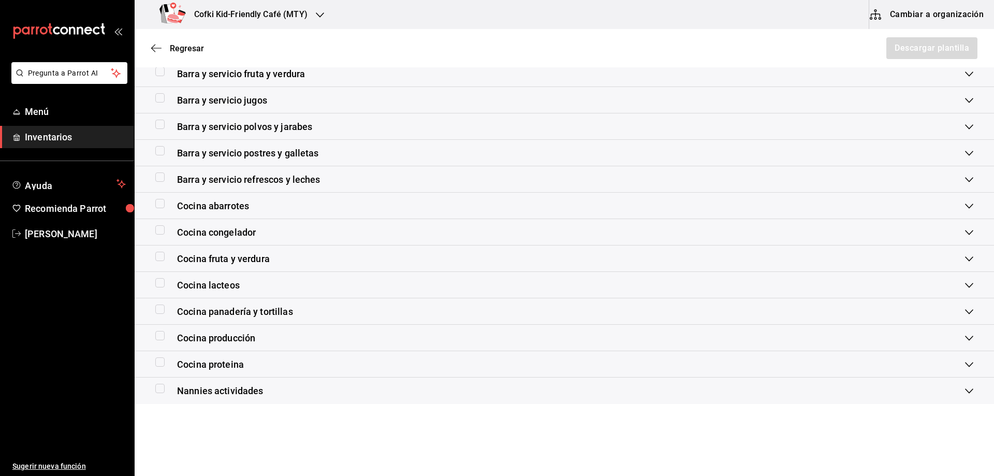
scroll to position [227, 0]
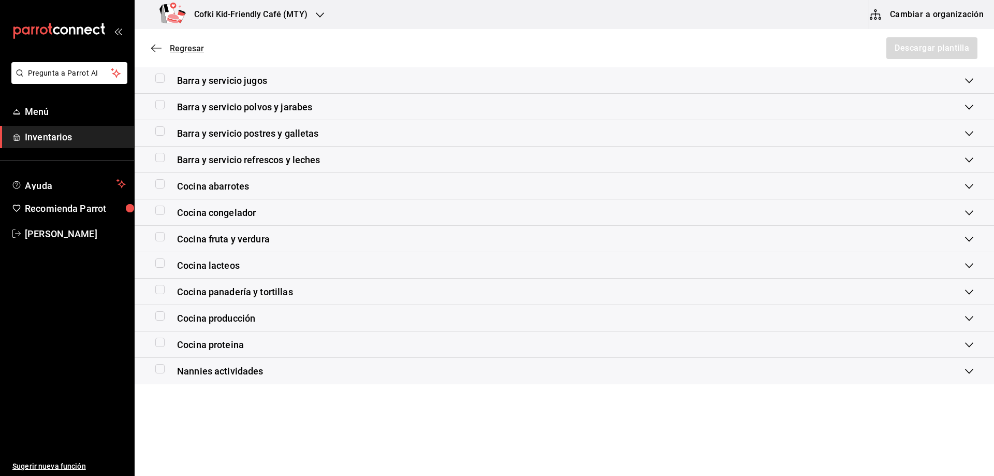
click at [196, 51] on span "Regresar" at bounding box center [187, 49] width 34 height 10
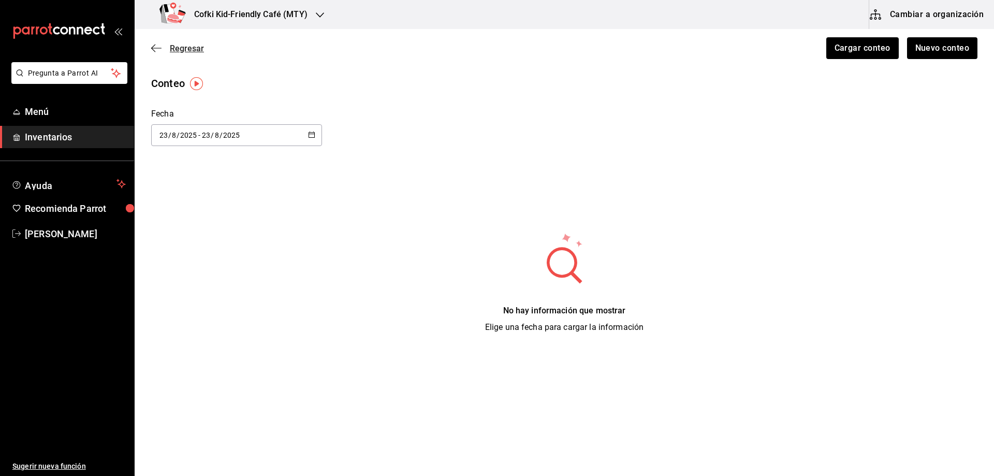
click at [183, 51] on span "Regresar" at bounding box center [187, 49] width 34 height 10
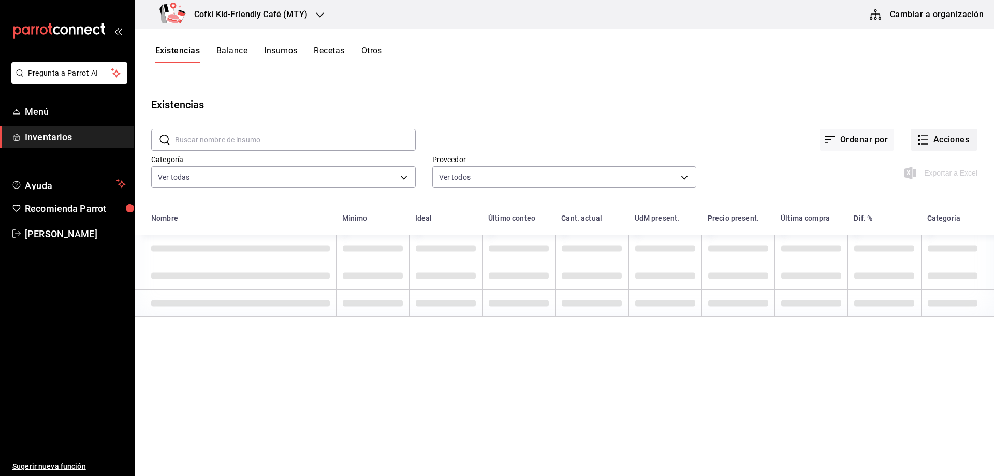
click at [945, 147] on button "Acciones" at bounding box center [944, 140] width 67 height 22
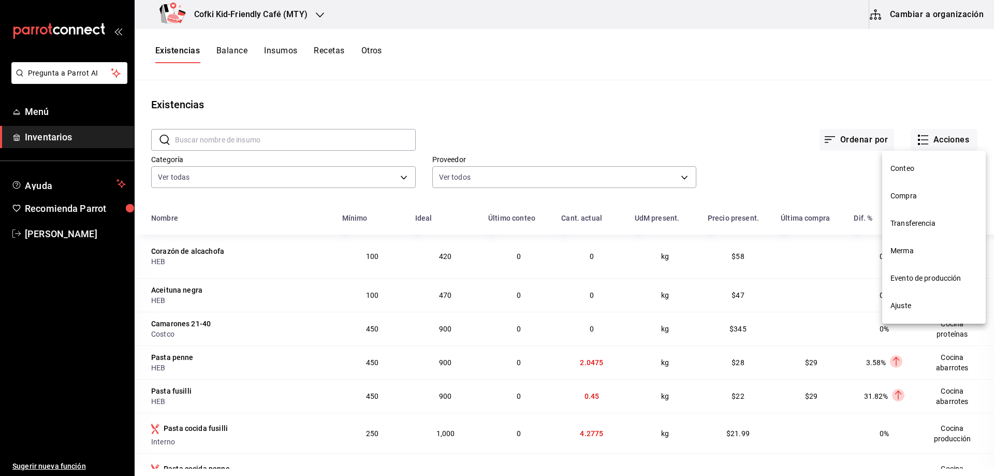
click at [920, 165] on span "Conteo" at bounding box center [934, 168] width 87 height 11
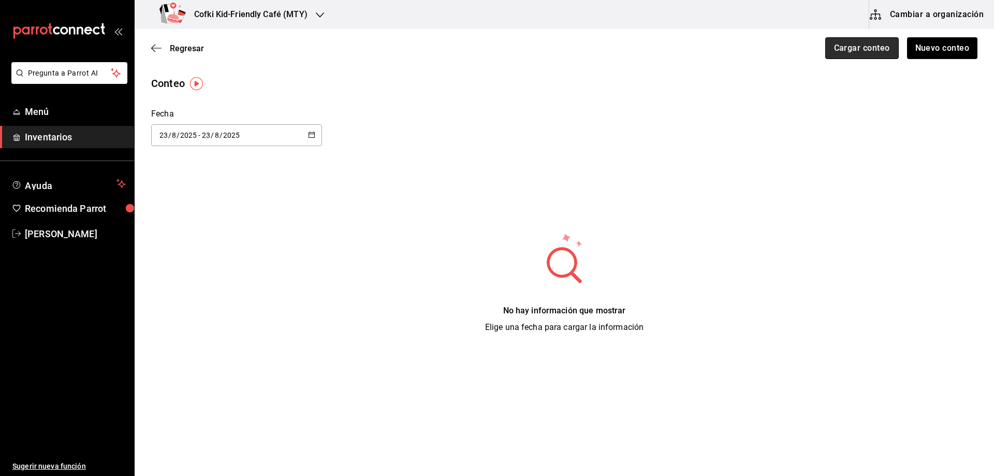
click at [866, 41] on button "Cargar conteo" at bounding box center [862, 48] width 74 height 22
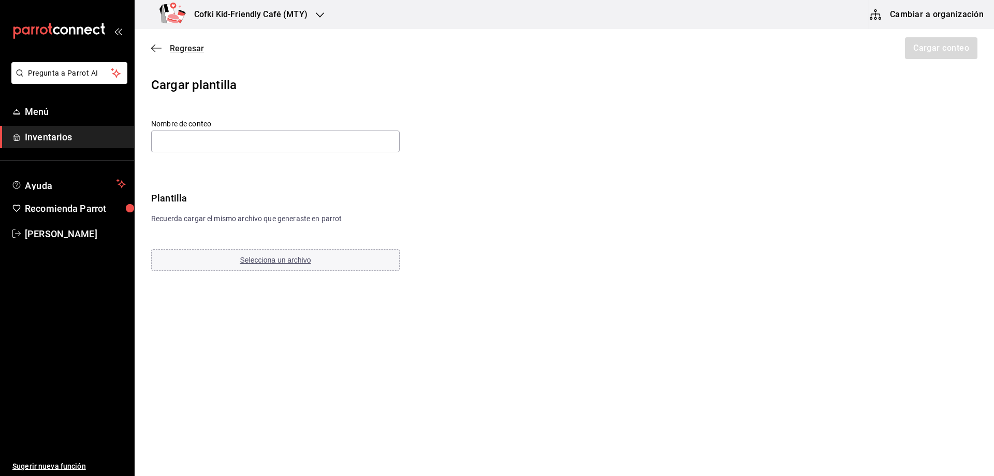
click at [193, 52] on span "Regresar" at bounding box center [187, 49] width 34 height 10
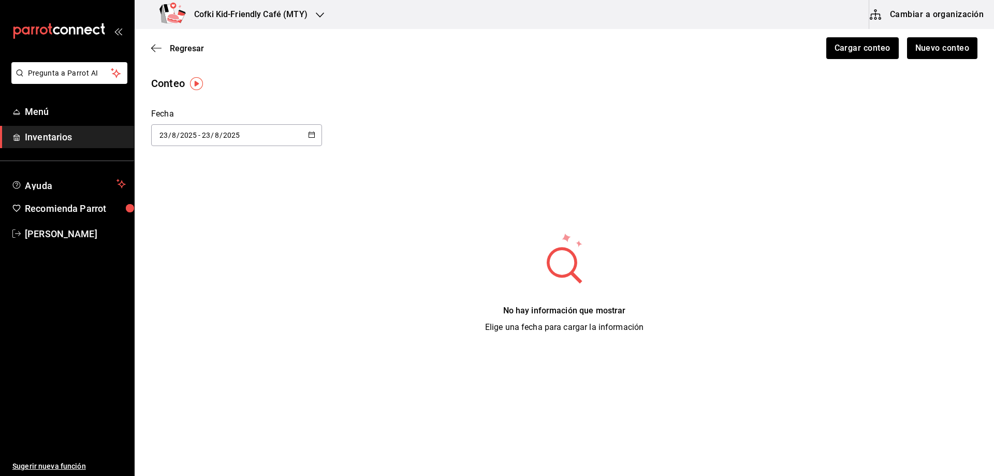
click at [193, 52] on span "Regresar" at bounding box center [187, 49] width 34 height 10
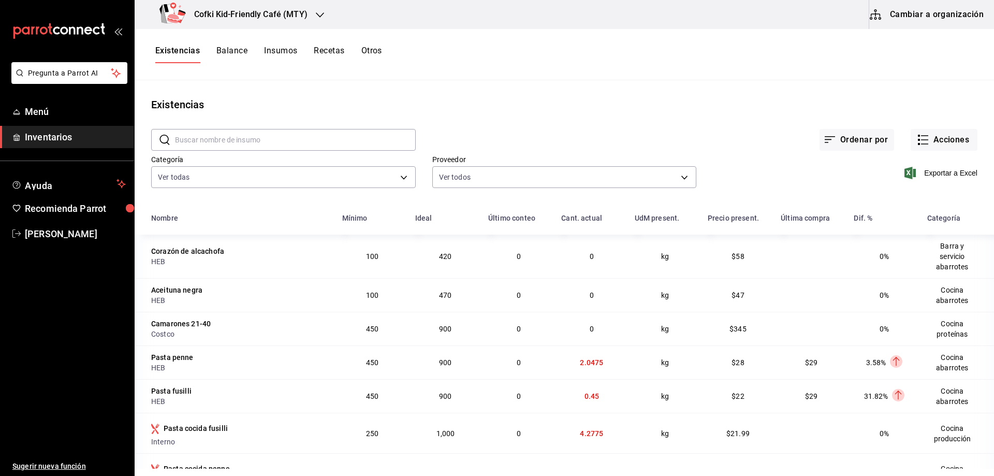
click at [240, 135] on input "text" at bounding box center [295, 139] width 241 height 21
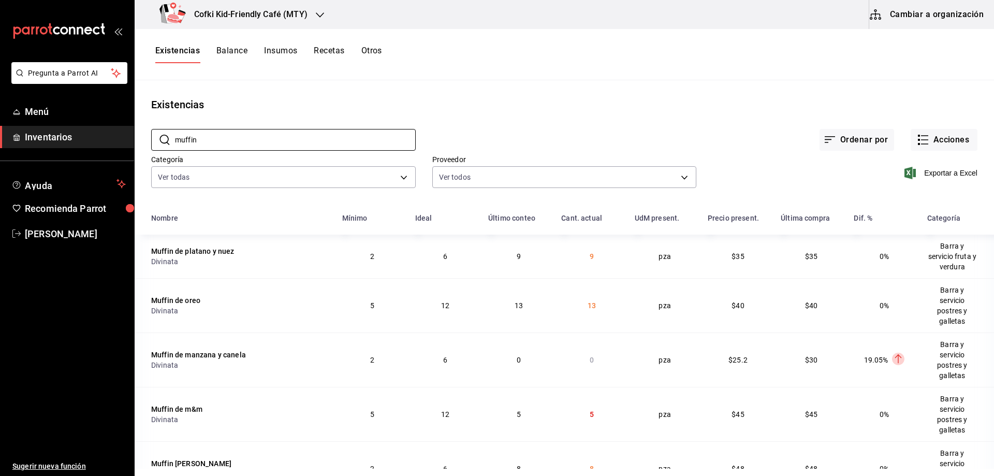
type input "muffin"
click at [266, 15] on h3 "Cofki Kid-Friendly Café (MTY)" at bounding box center [247, 14] width 122 height 12
click at [266, 15] on div at bounding box center [497, 238] width 994 height 476
click at [58, 134] on span "Inventarios" at bounding box center [75, 137] width 101 height 14
